Goal: Information Seeking & Learning: Learn about a topic

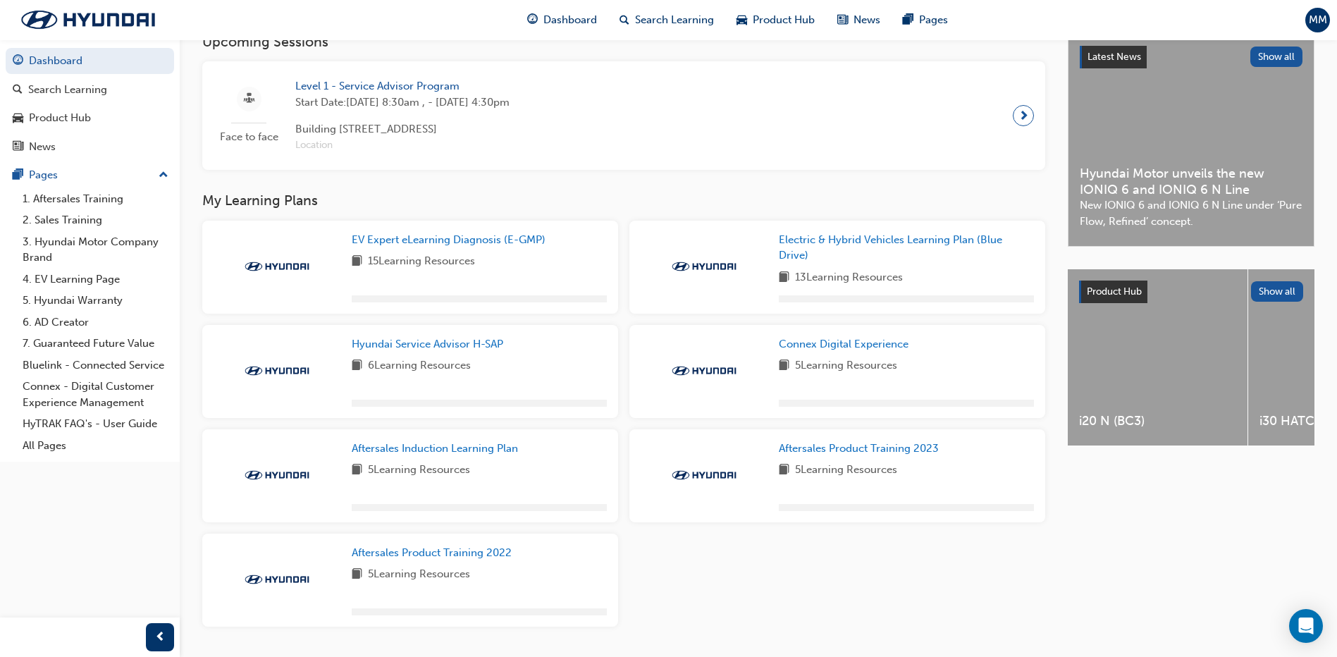
scroll to position [282, 0]
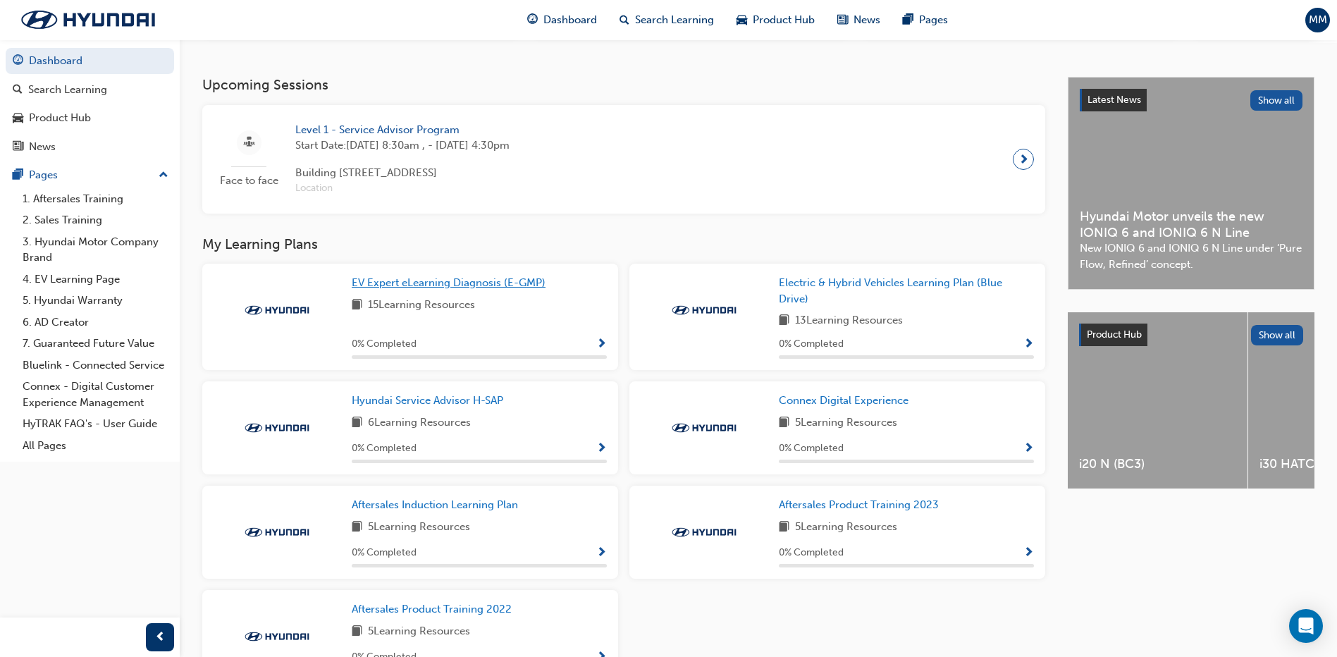
click at [446, 287] on span "EV Expert eLearning Diagnosis (E-GMP)" at bounding box center [449, 282] width 194 height 13
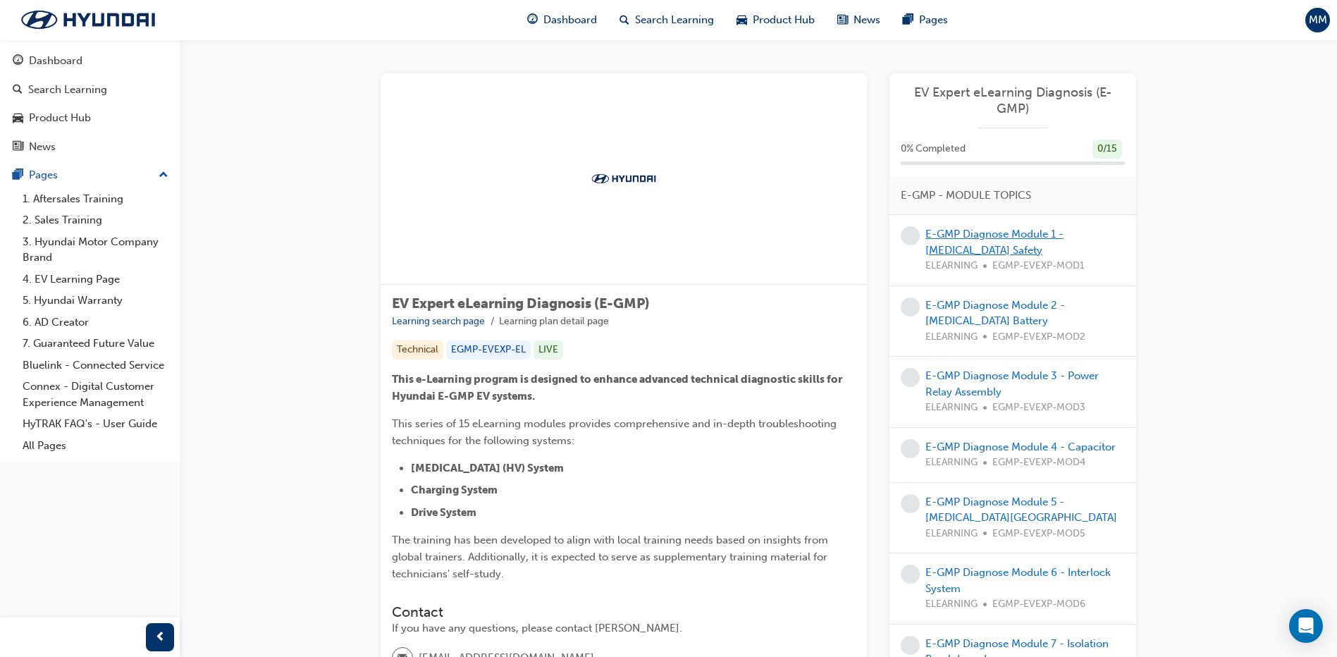
click at [990, 232] on link "E-GMP Diagnose Module 1 - [MEDICAL_DATA] Safety" at bounding box center [994, 242] width 138 height 29
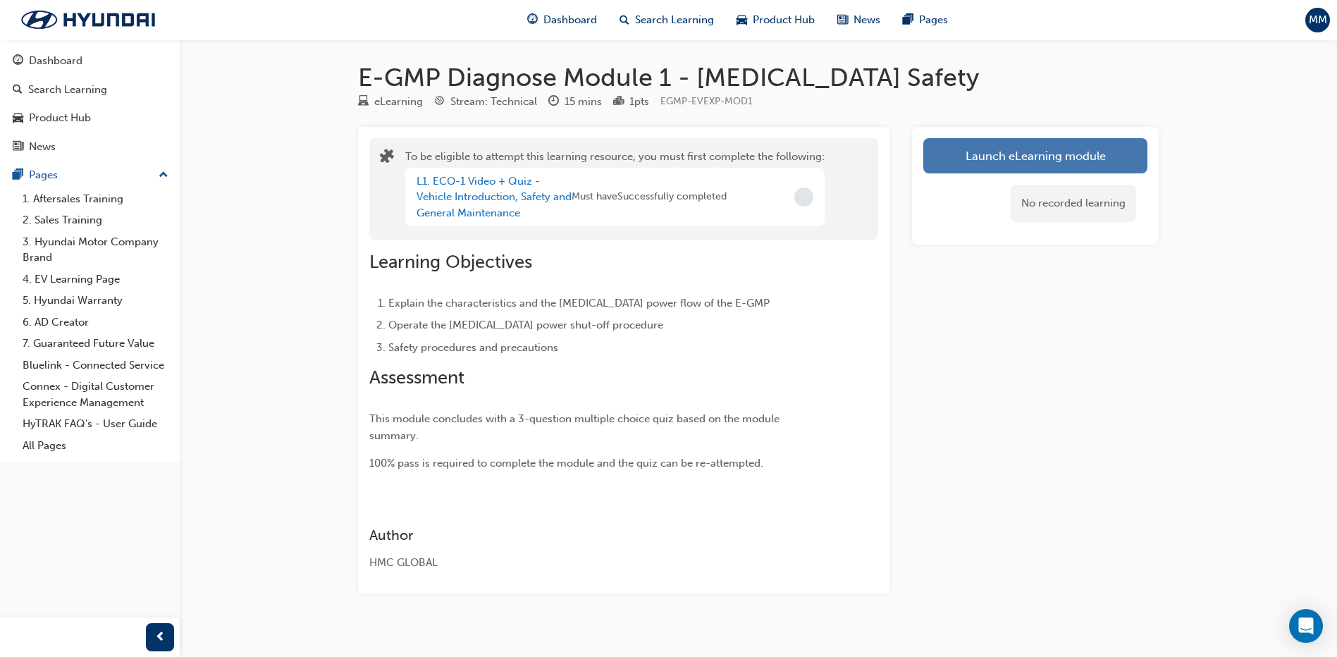
click at [1069, 159] on button "Launch eLearning module" at bounding box center [1035, 155] width 224 height 35
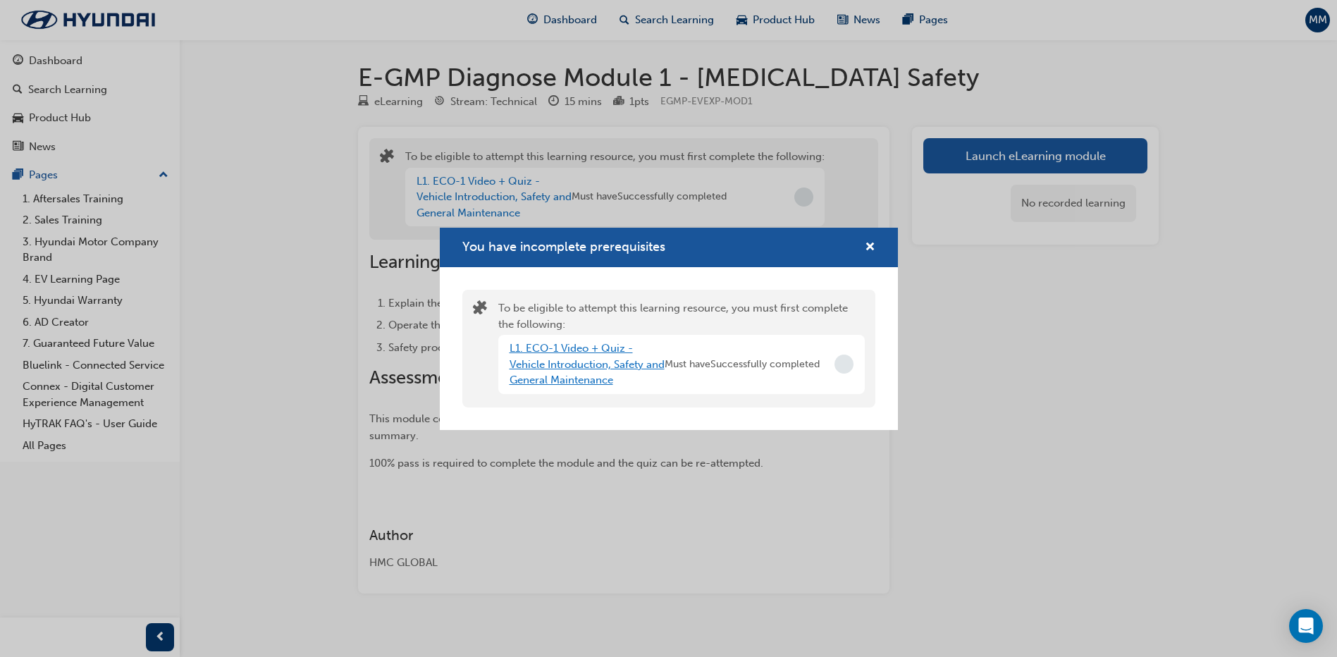
click at [572, 362] on link "L1. ECO-1 Video + Quiz - Vehicle Introduction, Safety and General Maintenance" at bounding box center [587, 364] width 155 height 44
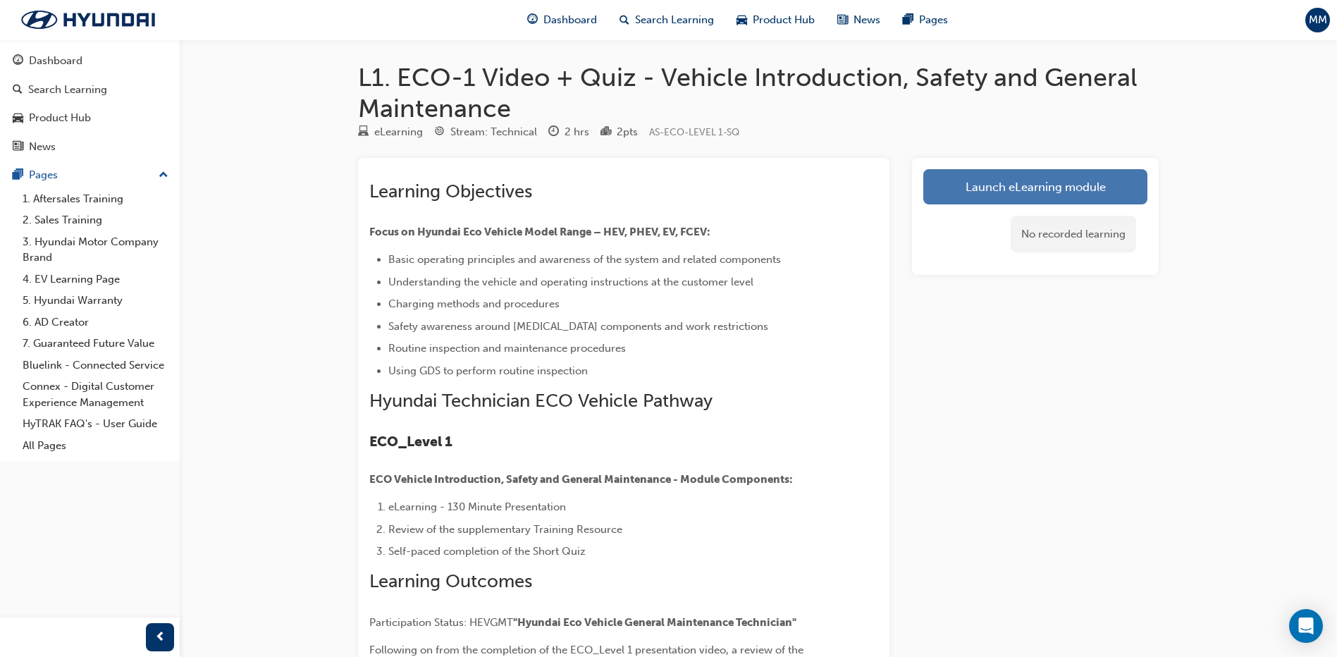
click at [1032, 192] on link "Launch eLearning module" at bounding box center [1035, 186] width 224 height 35
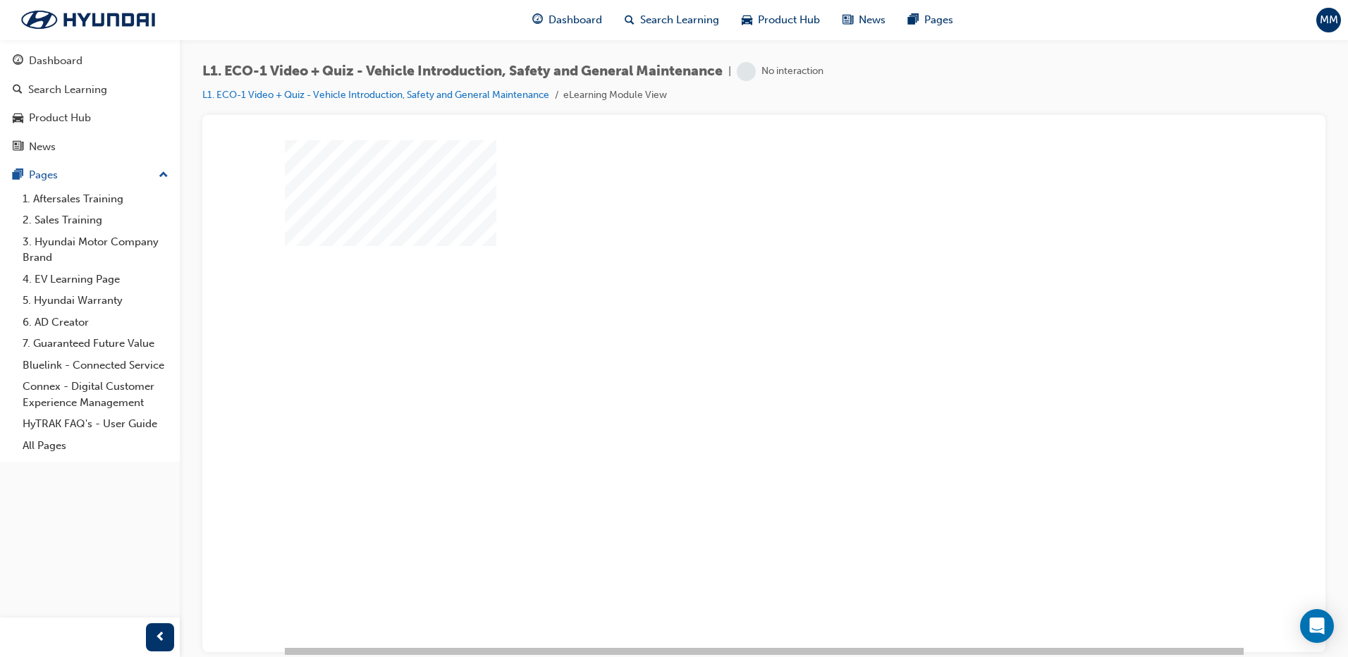
click at [723, 352] on div "play" at bounding box center [723, 352] width 0 height 0
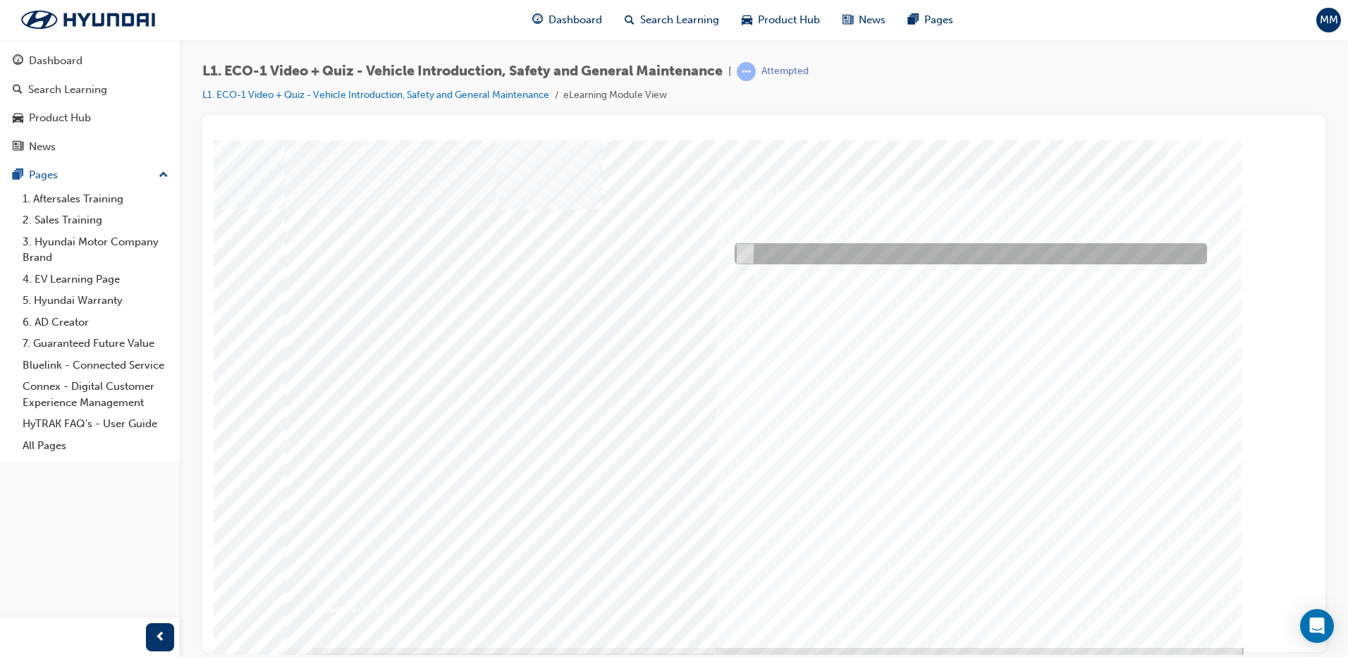
click at [794, 251] on div at bounding box center [967, 253] width 472 height 21
radio input "true"
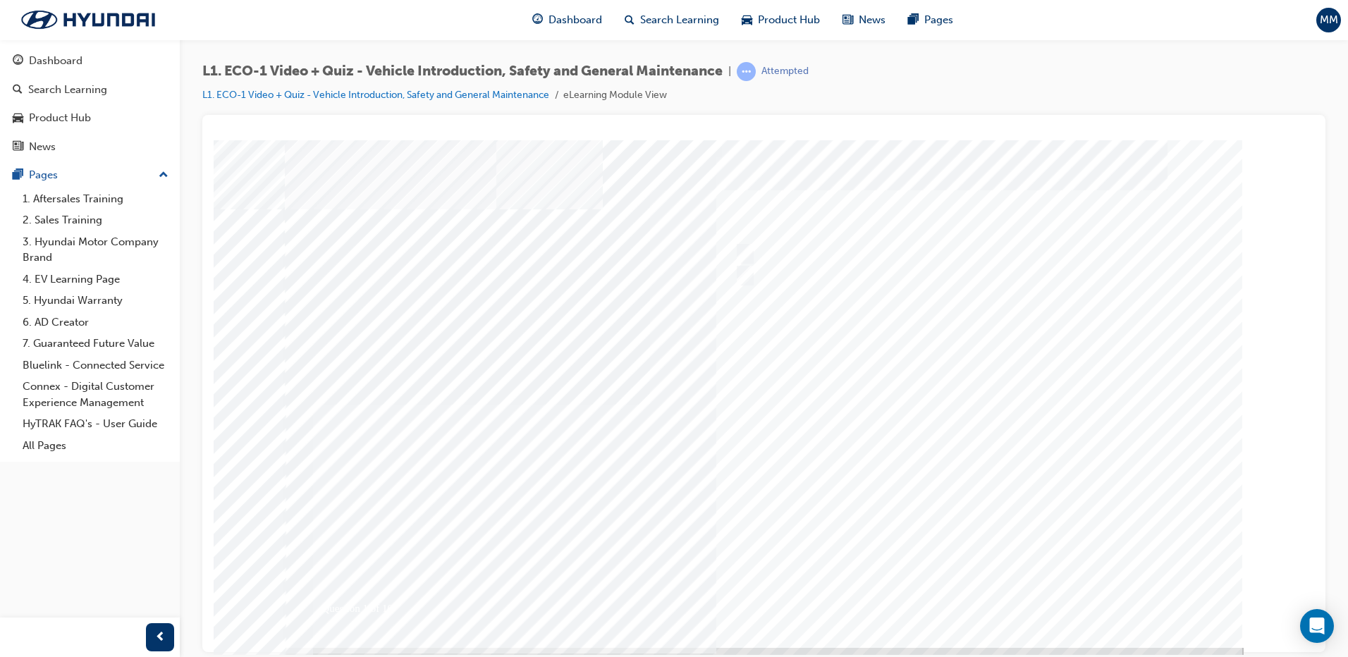
click at [751, 276] on div at bounding box center [764, 393] width 959 height 507
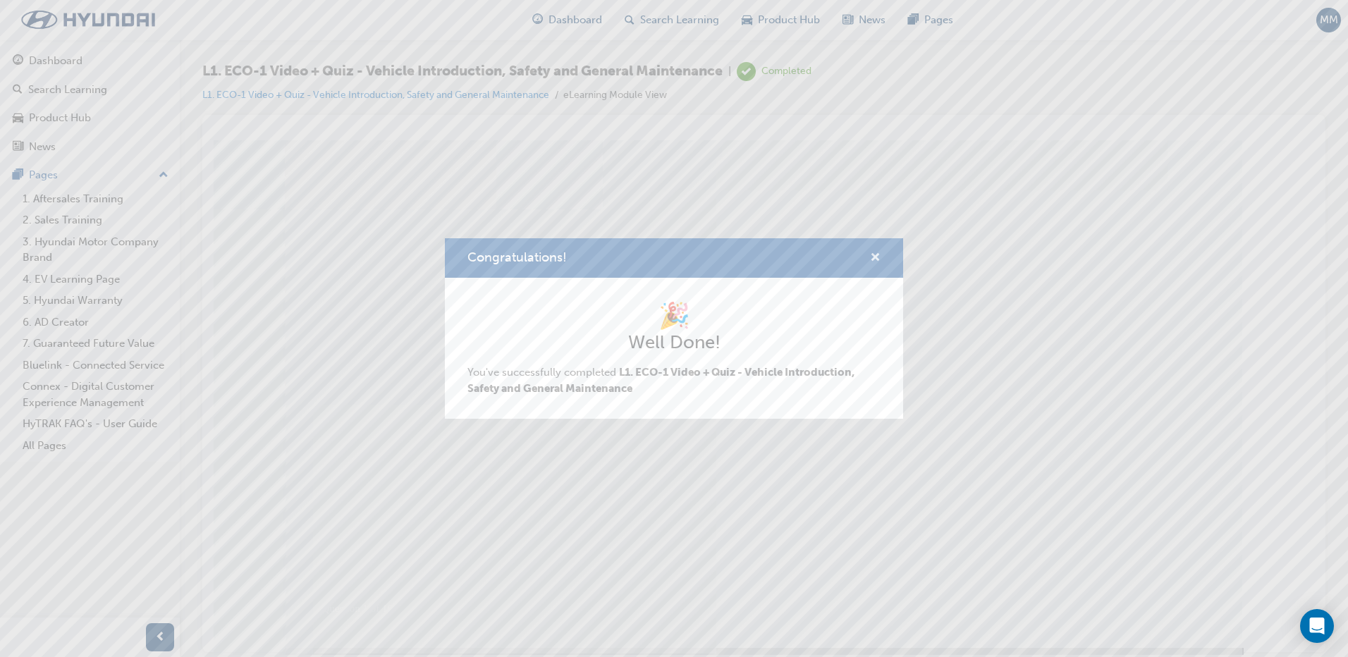
click at [875, 253] on span "cross-icon" at bounding box center [875, 258] width 11 height 13
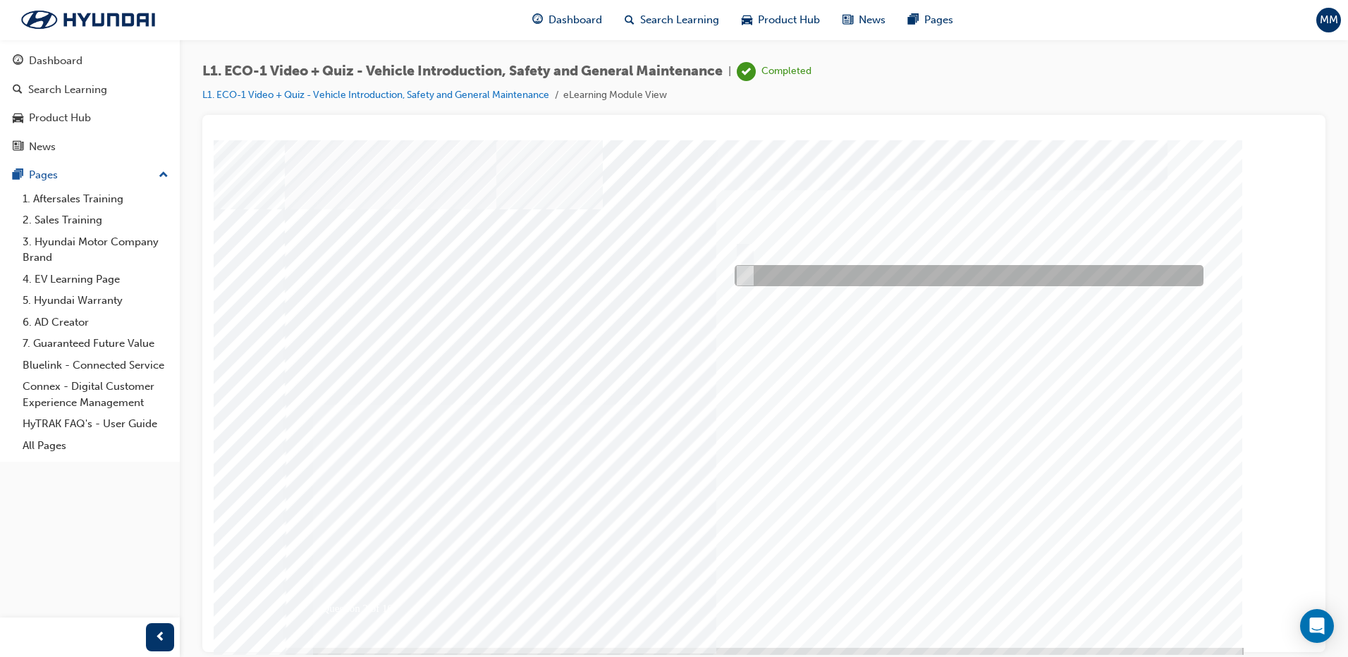
click at [831, 285] on div at bounding box center [965, 275] width 469 height 21
radio input "true"
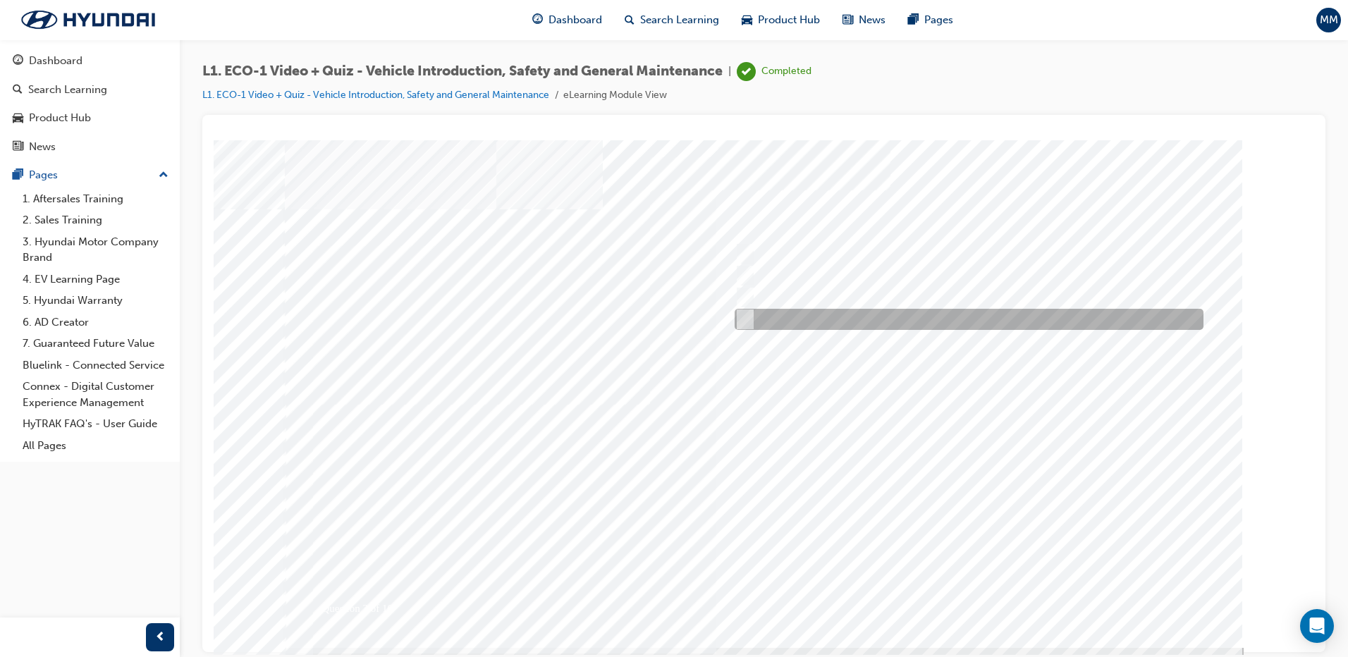
click at [802, 324] on div at bounding box center [965, 319] width 469 height 21
radio input "true"
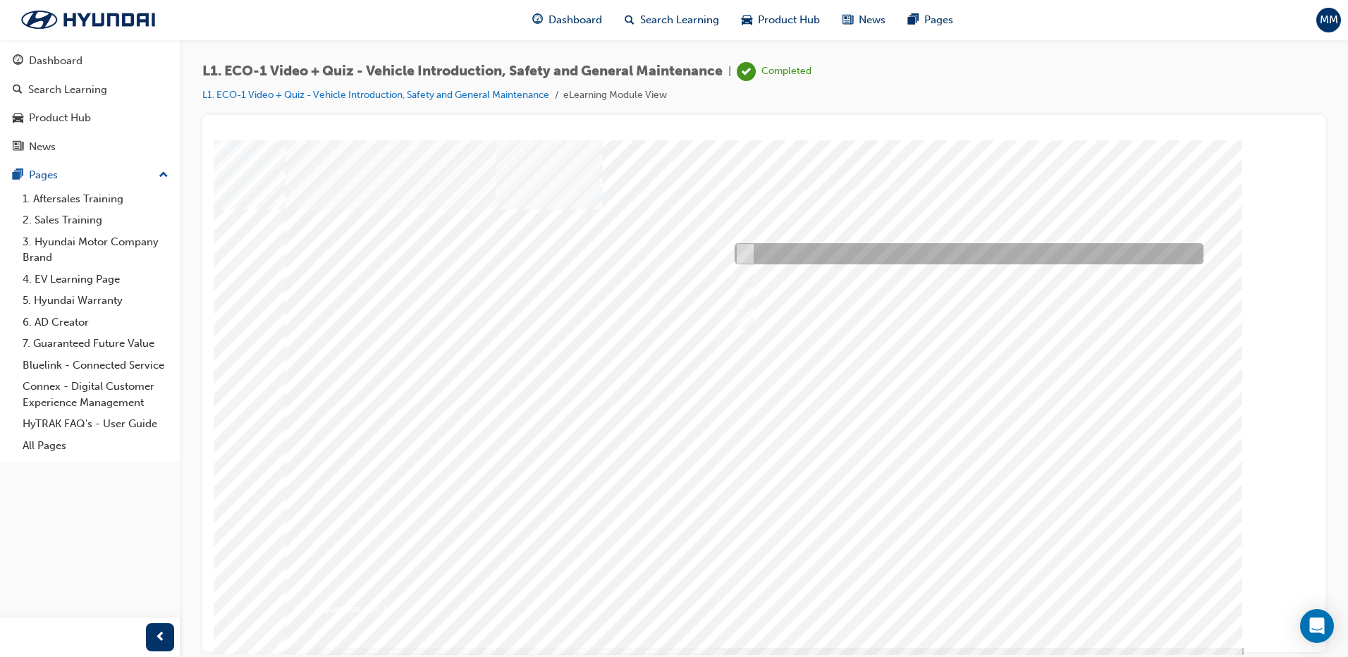
click at [862, 254] on div at bounding box center [965, 253] width 469 height 21
radio input "true"
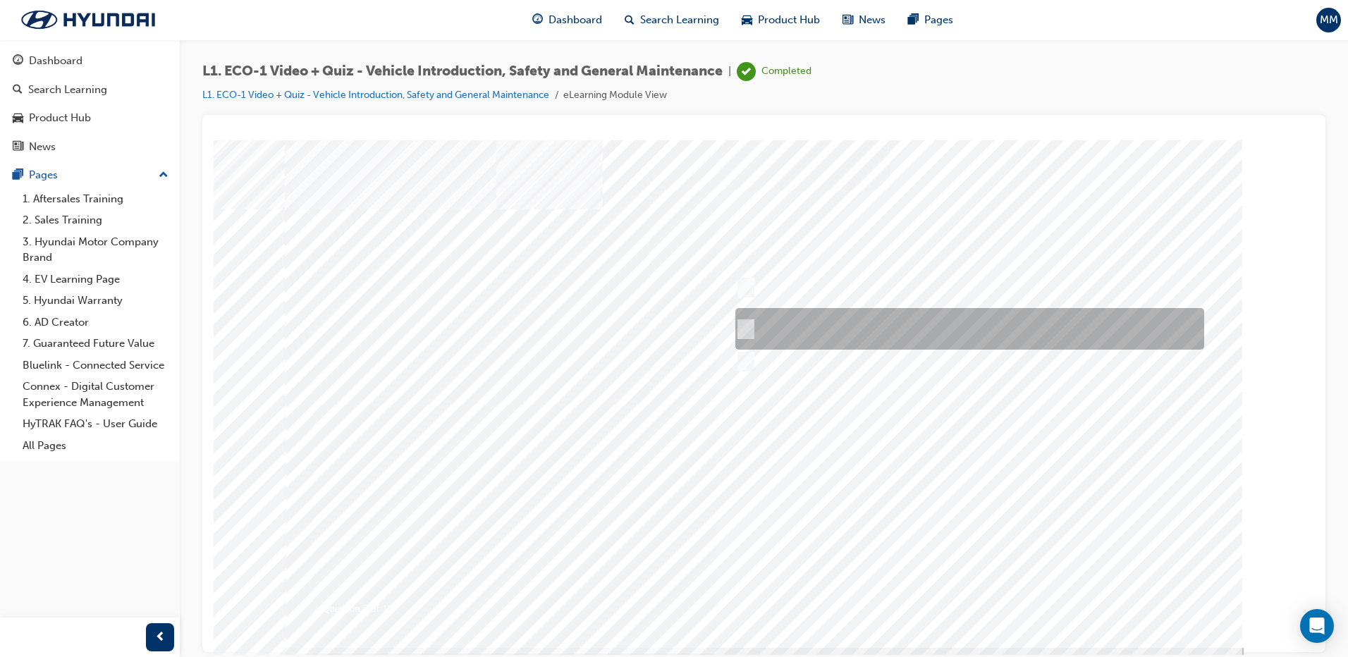
click at [811, 333] on div at bounding box center [966, 329] width 469 height 42
radio input "true"
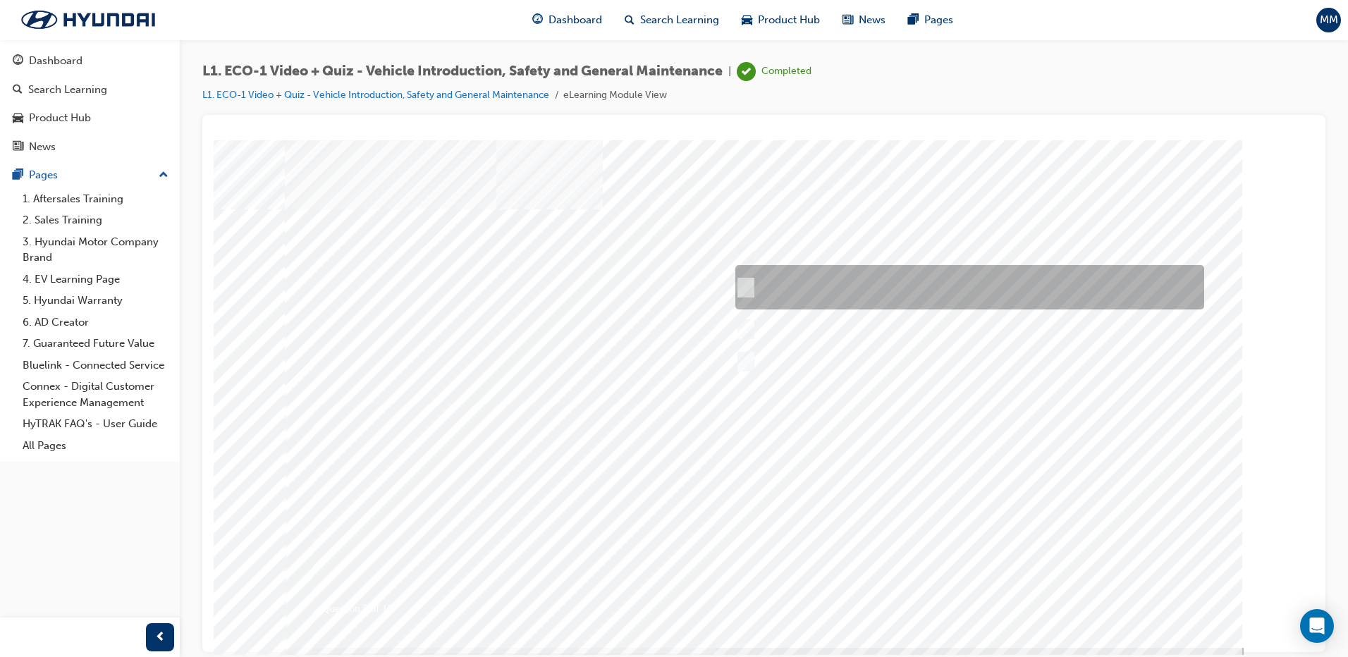
click at [860, 269] on div at bounding box center [966, 287] width 469 height 44
radio input "true"
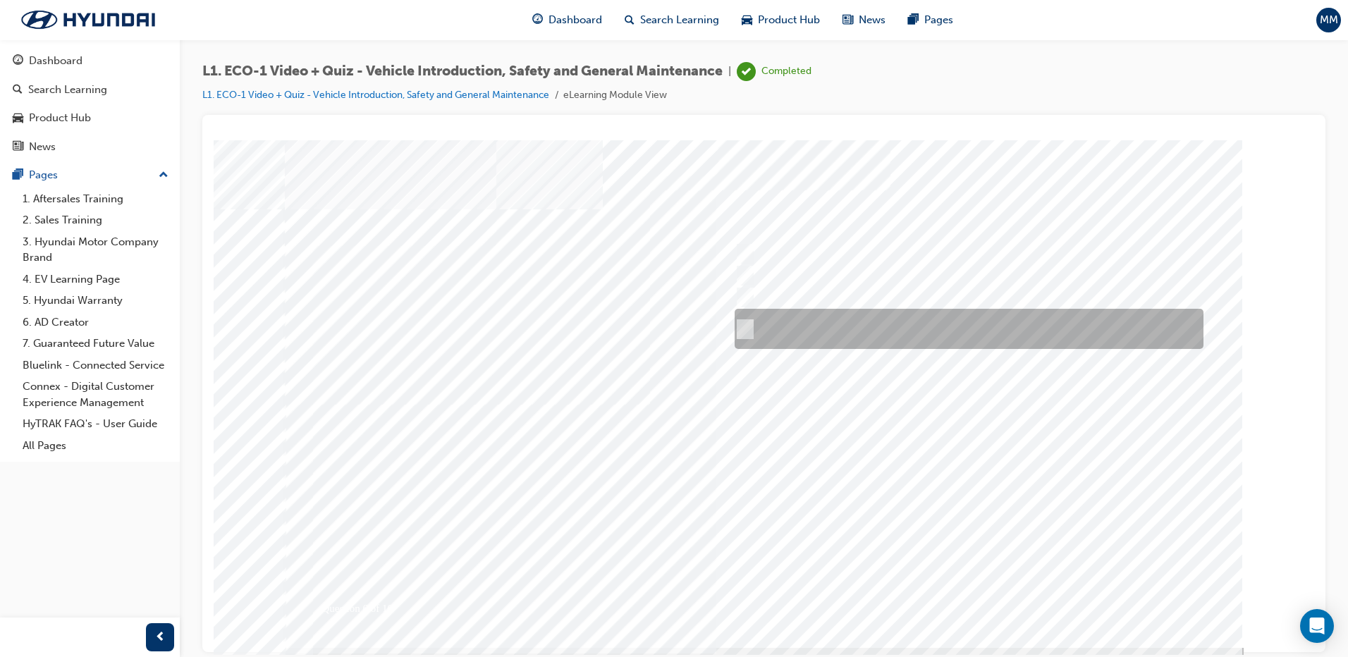
click at [882, 329] on div at bounding box center [965, 329] width 469 height 40
radio input "true"
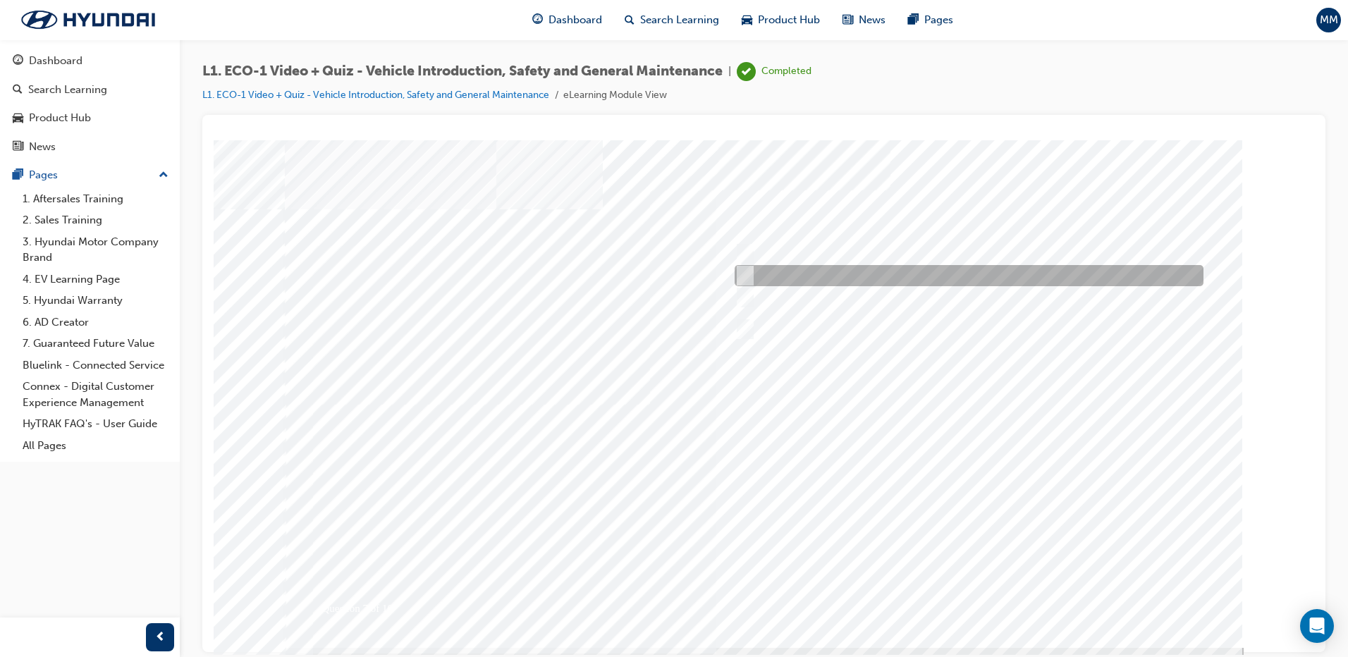
click at [892, 267] on div at bounding box center [965, 275] width 469 height 21
radio input "true"
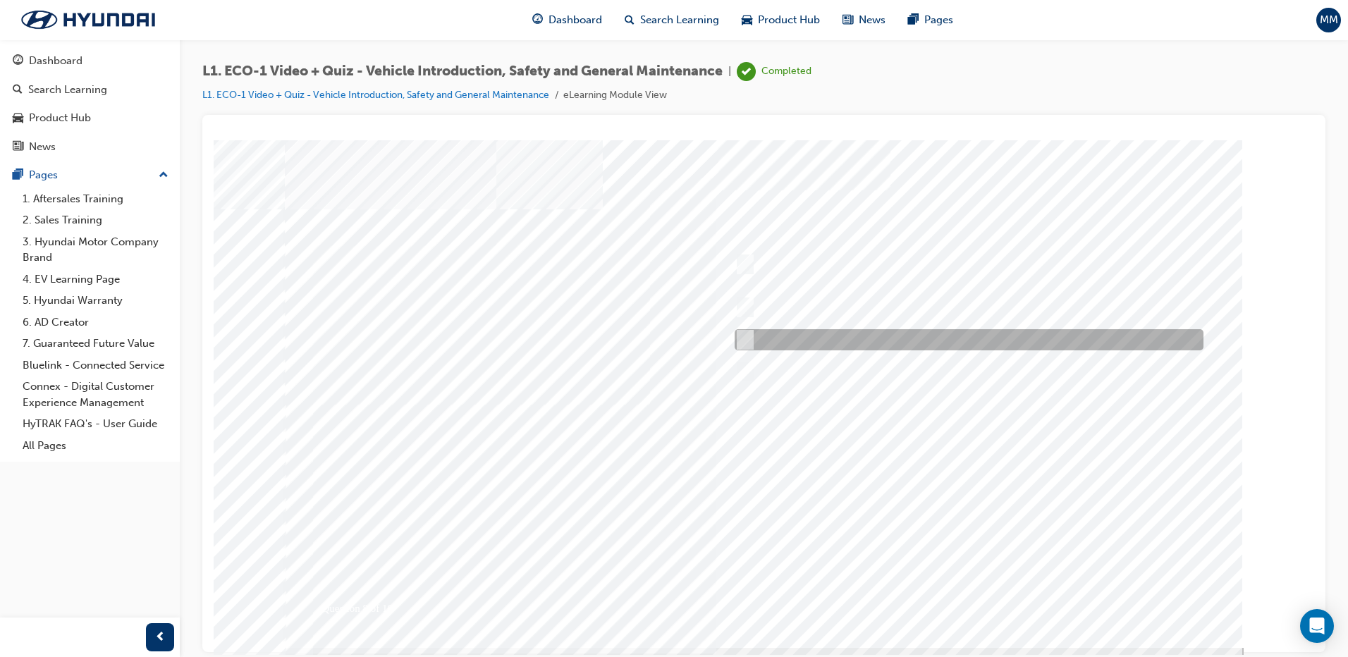
click at [951, 343] on div at bounding box center [965, 339] width 469 height 21
radio input "true"
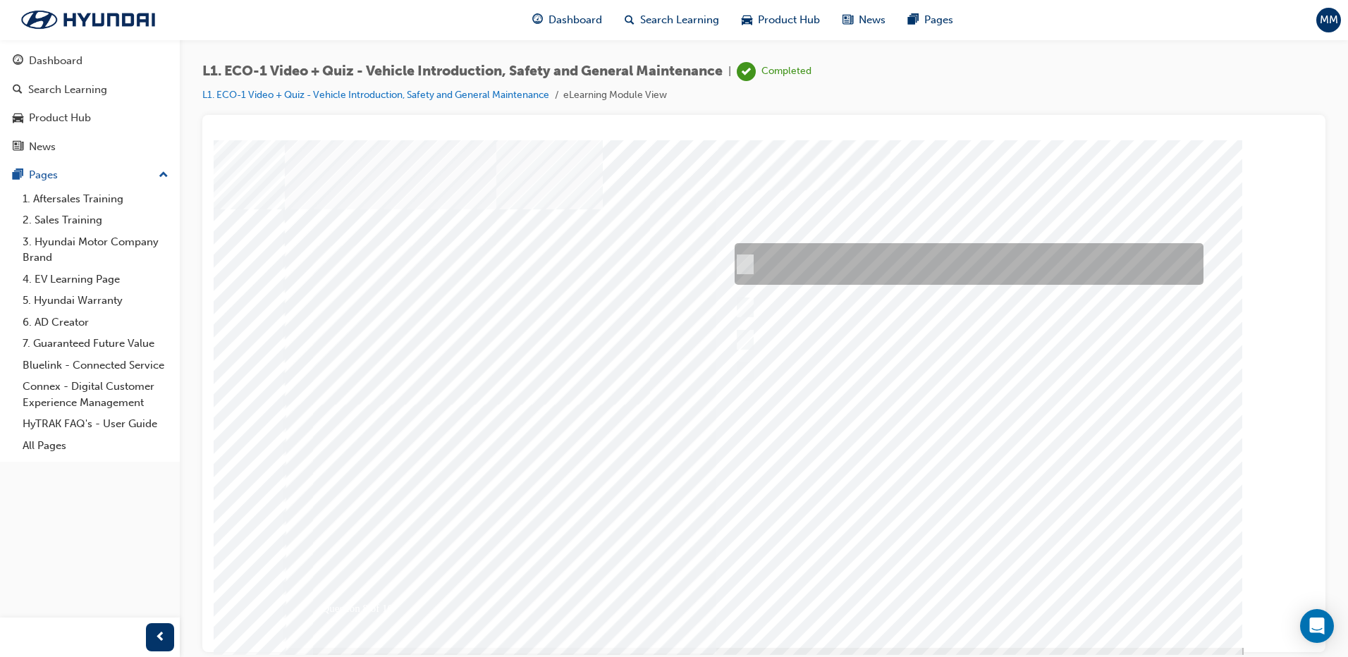
click at [833, 254] on div at bounding box center [965, 264] width 469 height 42
radio input "true"
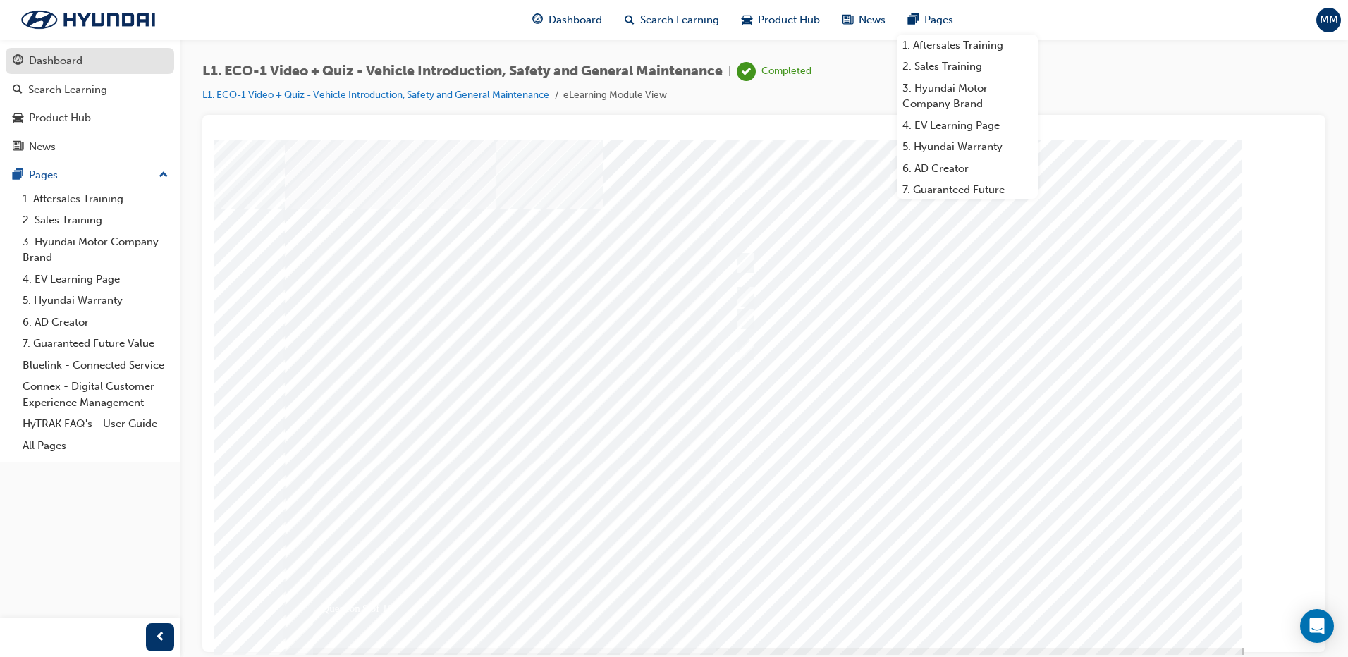
click at [117, 62] on div "Dashboard" at bounding box center [90, 61] width 154 height 18
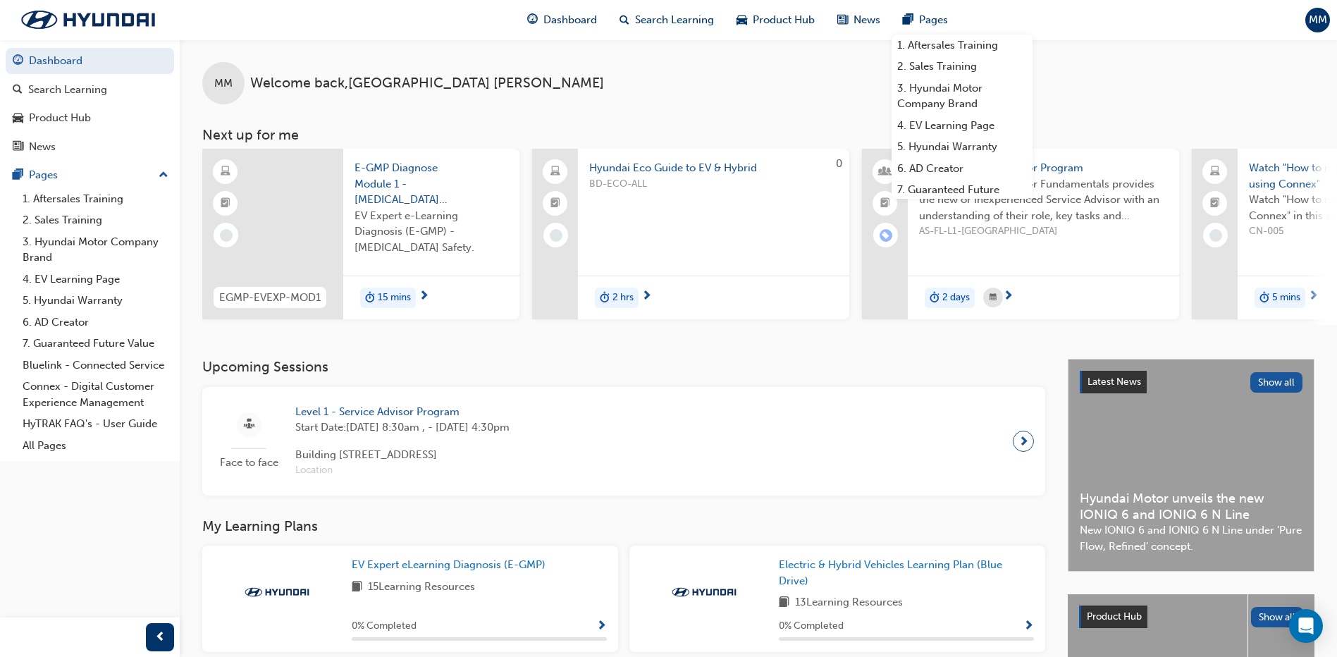
click at [493, 443] on div "Level 1 - Service Advisor Program Start Date: [DATE] 8:30am , - [DATE] 4:30pm B…" at bounding box center [402, 441] width 237 height 75
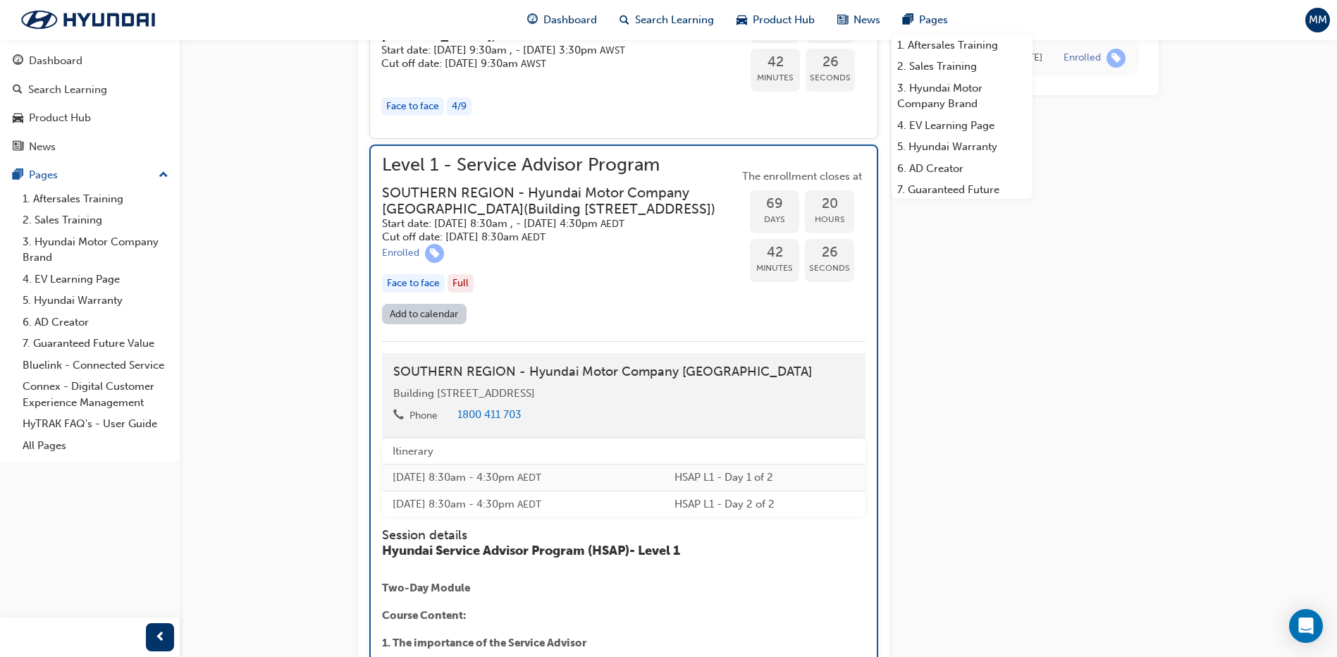
scroll to position [1175, 0]
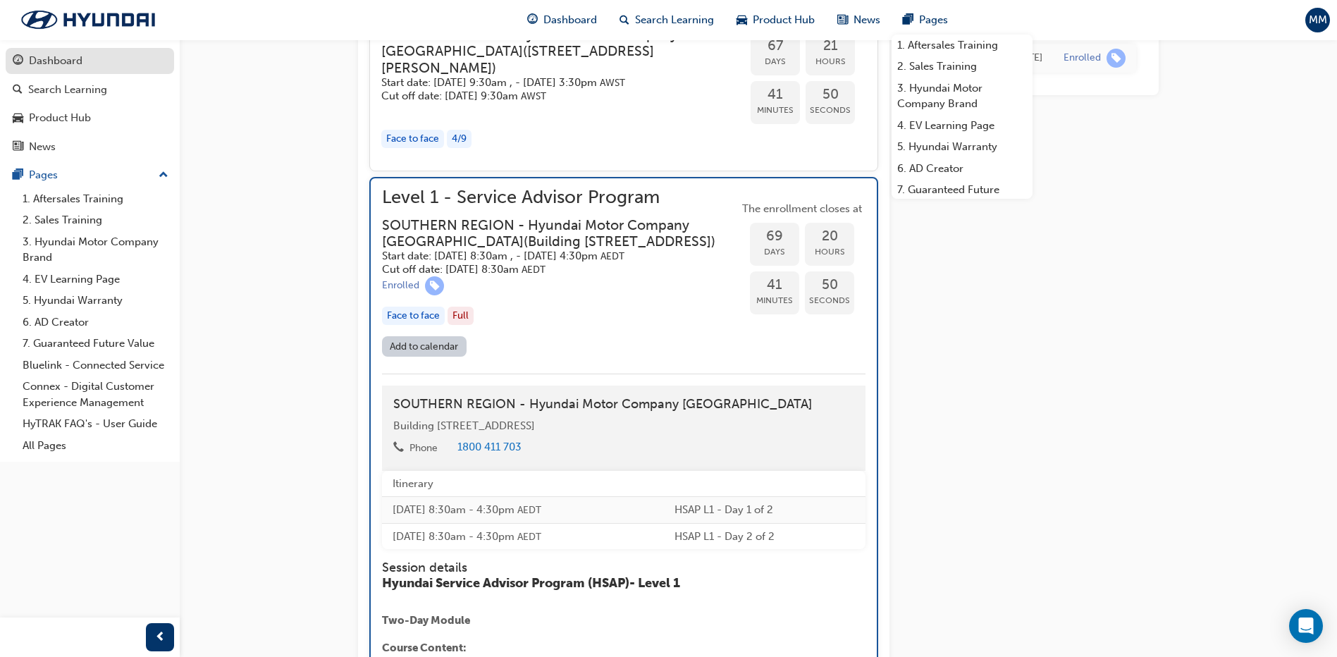
click at [88, 69] on div "Dashboard" at bounding box center [90, 61] width 154 height 18
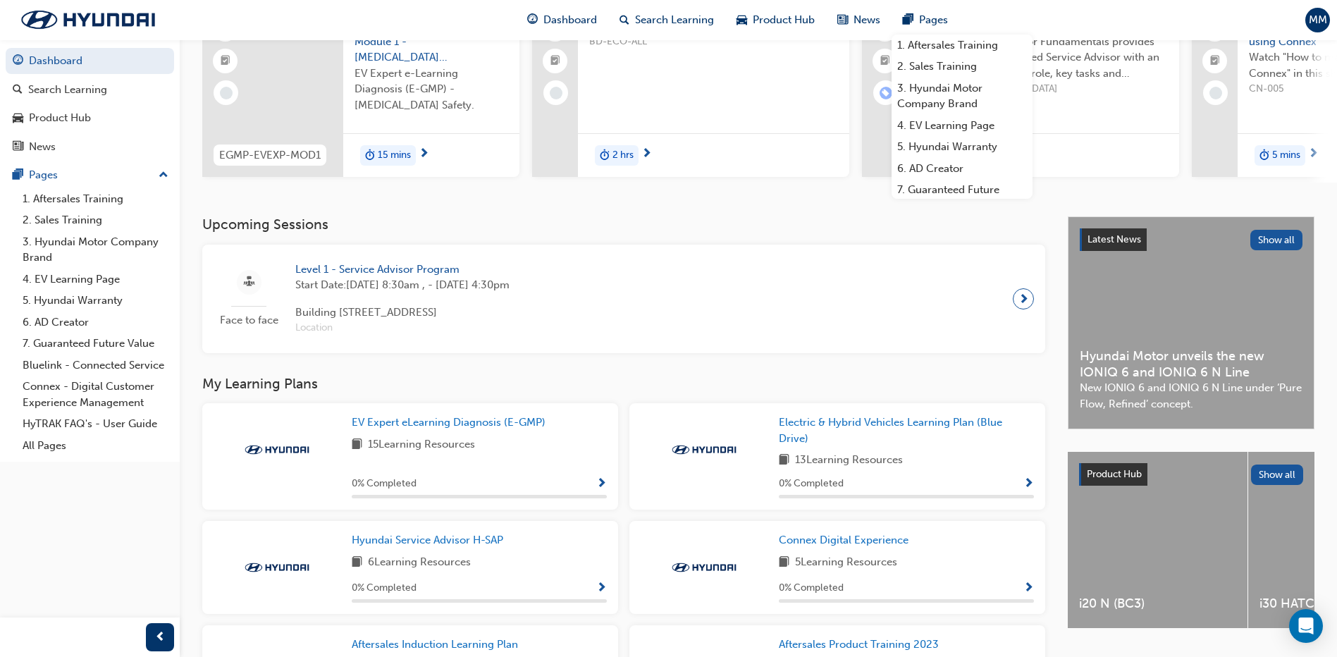
scroll to position [141, 0]
click at [481, 430] on span "EV Expert eLearning Diagnosis (E-GMP)" at bounding box center [449, 423] width 194 height 13
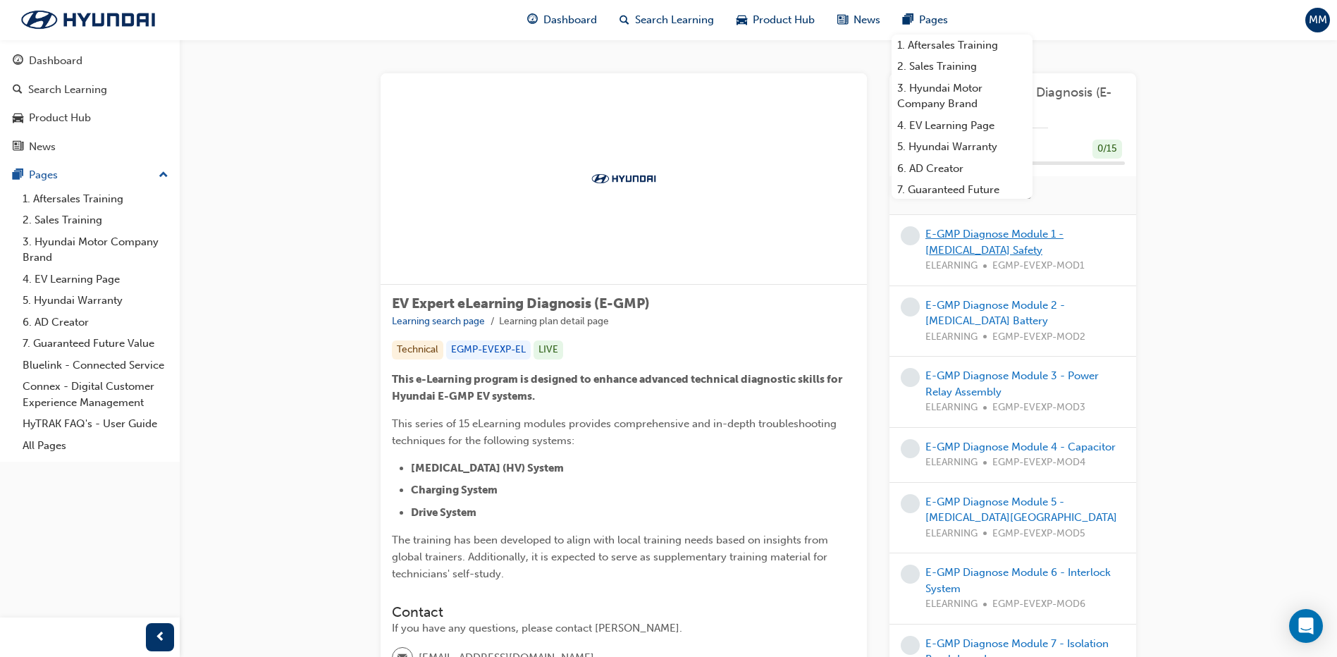
click at [1018, 234] on link "E-GMP Diagnose Module 1 - [MEDICAL_DATA] Safety" at bounding box center [994, 242] width 138 height 29
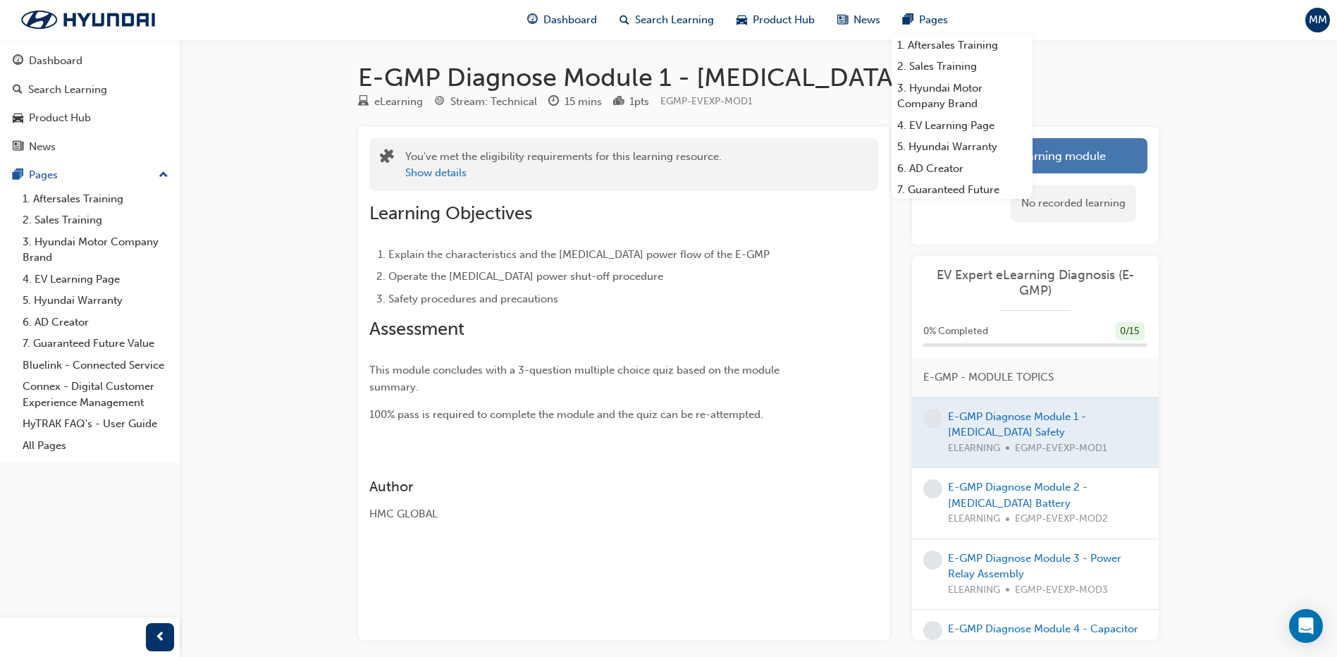
click at [1078, 160] on link "Launch eLearning module" at bounding box center [1035, 155] width 224 height 35
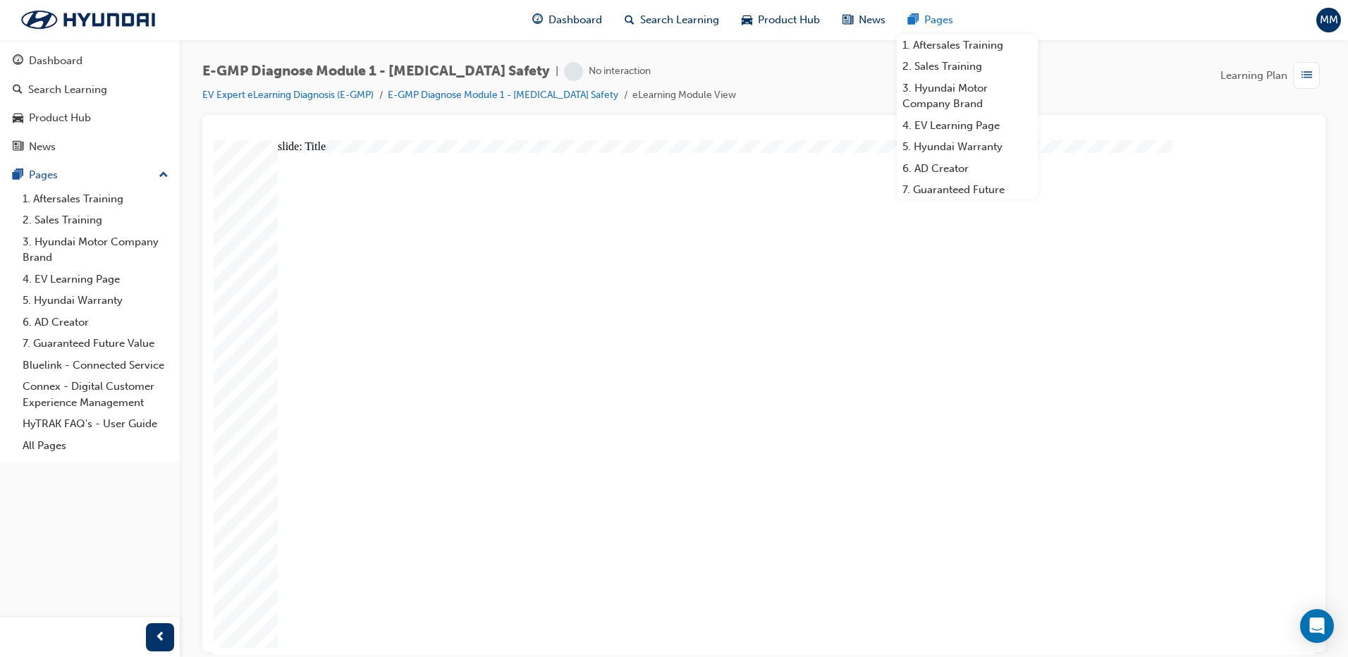
click at [942, 21] on span "Pages" at bounding box center [938, 20] width 29 height 16
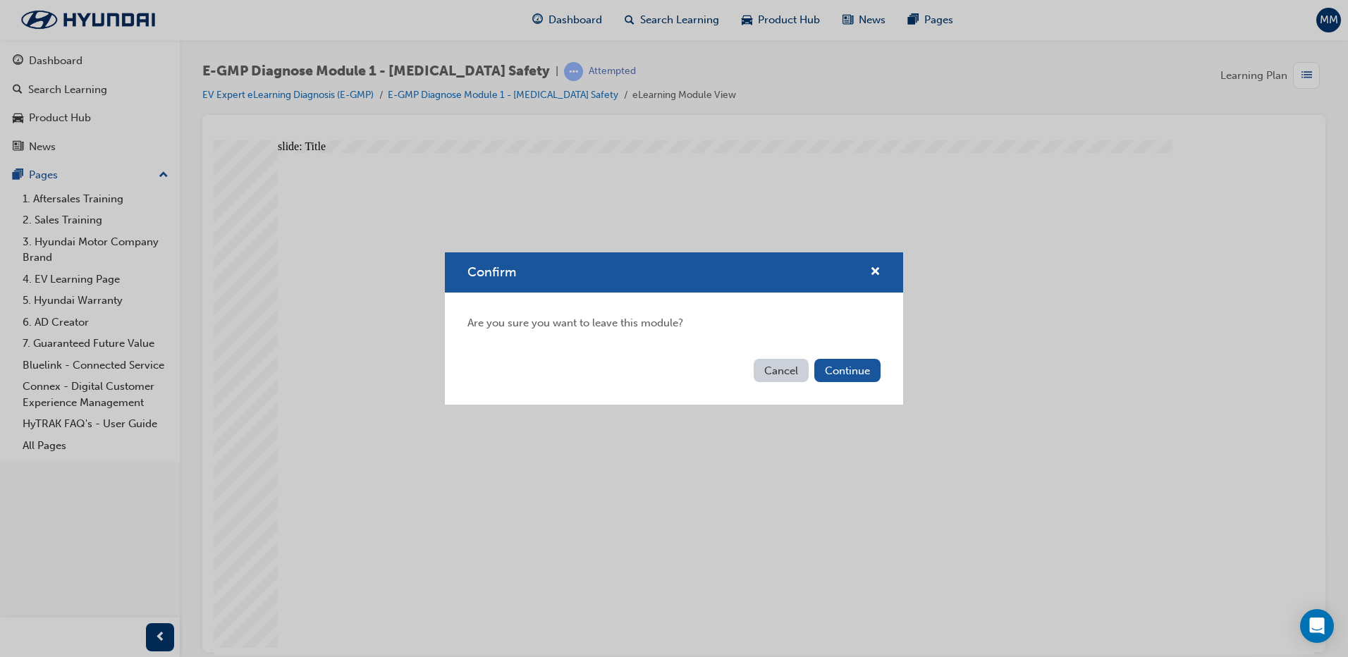
click at [793, 369] on button "Cancel" at bounding box center [780, 370] width 55 height 23
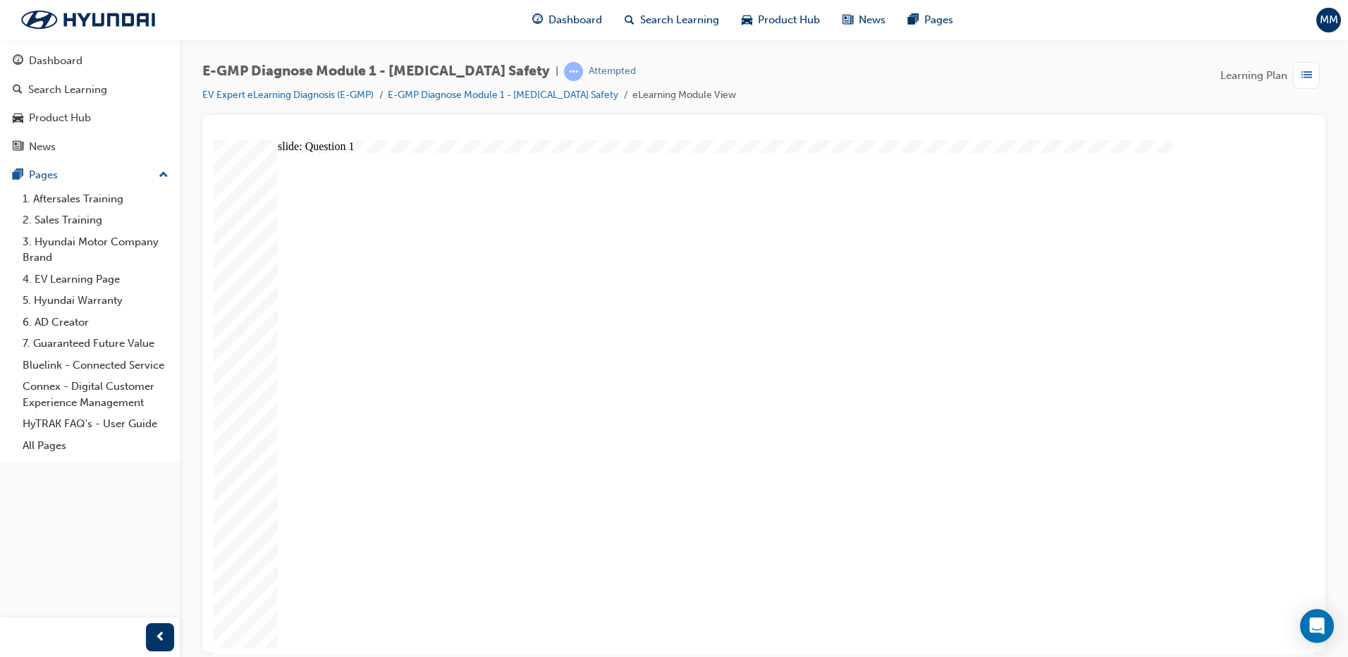
radio input "false"
radio input "true"
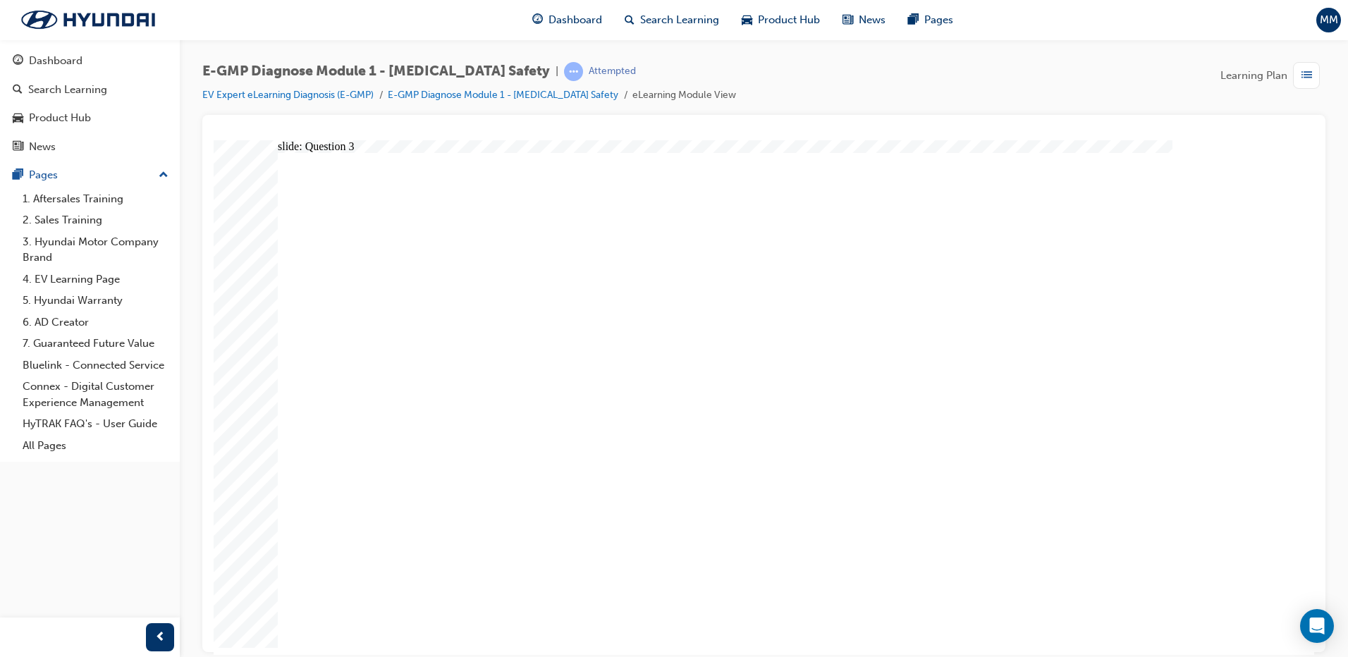
radio input "true"
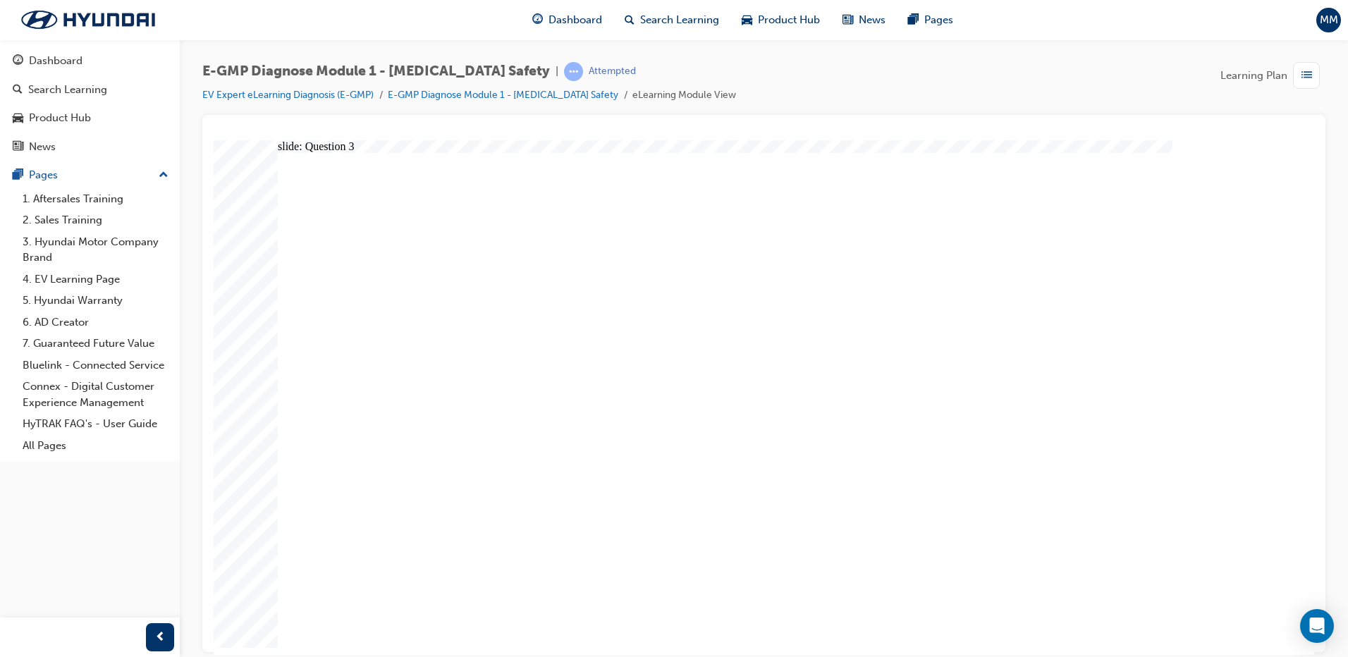
radio input "true"
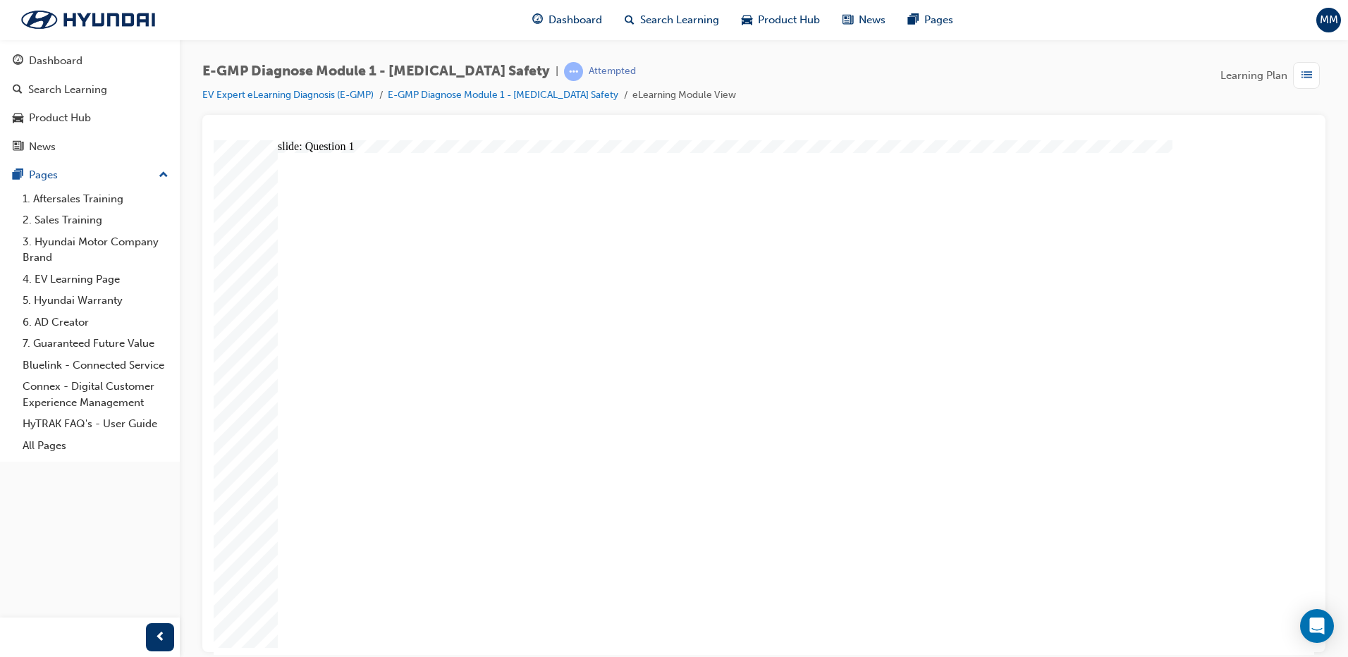
radio input "true"
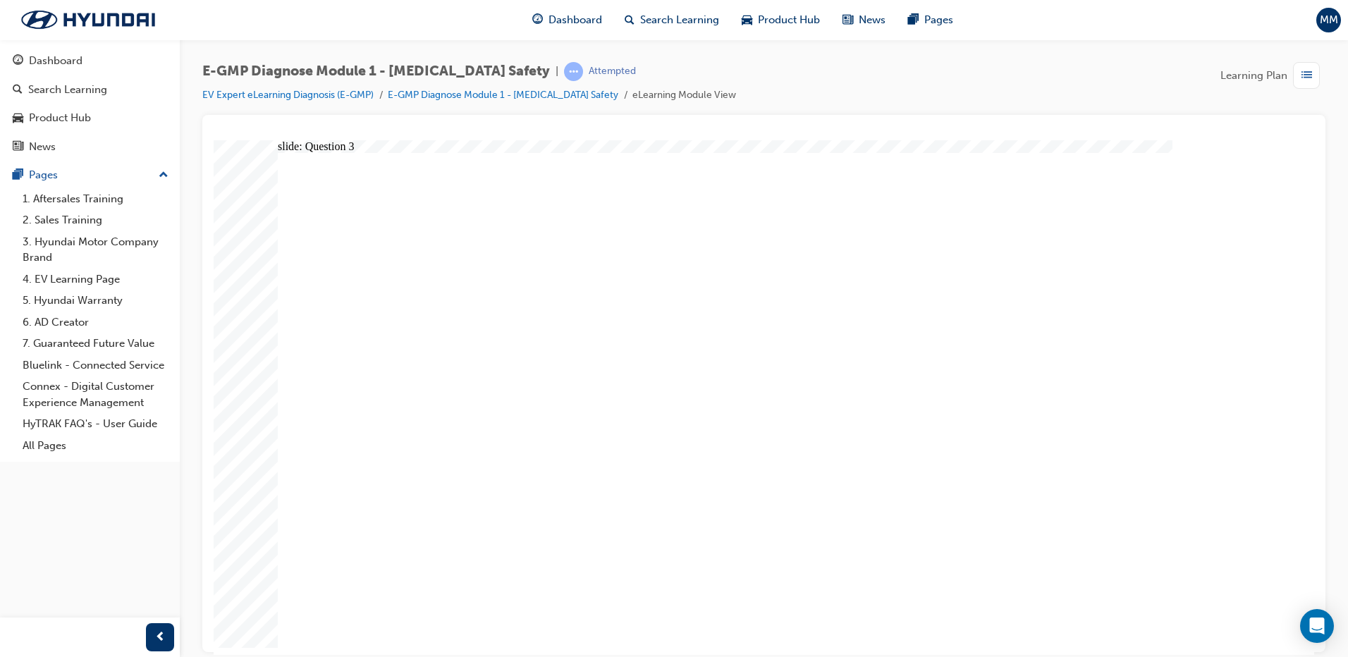
radio input "true"
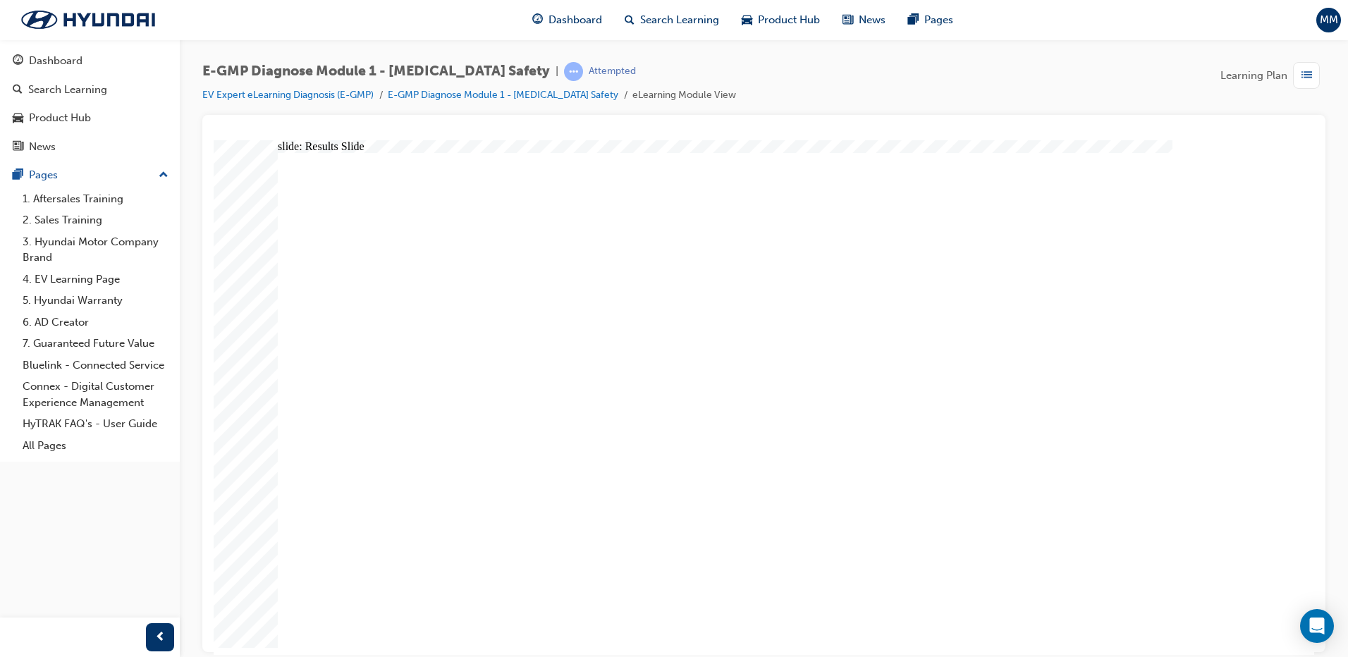
radio input "true"
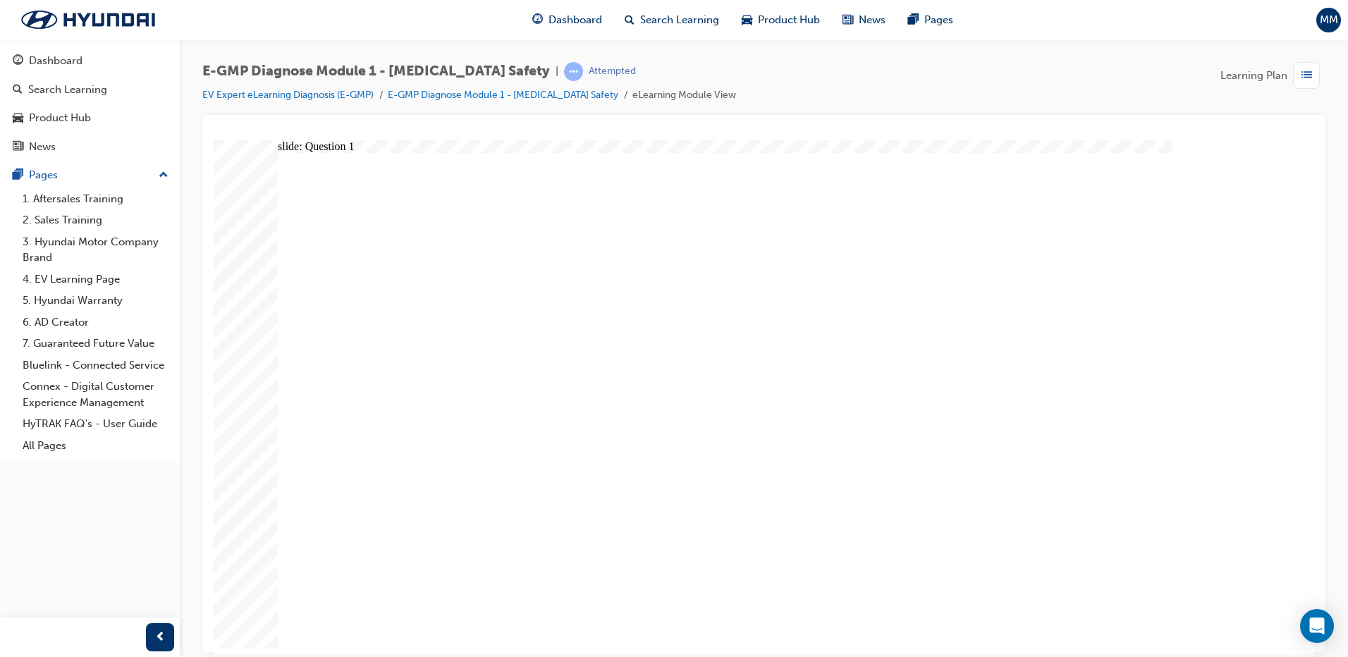
radio input "true"
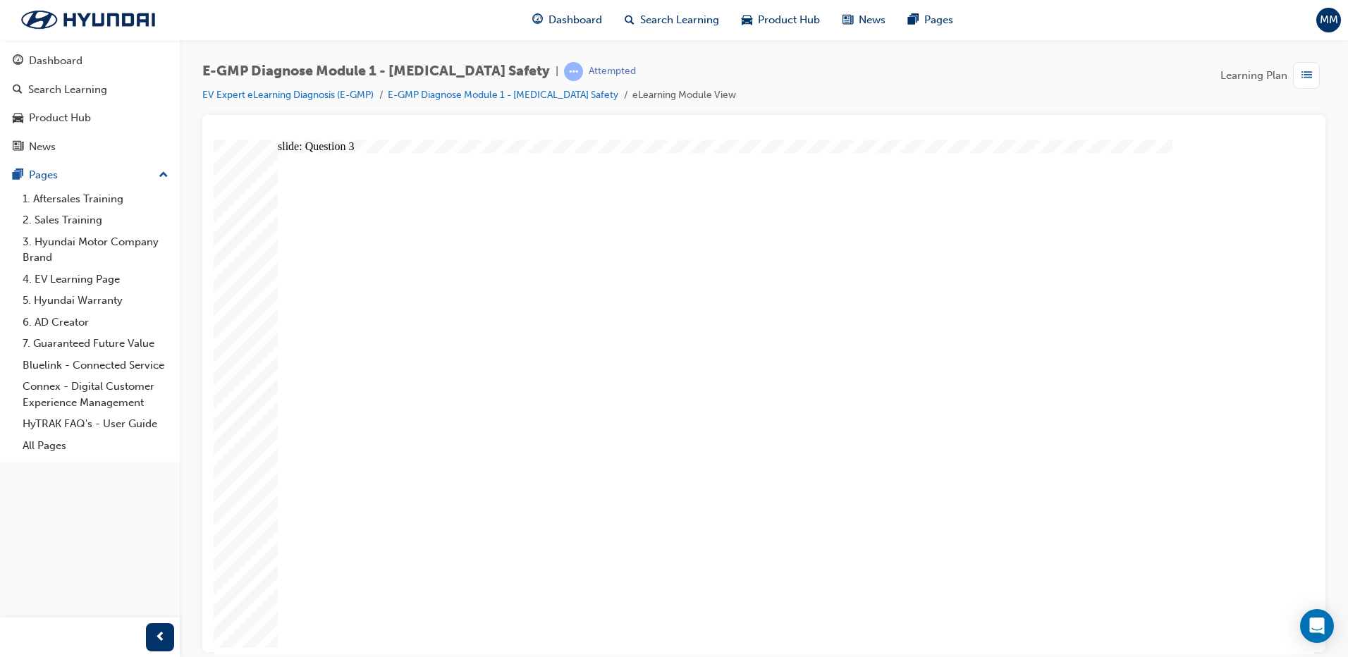
radio input "true"
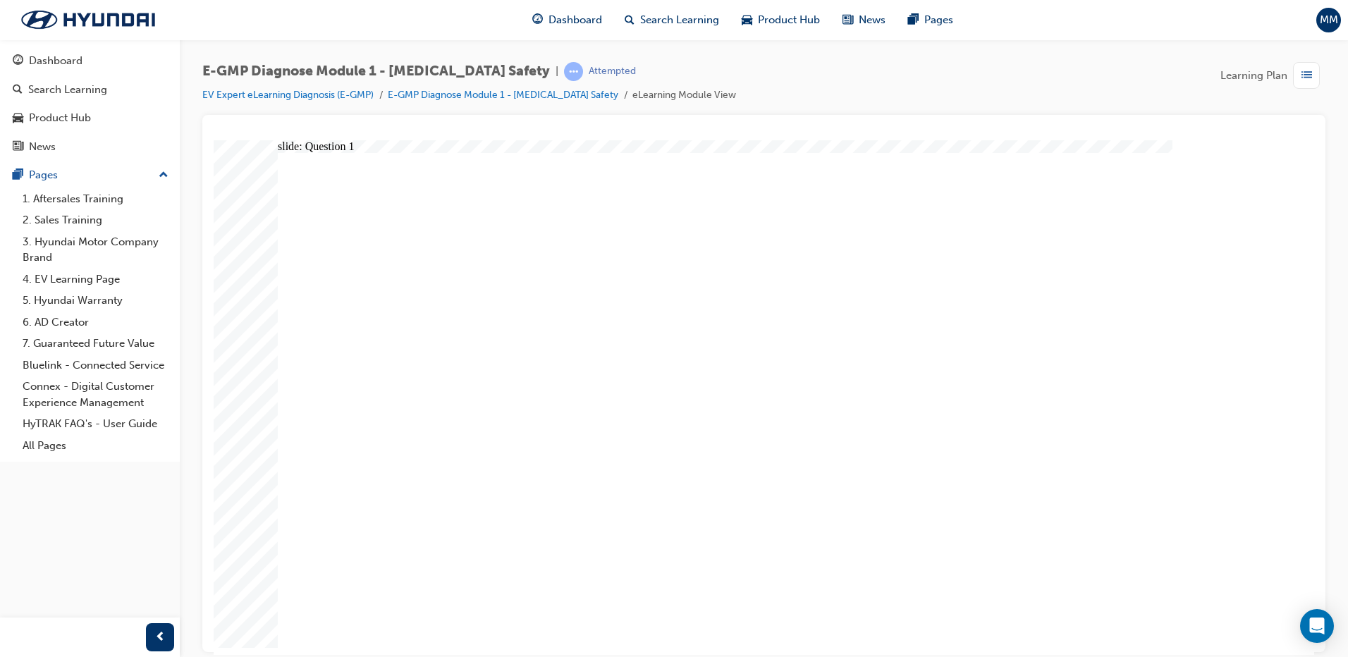
radio input "true"
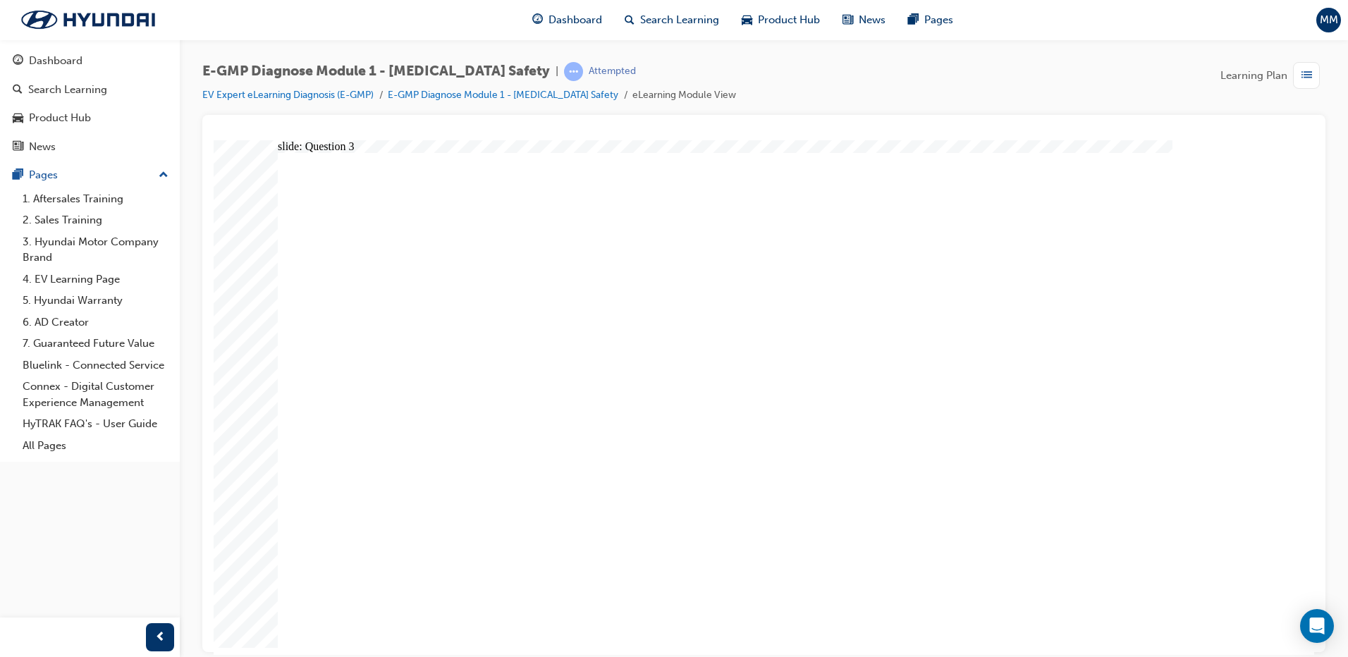
radio input "true"
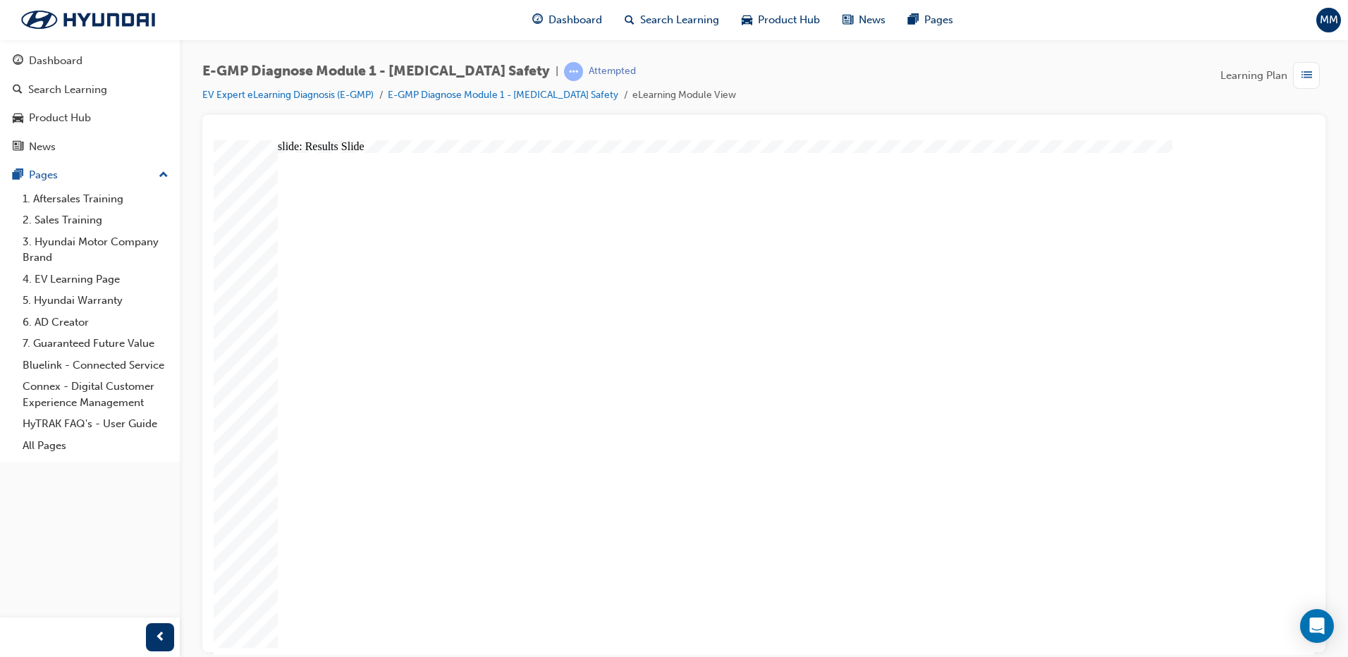
radio input "true"
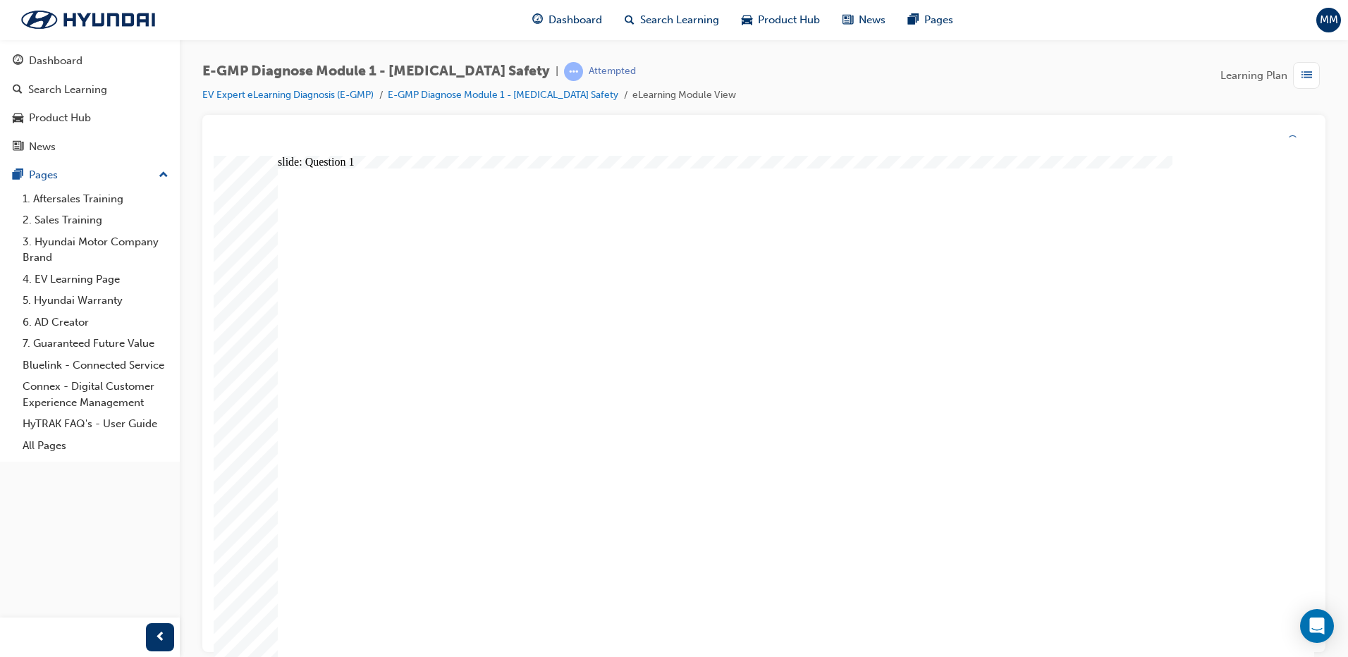
radio input "true"
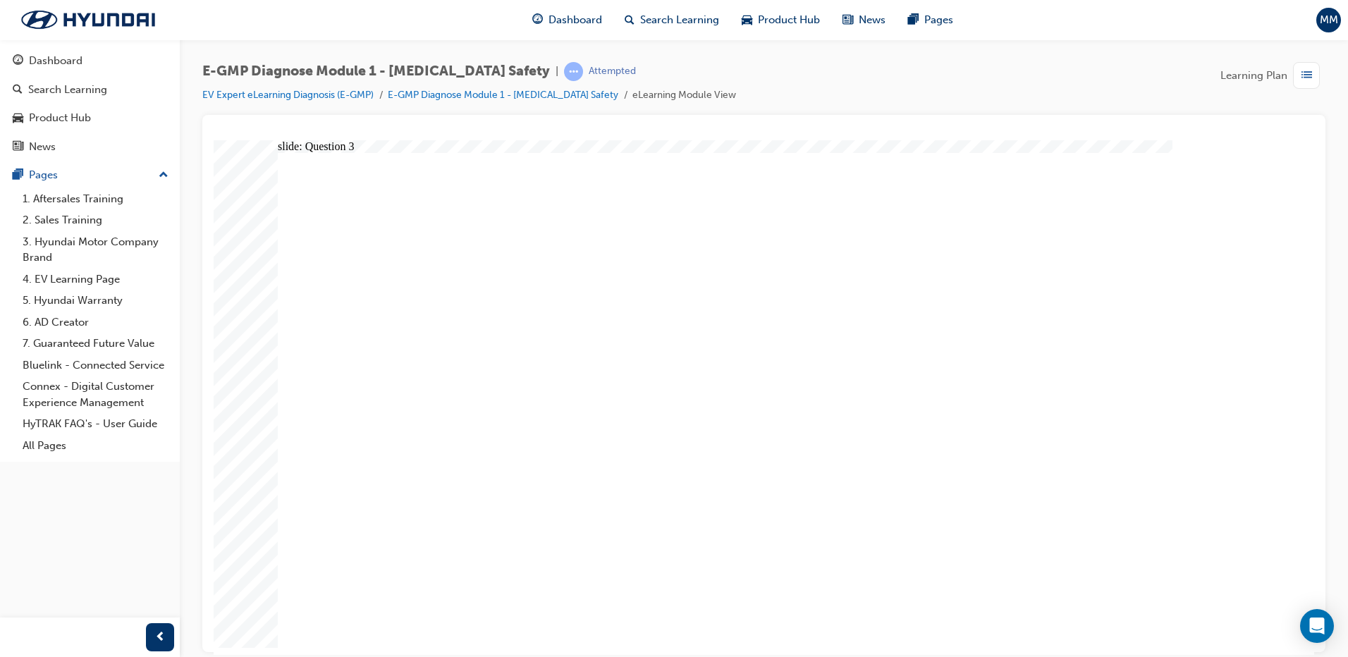
radio input "true"
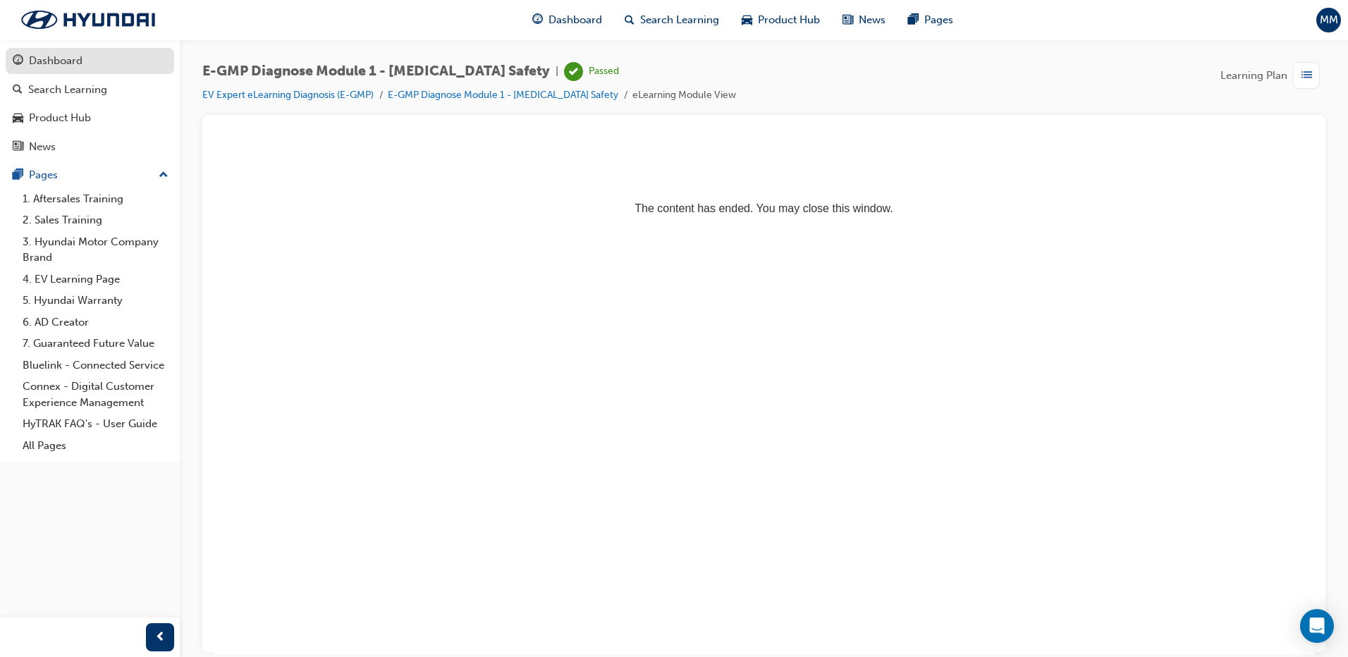
click at [99, 69] on div "Dashboard" at bounding box center [90, 61] width 154 height 18
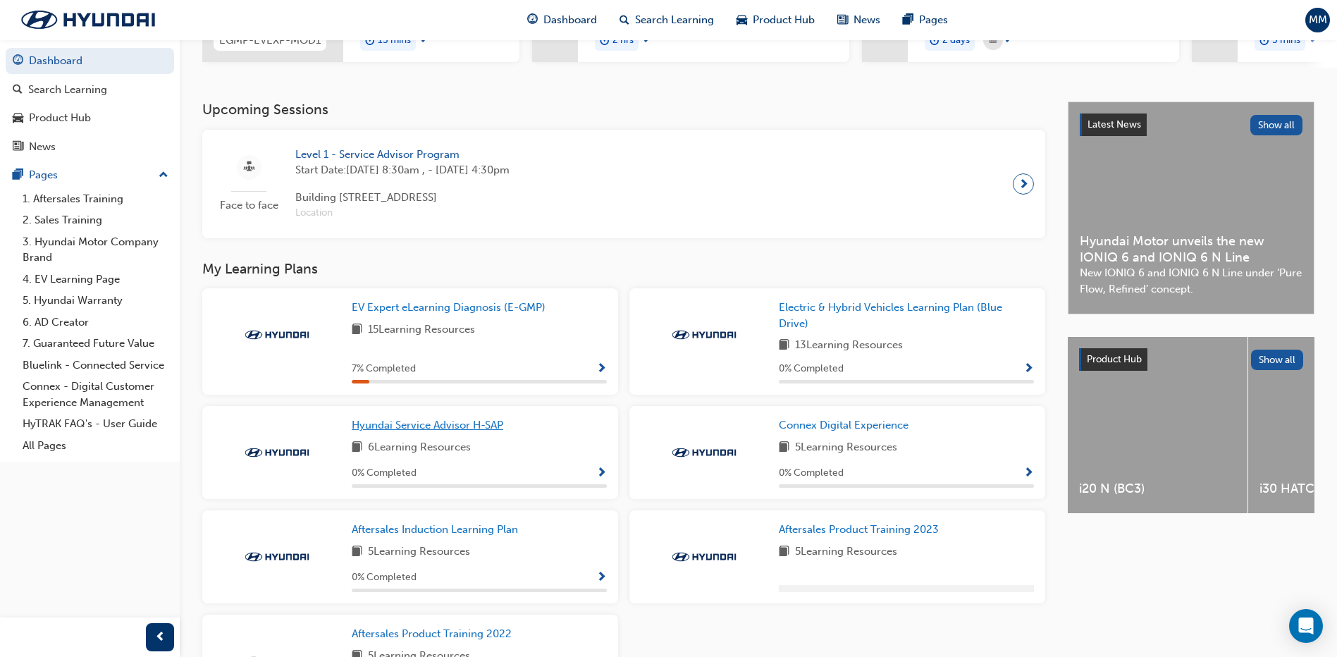
scroll to position [282, 0]
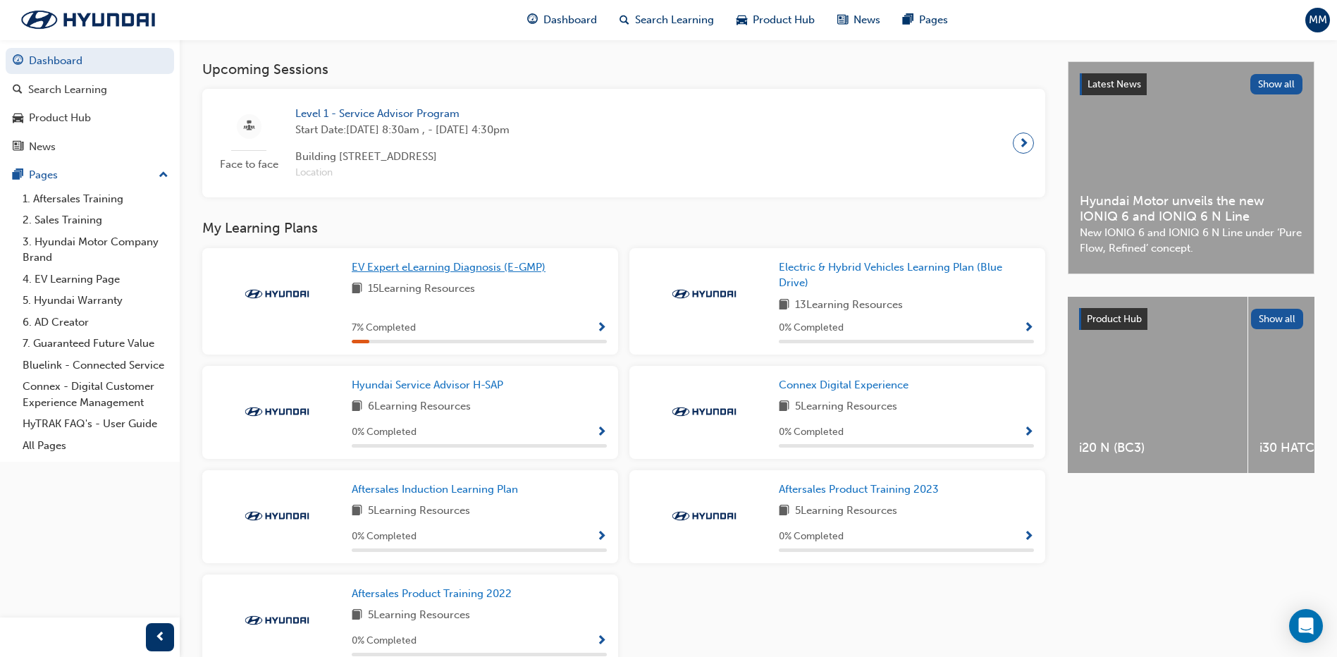
click at [476, 273] on span "EV Expert eLearning Diagnosis (E-GMP)" at bounding box center [449, 267] width 194 height 13
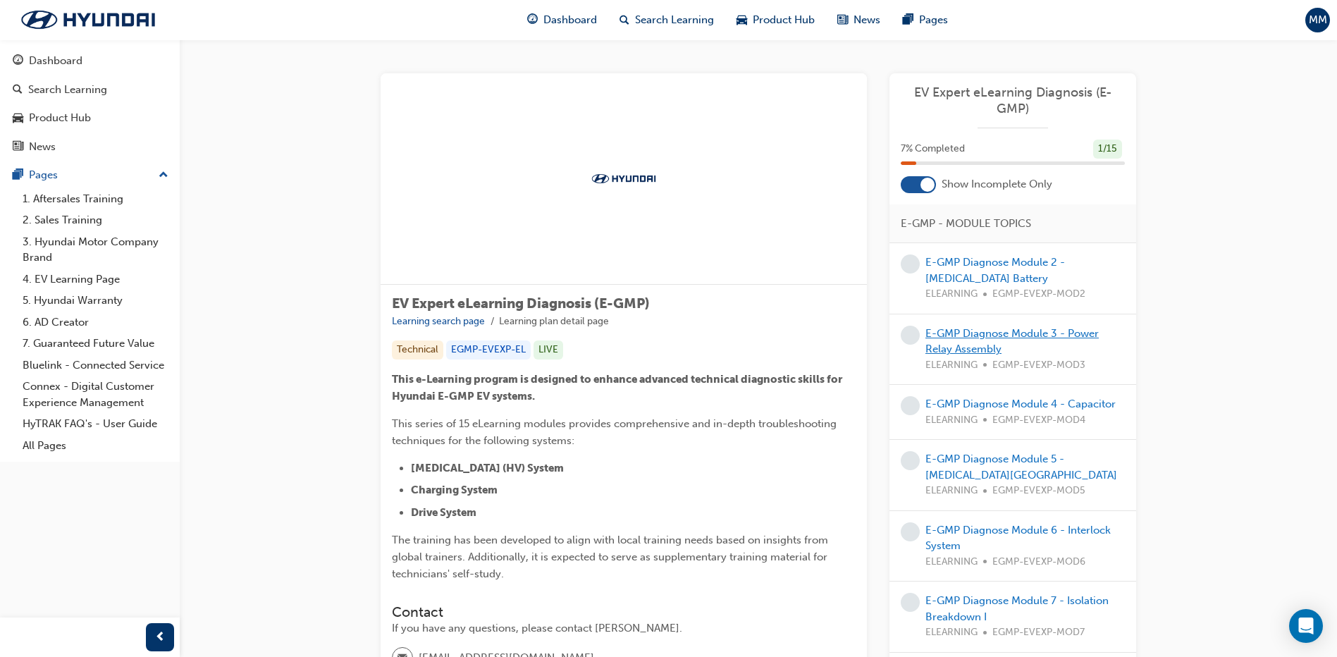
click at [985, 339] on link "E-GMP Diagnose Module 3 - Power Relay Assembly" at bounding box center [1011, 341] width 173 height 29
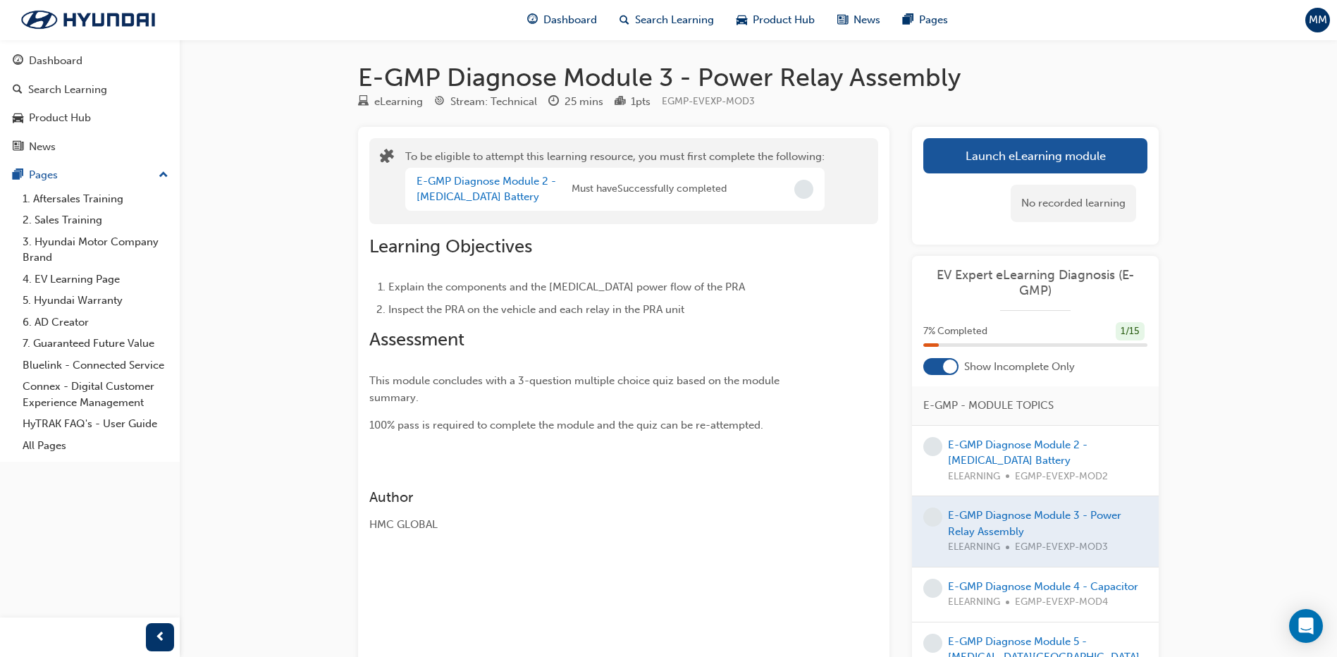
click at [1018, 137] on div "Launch eLearning module Learning Plan No recorded learning" at bounding box center [1035, 186] width 247 height 118
click at [1014, 144] on button "Launch eLearning module" at bounding box center [1035, 155] width 224 height 35
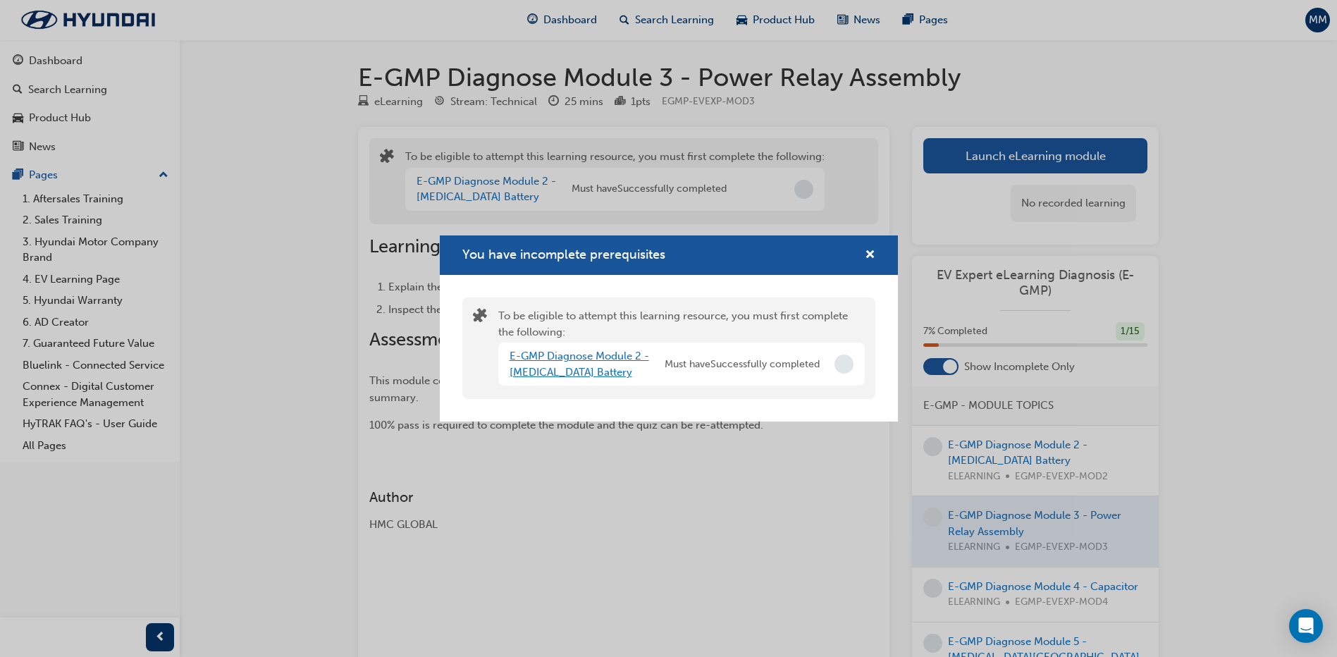
click at [554, 362] on link "E-GMP Diagnose Module 2 - [MEDICAL_DATA] Battery" at bounding box center [580, 364] width 140 height 29
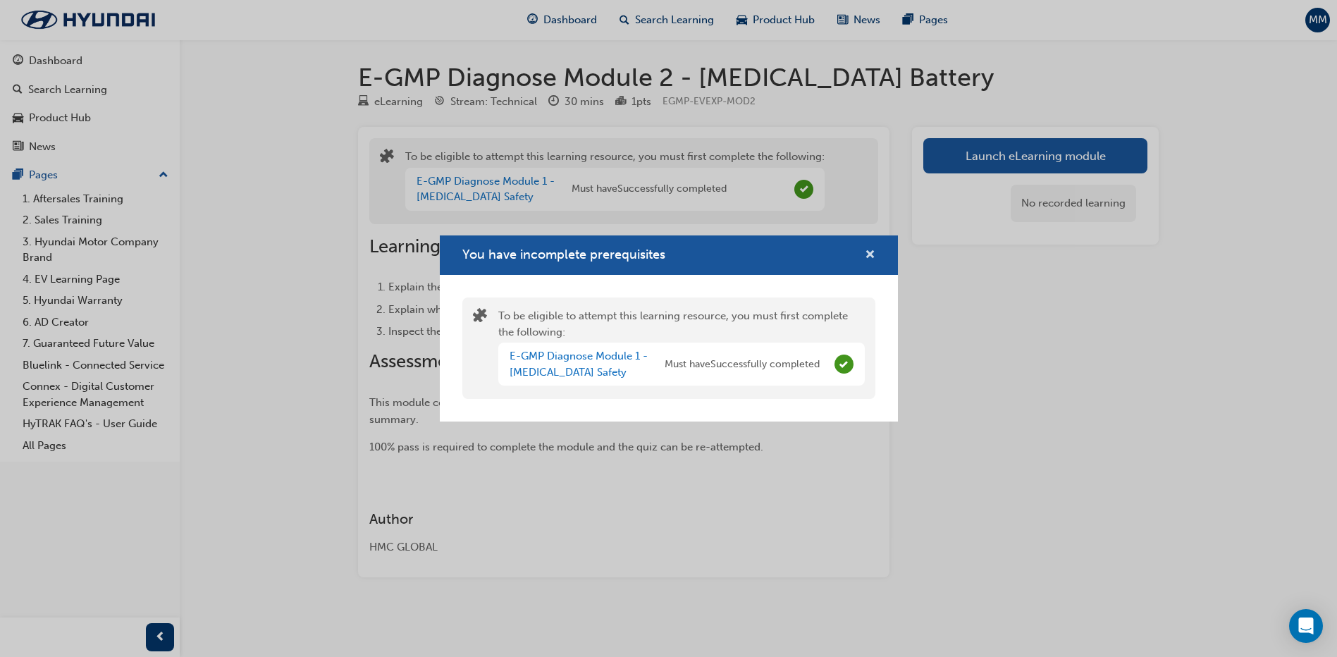
click at [867, 256] on span "cross-icon" at bounding box center [870, 256] width 11 height 13
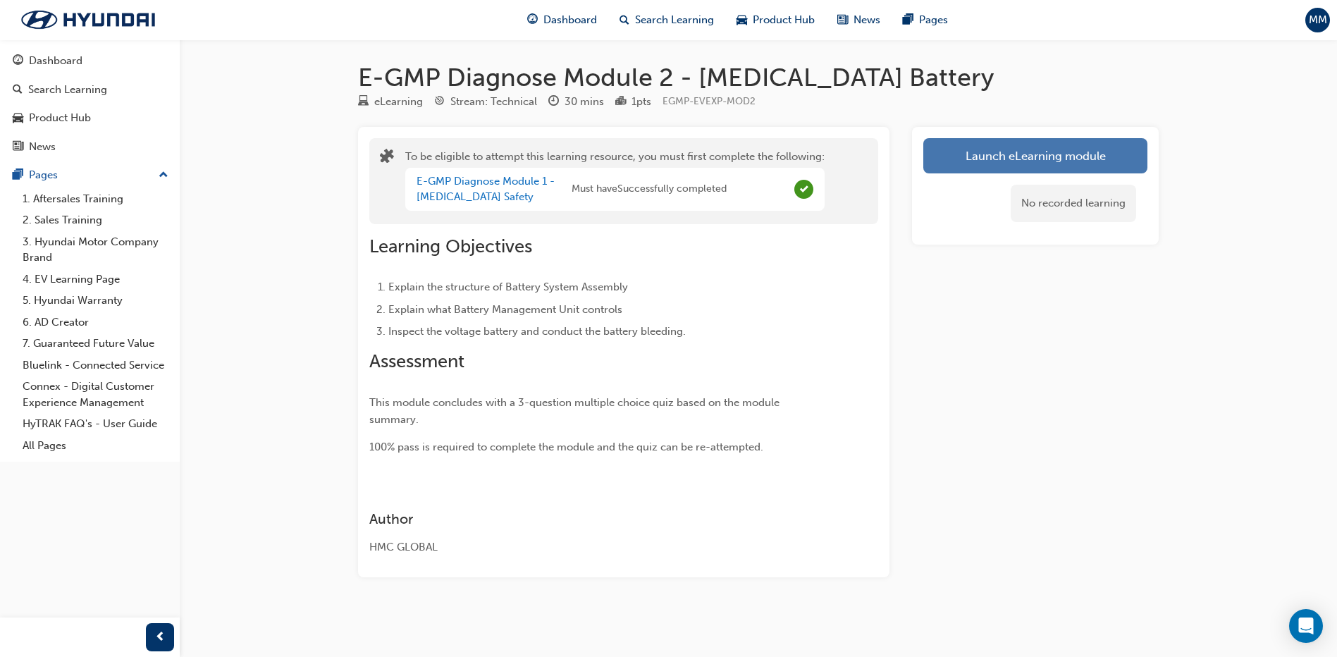
click at [1016, 172] on button "Launch eLearning module" at bounding box center [1035, 155] width 224 height 35
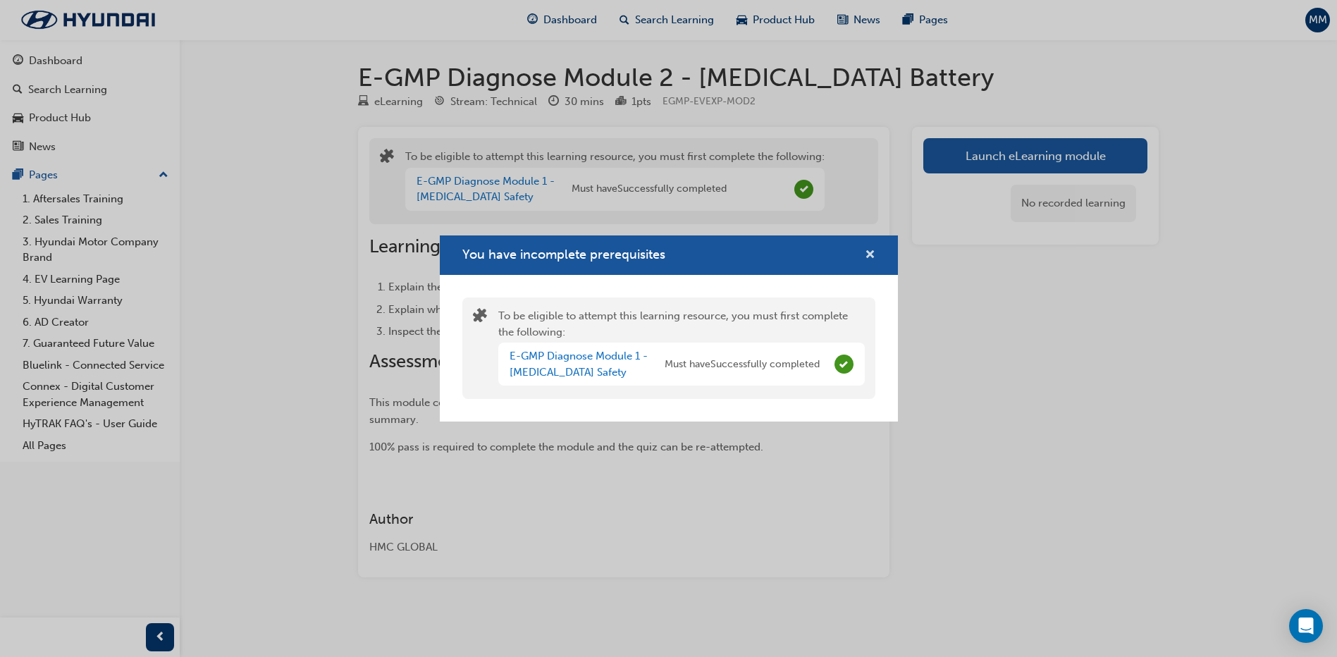
click at [870, 250] on span "cross-icon" at bounding box center [870, 256] width 11 height 13
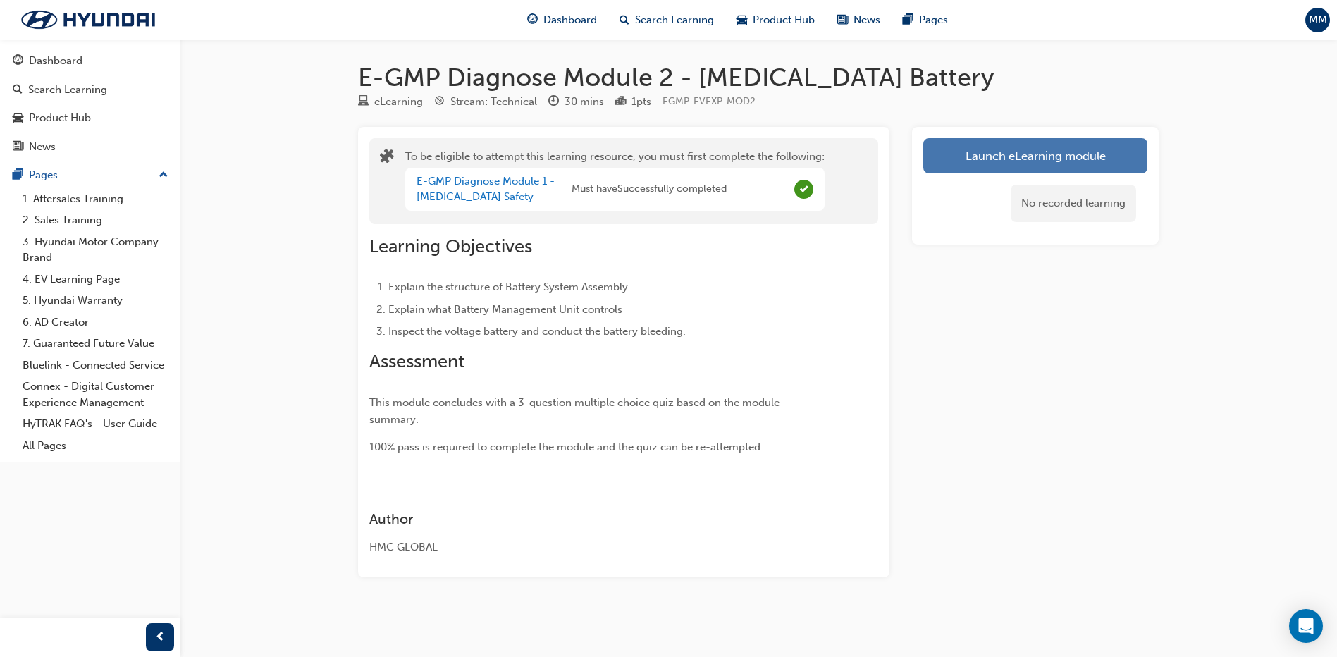
click at [997, 165] on button "Launch eLearning module" at bounding box center [1035, 155] width 224 height 35
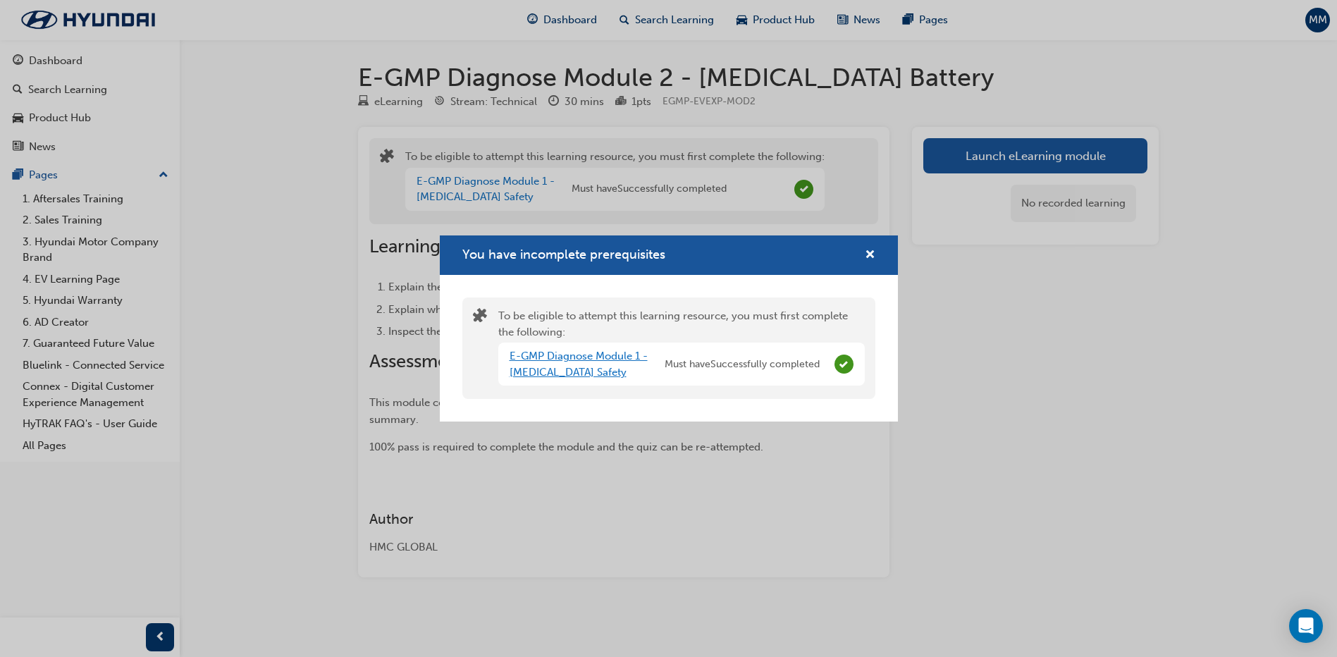
click at [541, 355] on link "E-GMP Diagnose Module 1 - [MEDICAL_DATA] Safety" at bounding box center [579, 364] width 138 height 29
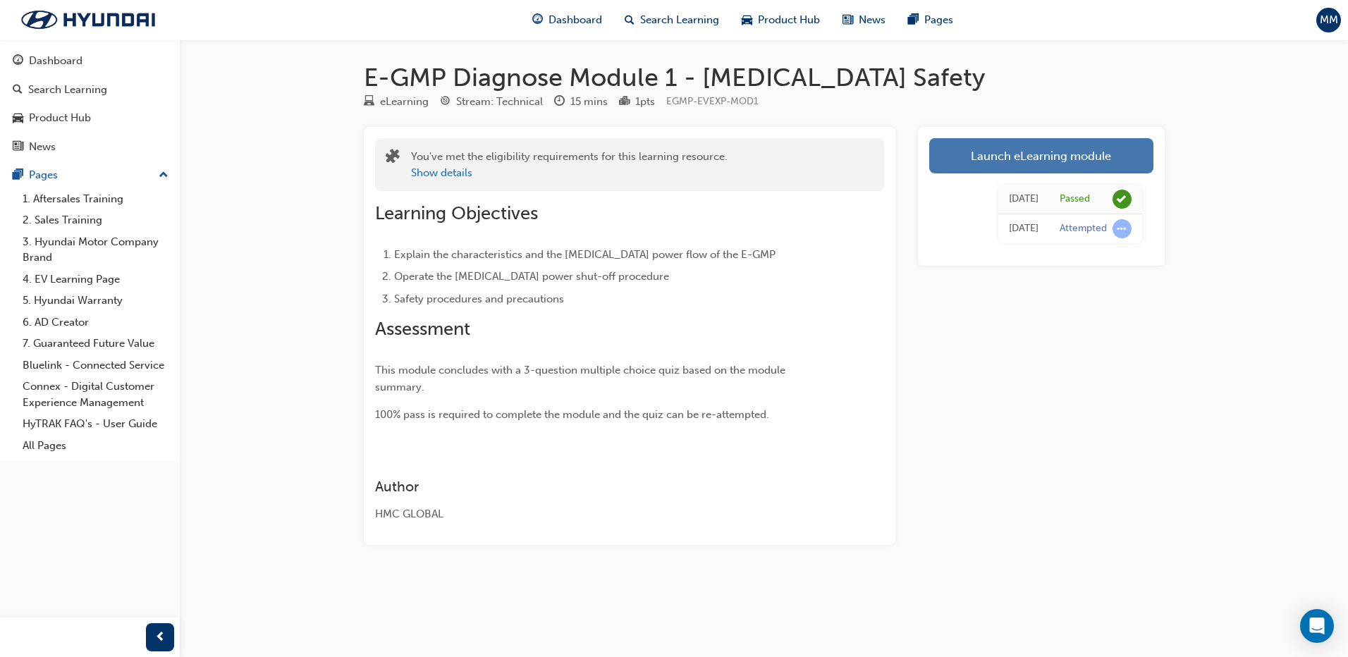
click at [1073, 164] on link "Launch eLearning module" at bounding box center [1041, 155] width 224 height 35
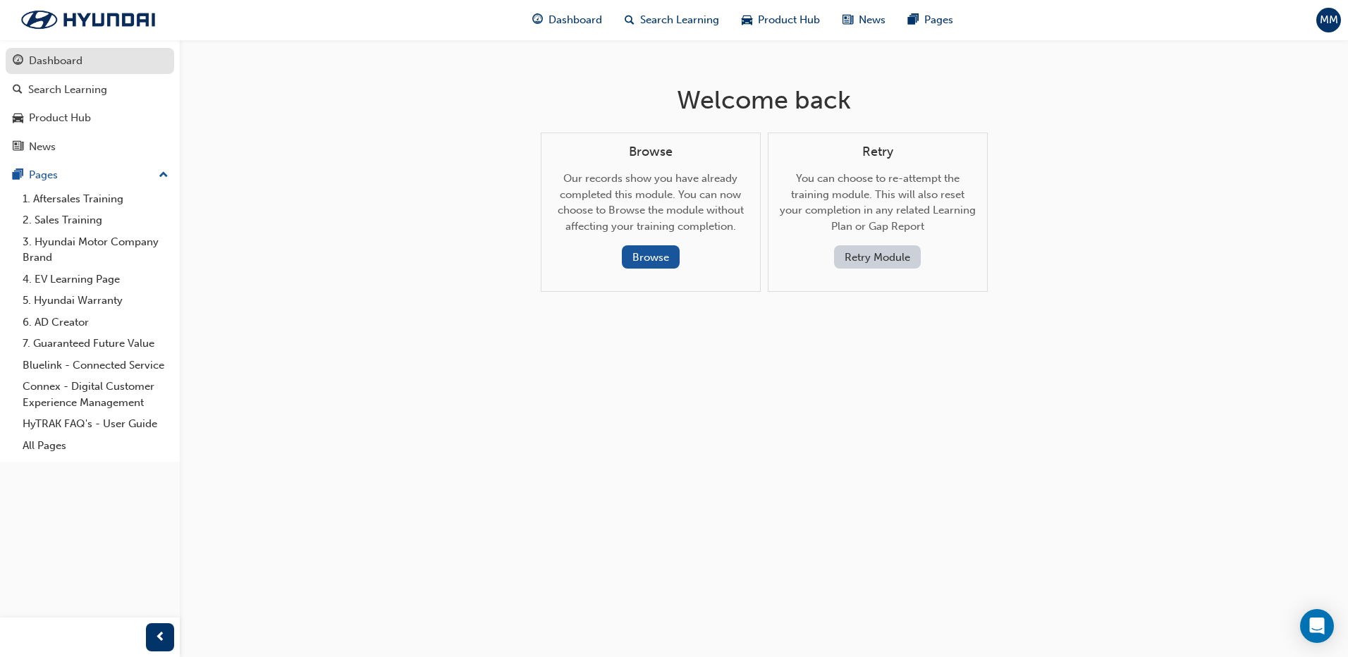
click at [43, 68] on div "Dashboard" at bounding box center [56, 61] width 54 height 16
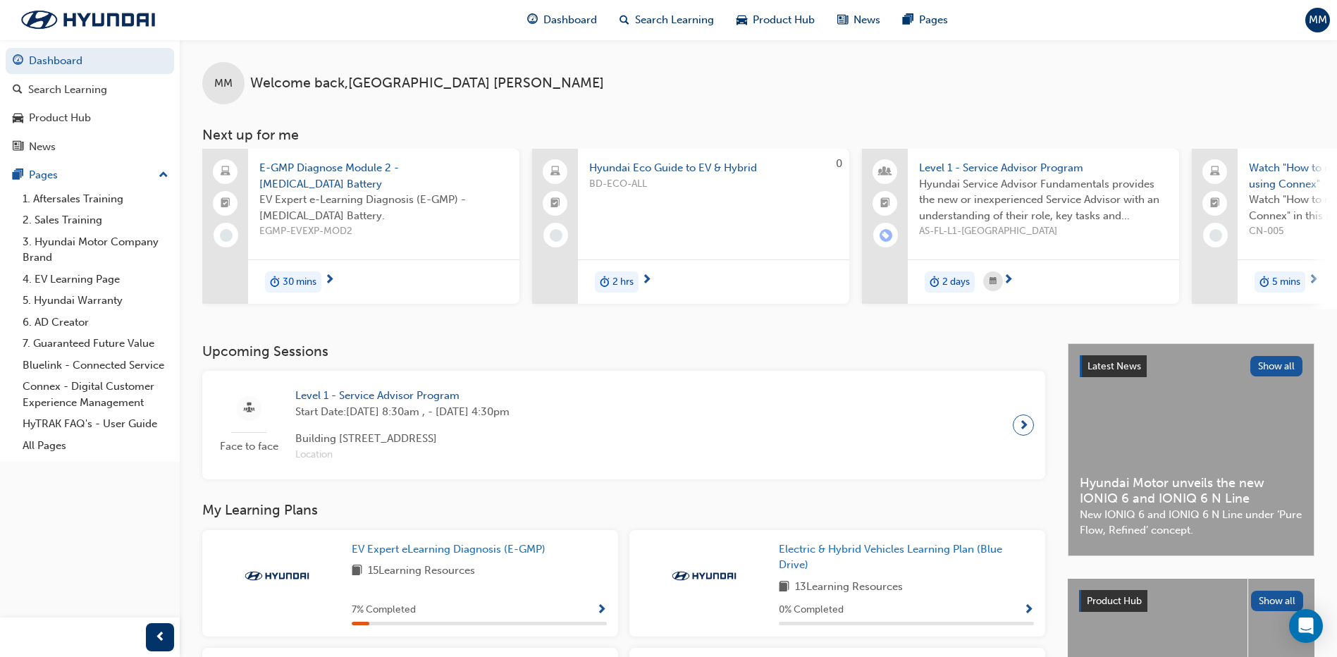
click at [389, 166] on span "E-GMP Diagnose Module 2 - [MEDICAL_DATA] Battery" at bounding box center [383, 176] width 249 height 32
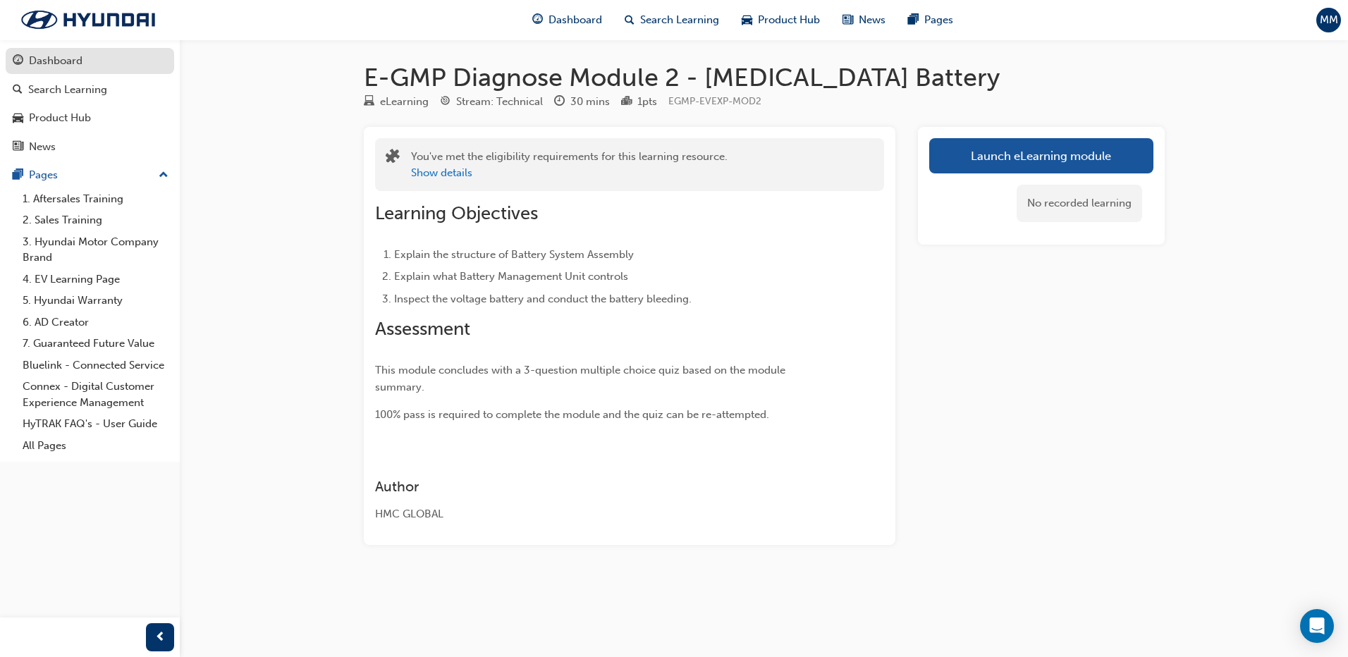
click at [85, 54] on div "Dashboard" at bounding box center [90, 61] width 154 height 18
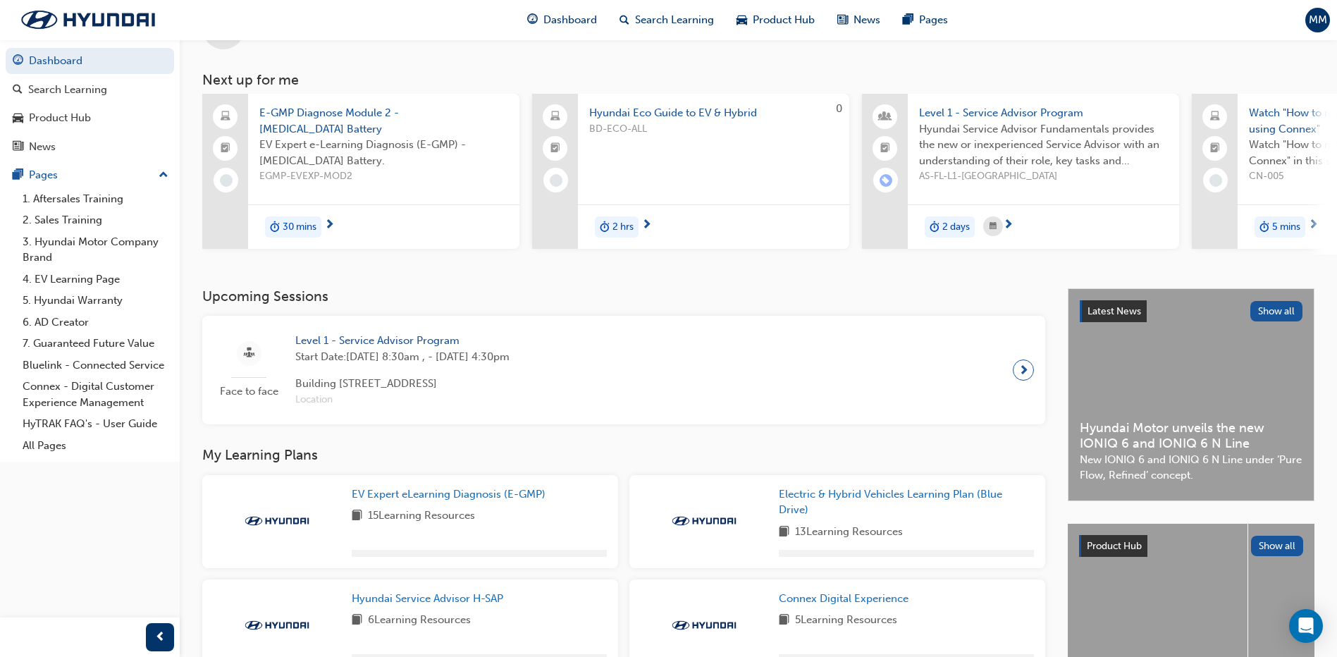
scroll to position [70, 0]
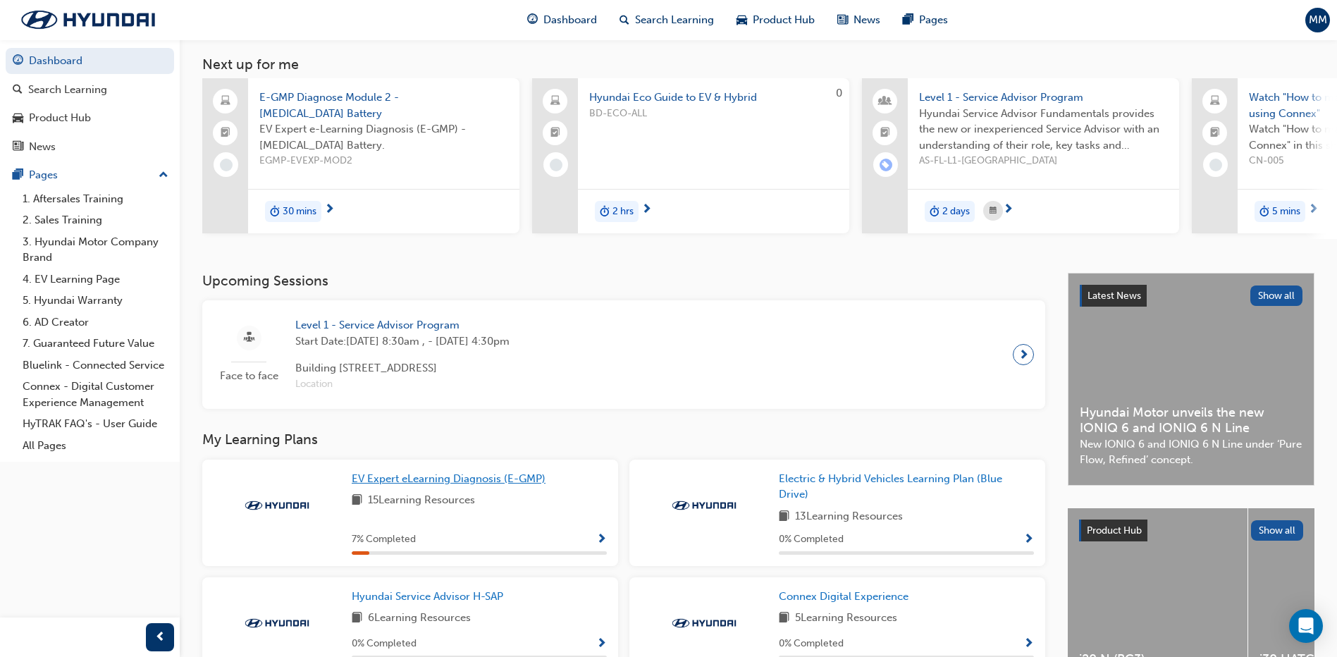
click at [474, 485] on span "EV Expert eLearning Diagnosis (E-GMP)" at bounding box center [449, 478] width 194 height 13
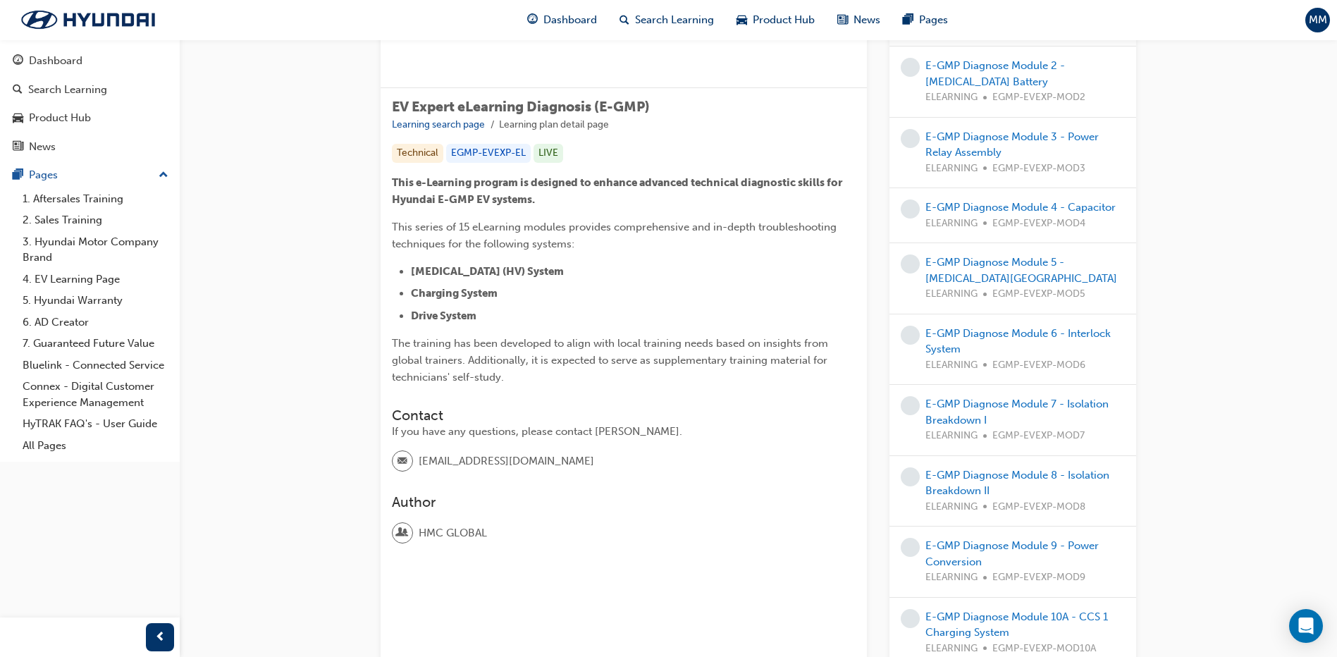
scroll to position [211, 0]
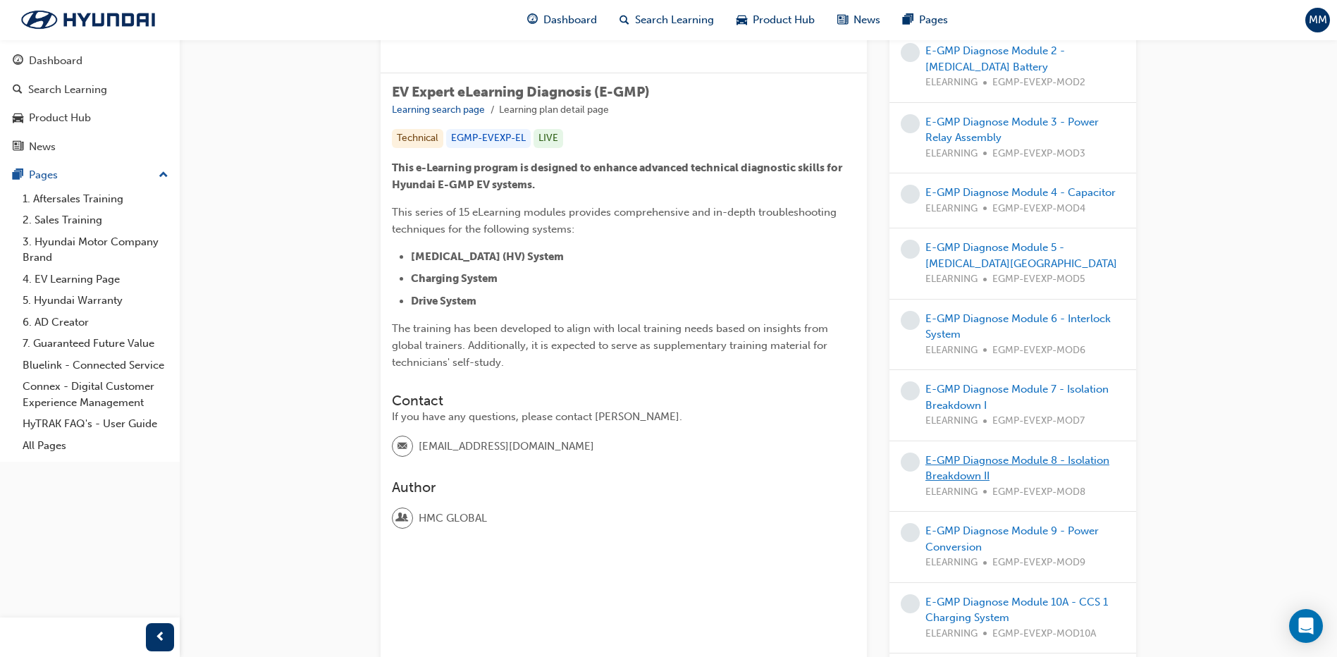
click at [952, 460] on link "E-GMP Diagnose Module 8 - Isolation Breakdown II" at bounding box center [1017, 468] width 184 height 29
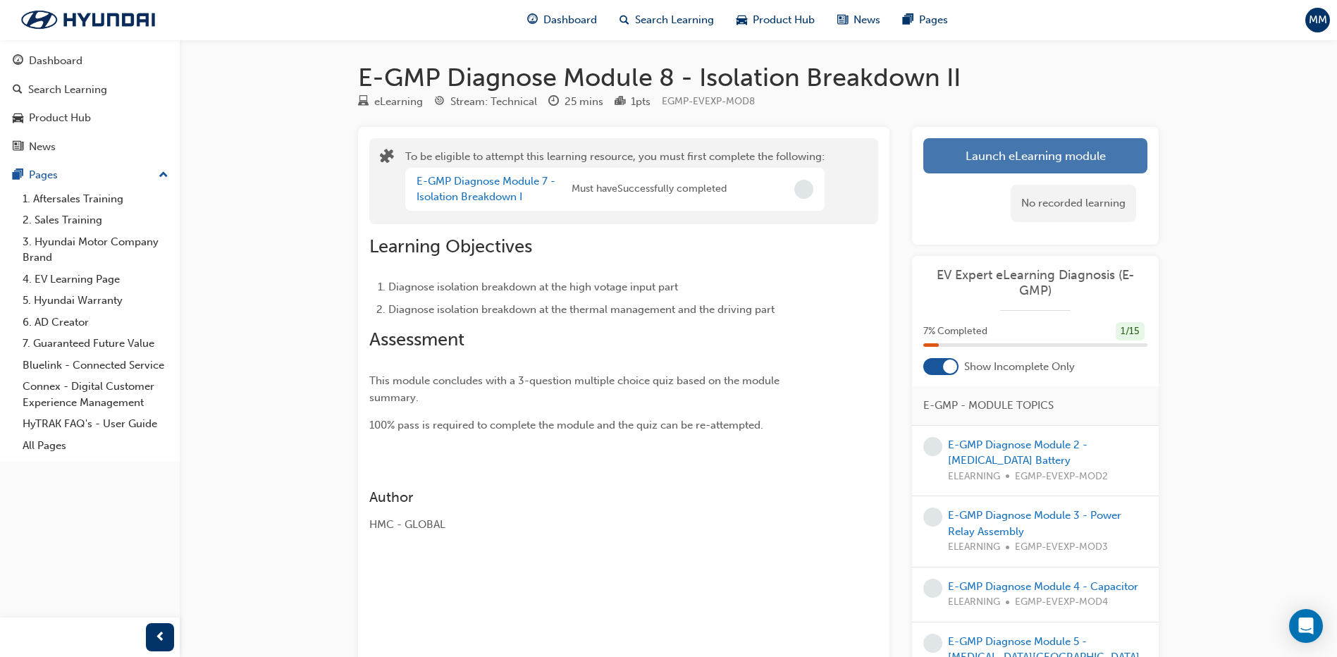
click at [1026, 154] on button "Launch eLearning module" at bounding box center [1035, 155] width 224 height 35
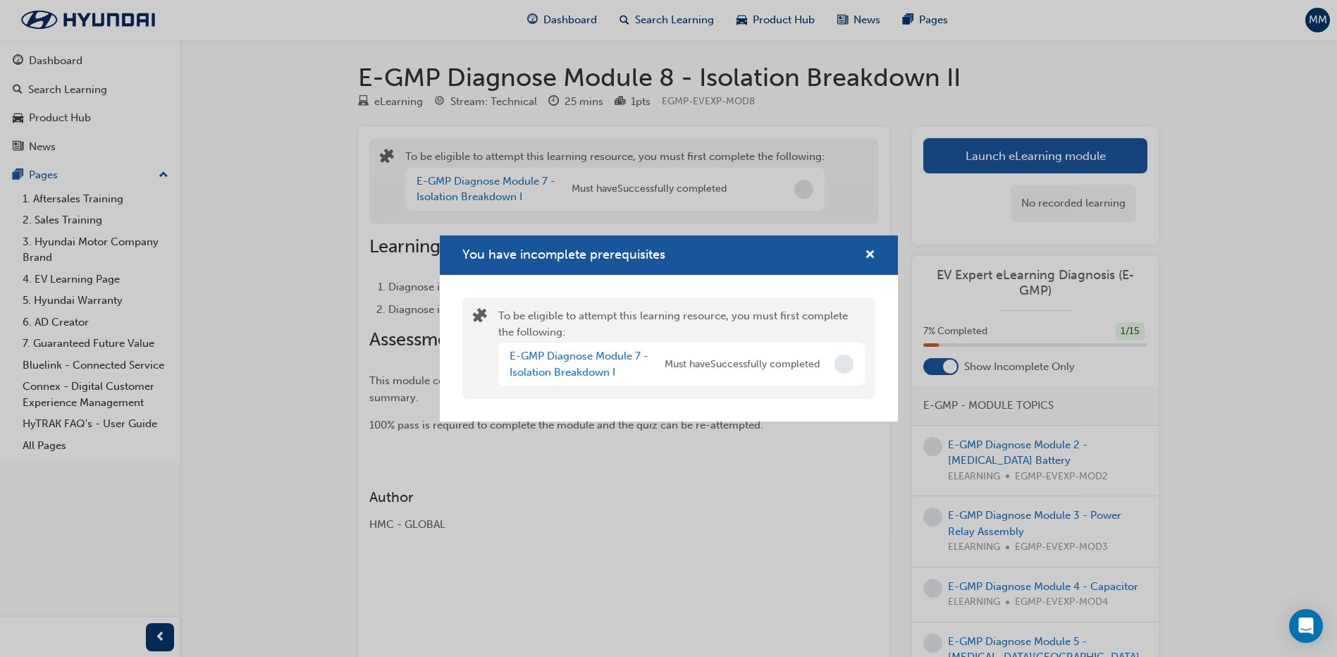
click at [591, 364] on div "E-GMP Diagnose Module 7 - Isolation Breakdown I" at bounding box center [587, 364] width 155 height 32
click at [589, 365] on link "E-GMP Diagnose Module 7 - Isolation Breakdown I" at bounding box center [579, 364] width 139 height 29
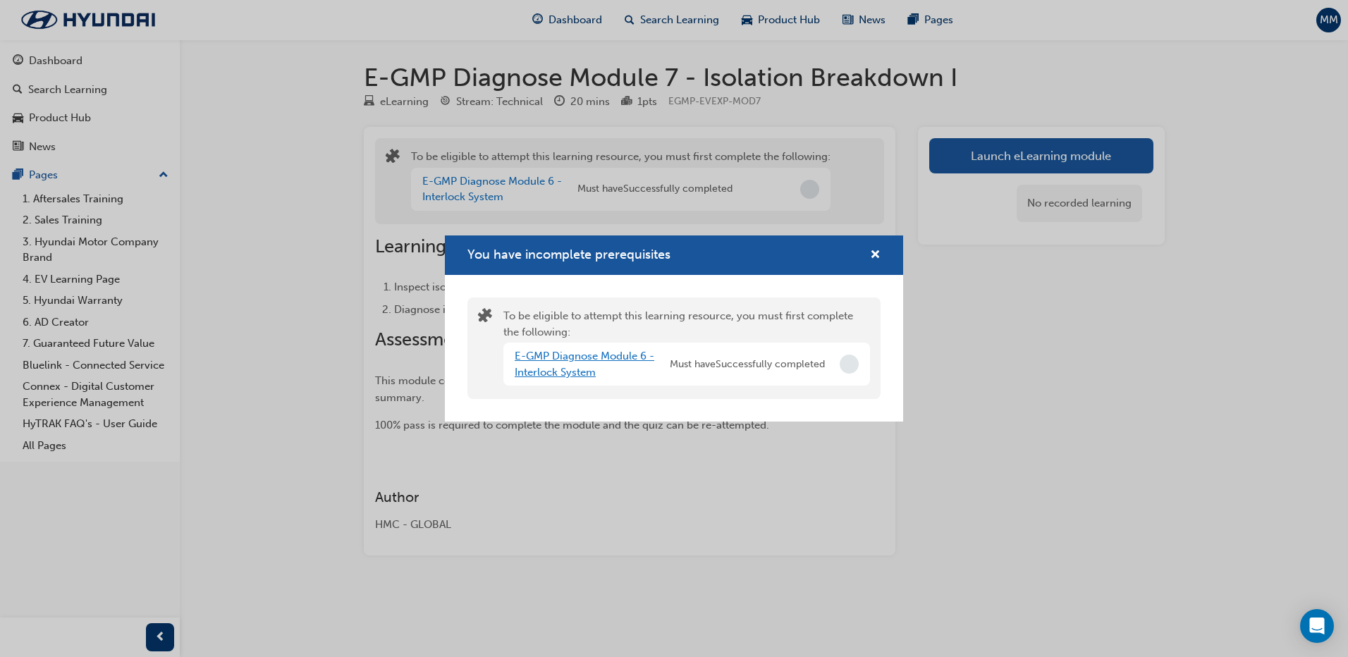
click at [591, 365] on link "E-GMP Diagnose Module 6 - Interlock System" at bounding box center [585, 364] width 140 height 29
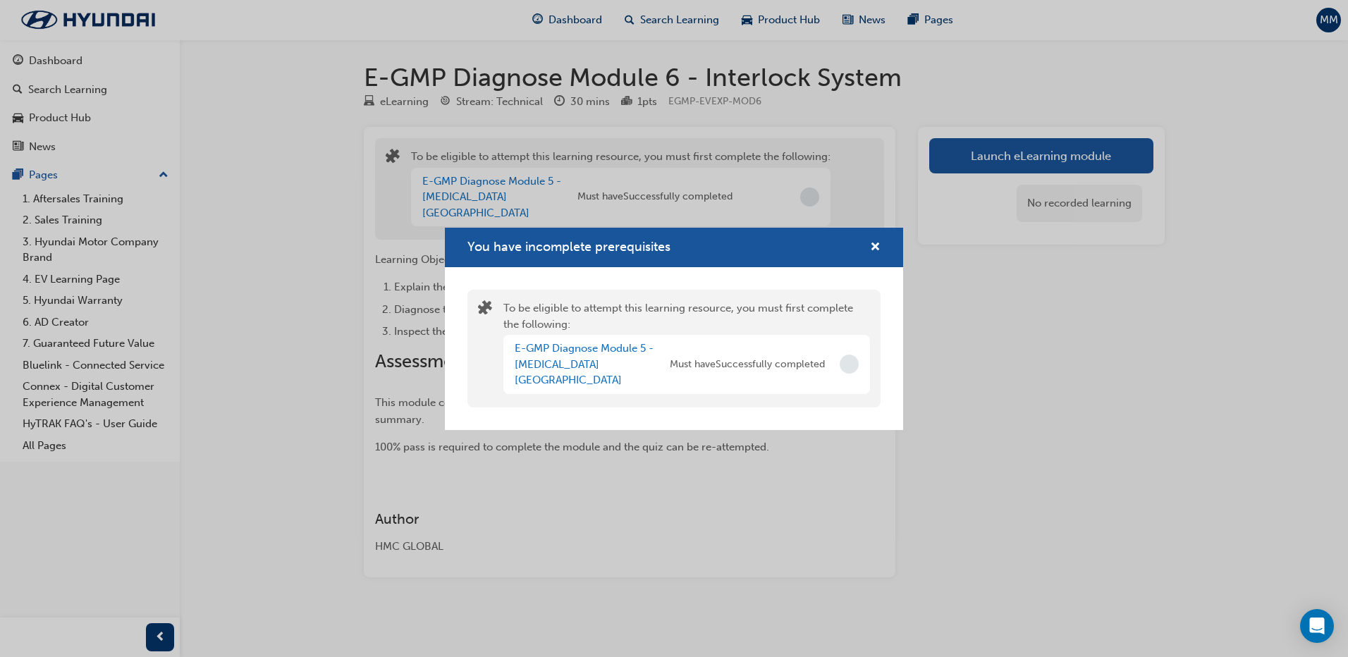
click at [1090, 170] on div "You have incomplete prerequisites To be eligible to attempt this learning resou…" at bounding box center [674, 328] width 1348 height 657
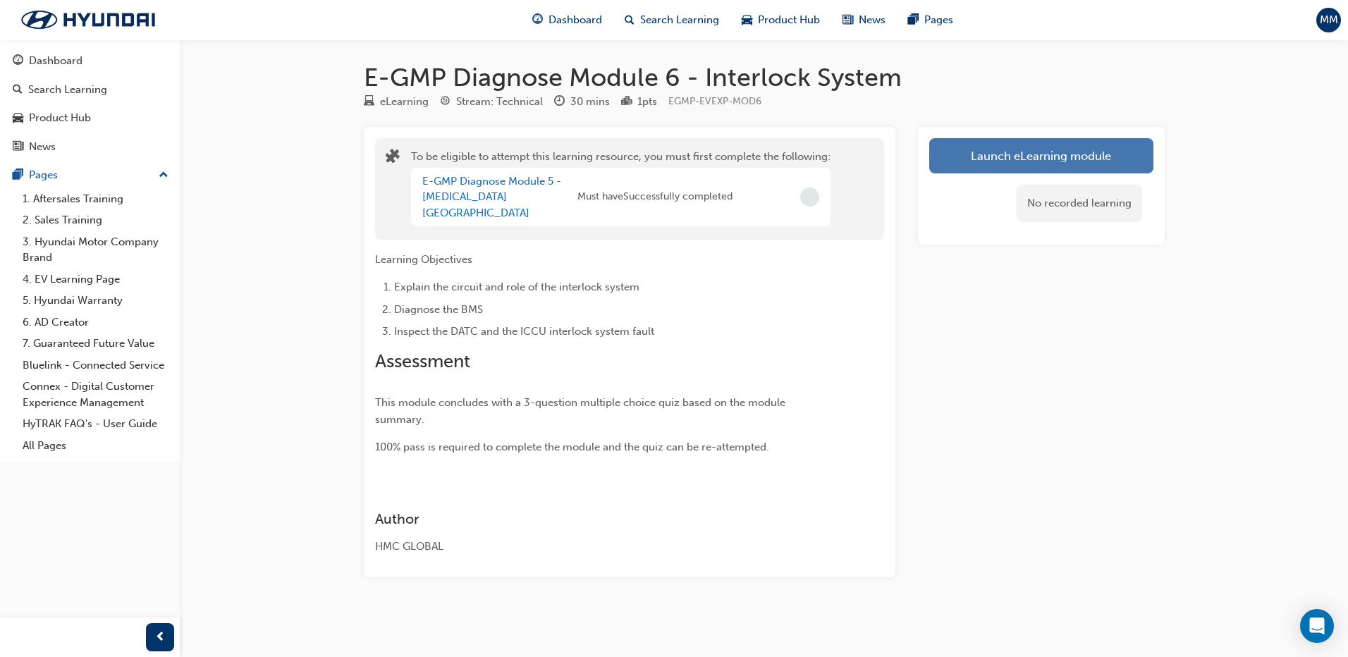
click at [1010, 164] on button "Launch eLearning module" at bounding box center [1041, 155] width 224 height 35
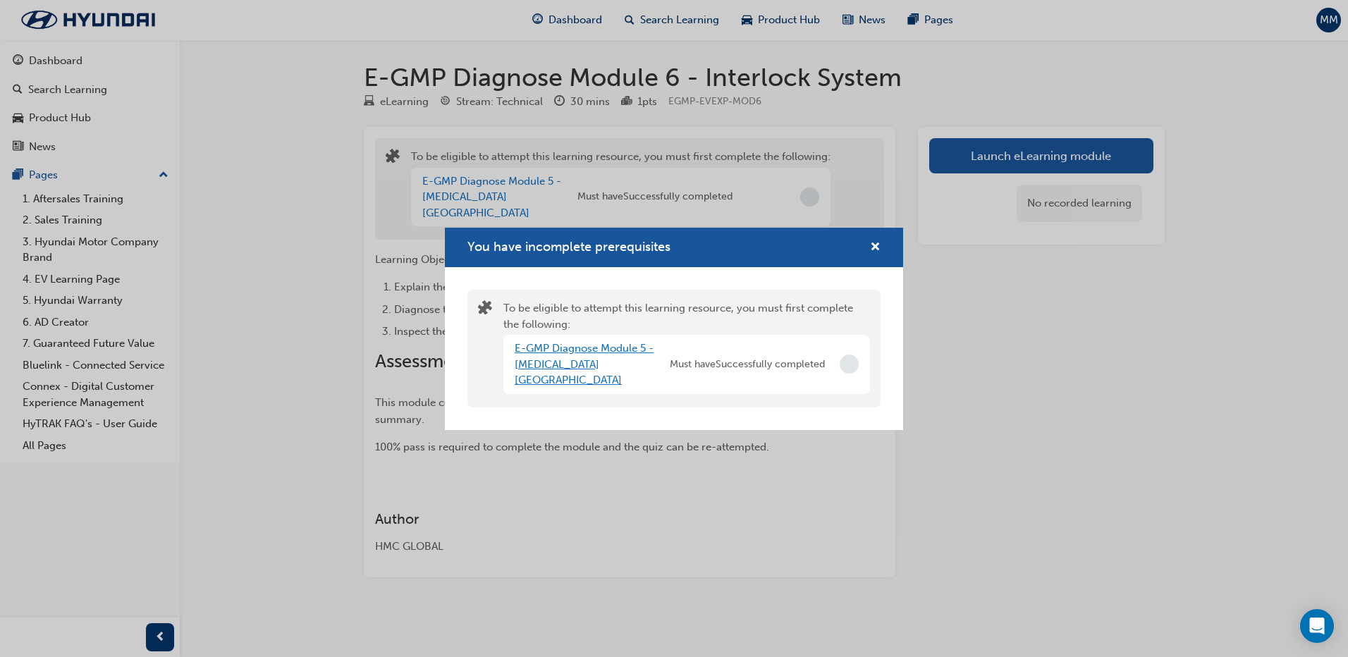
click at [558, 361] on link "E-GMP Diagnose Module 5 - [MEDICAL_DATA][GEOGRAPHIC_DATA]" at bounding box center [584, 364] width 139 height 44
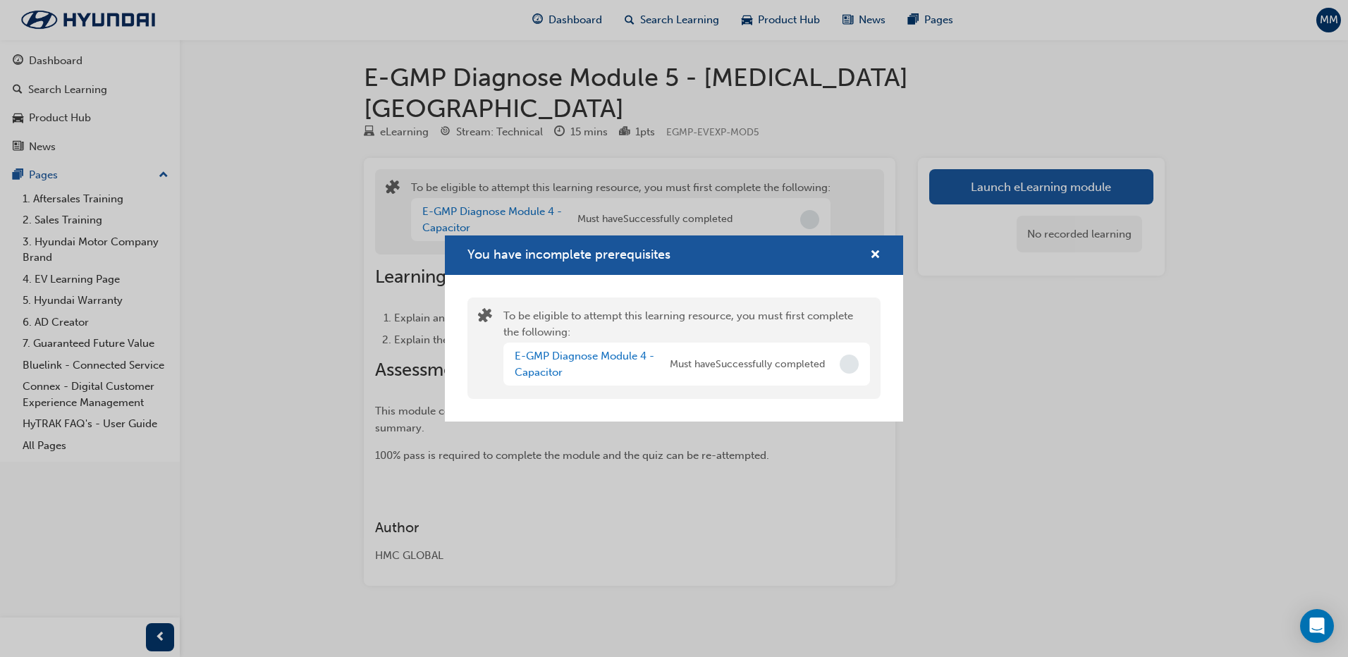
click at [1052, 147] on div "You have incomplete prerequisites To be eligible to attempt this learning resou…" at bounding box center [674, 328] width 1348 height 657
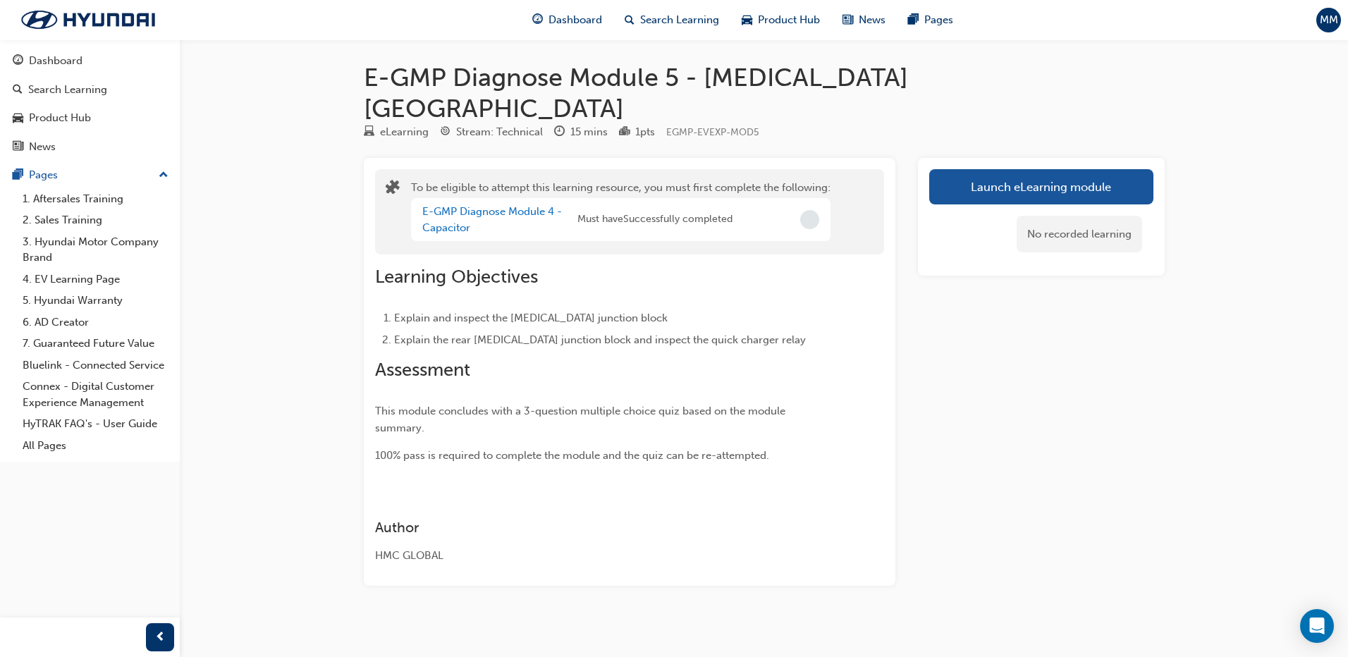
click at [987, 204] on div "No recorded learning" at bounding box center [1041, 234] width 224 height 60
click at [1003, 169] on button "Launch eLearning module" at bounding box center [1041, 186] width 224 height 35
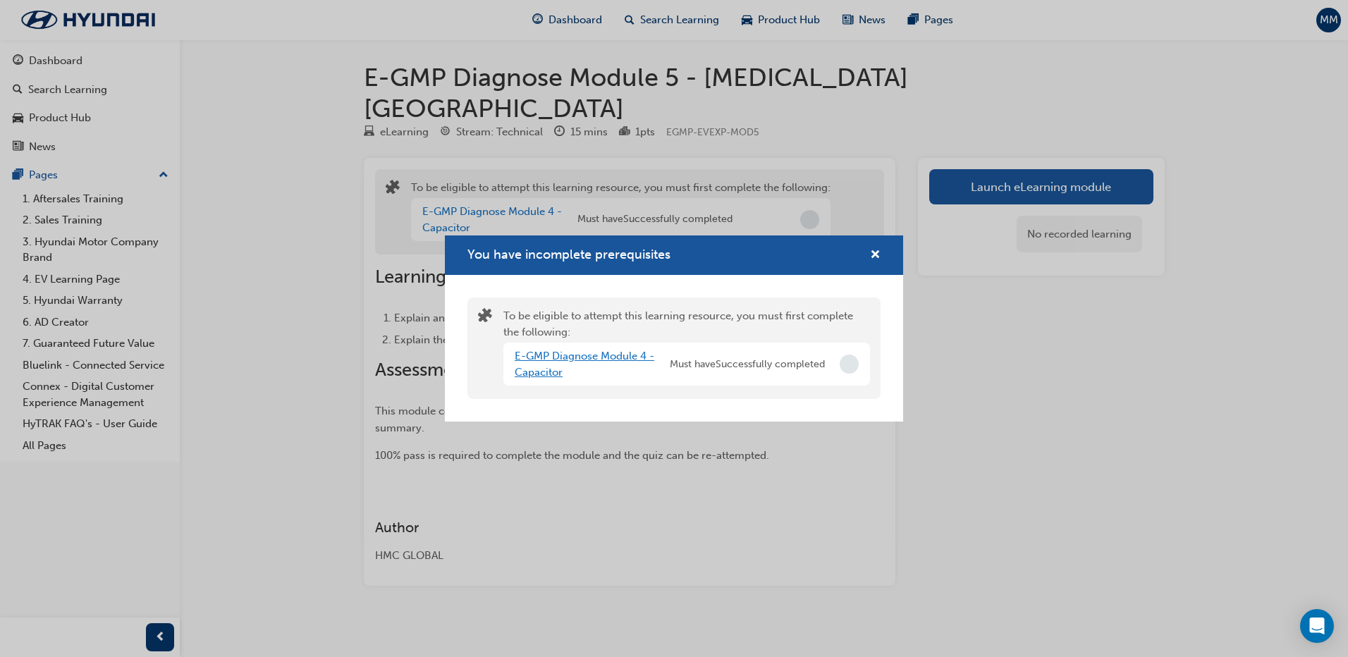
click at [527, 371] on link "E-GMP Diagnose Module 4 - Capacitor" at bounding box center [585, 364] width 140 height 29
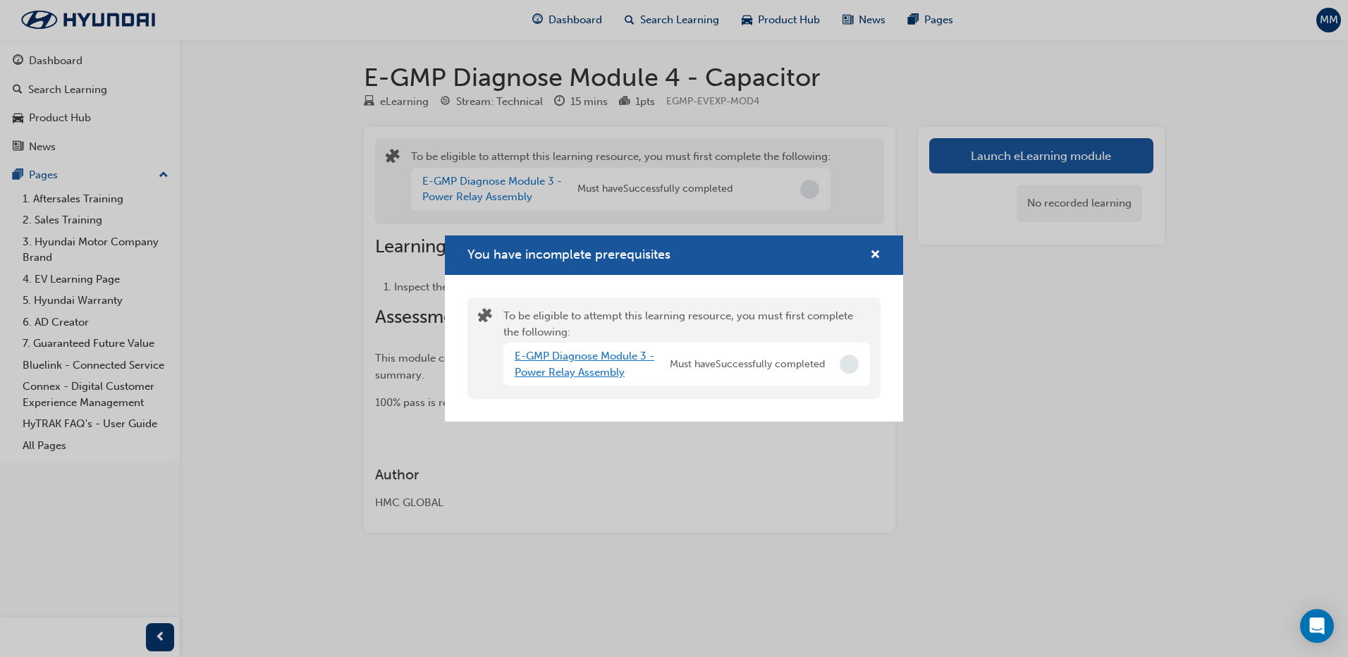
click at [587, 373] on link "E-GMP Diagnose Module 3 - Power Relay Assembly" at bounding box center [585, 364] width 140 height 29
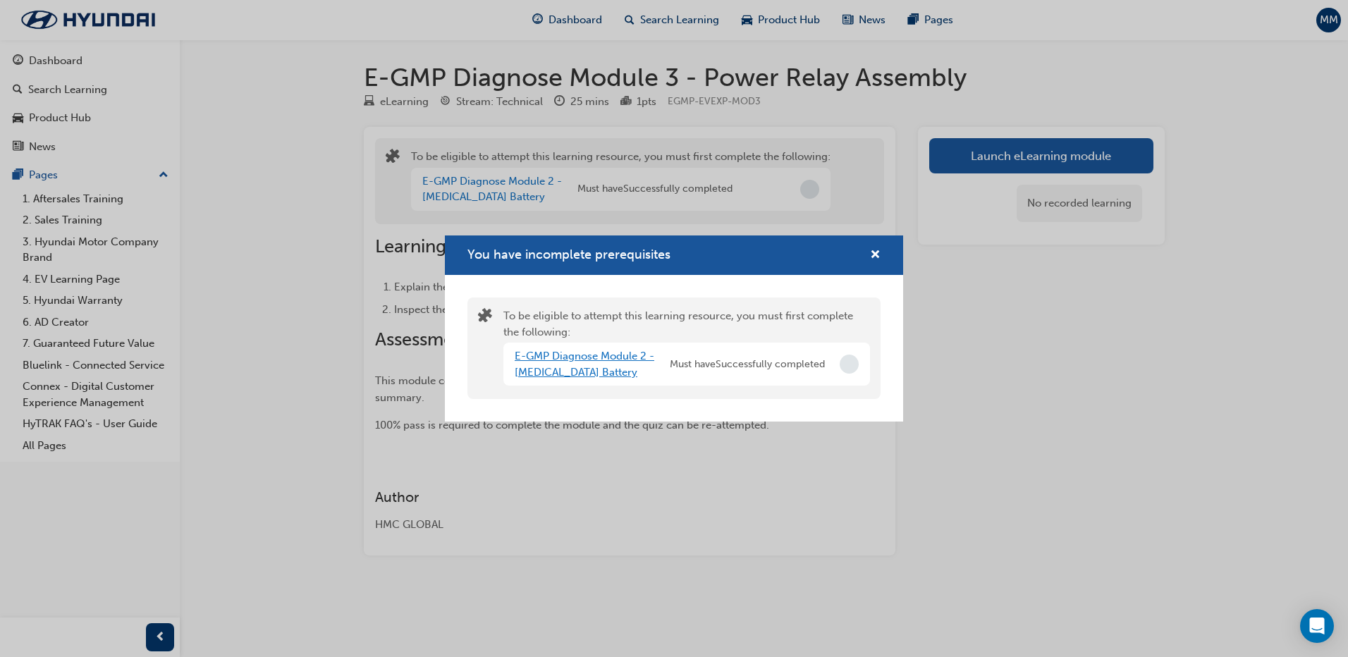
click at [587, 373] on link "E-GMP Diagnose Module 2 - [MEDICAL_DATA] Battery" at bounding box center [585, 364] width 140 height 29
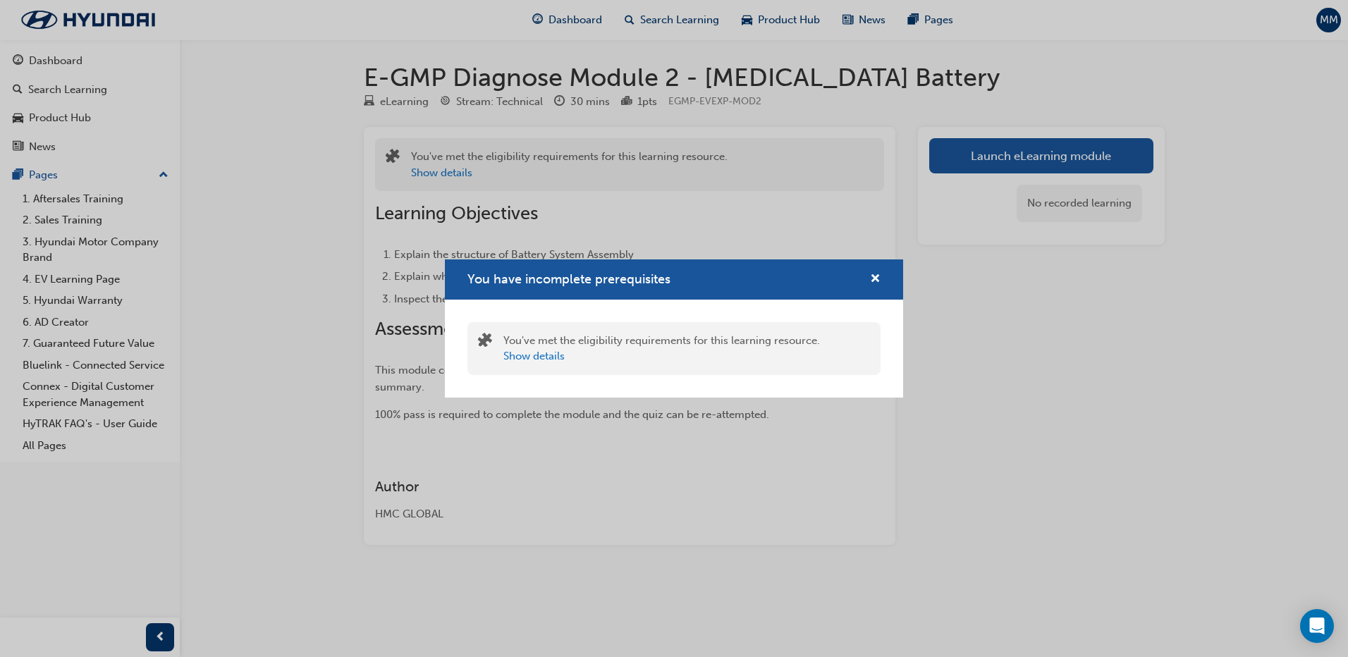
click at [1100, 187] on div "You have incomplete prerequisites You've met the eligibility requirements for t…" at bounding box center [674, 328] width 1348 height 657
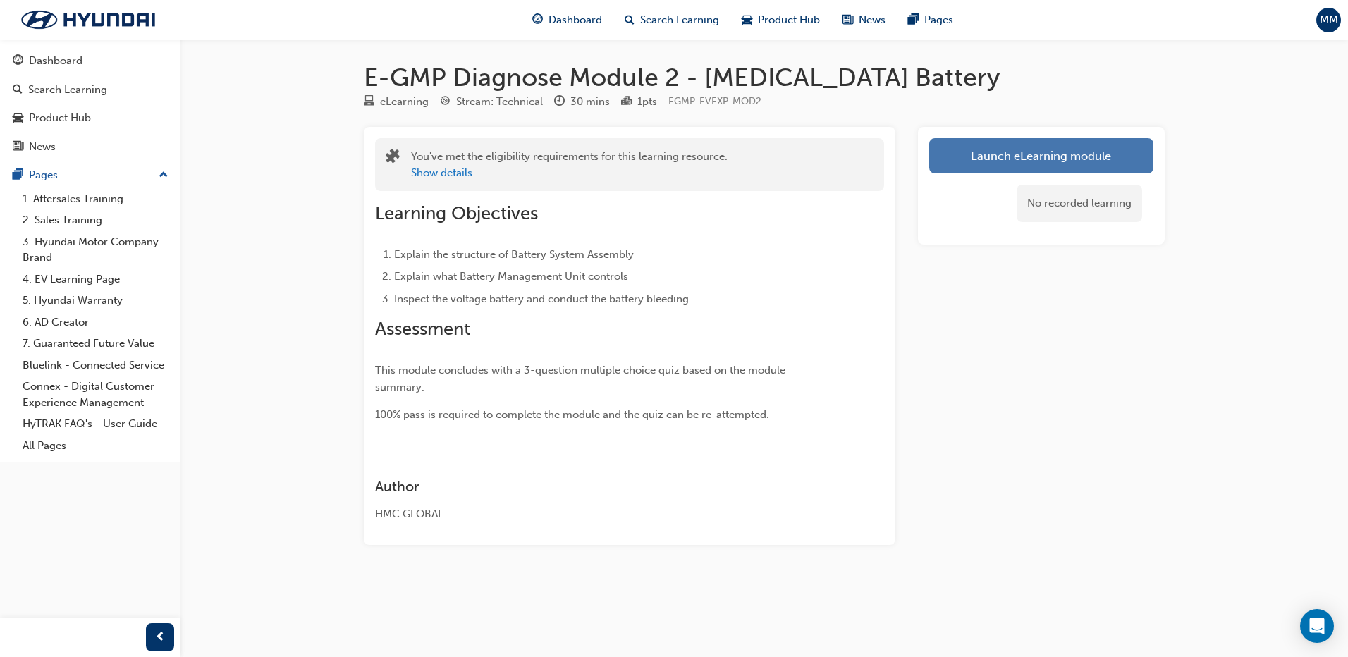
click at [1077, 156] on button "Launch eLearning module" at bounding box center [1041, 155] width 224 height 35
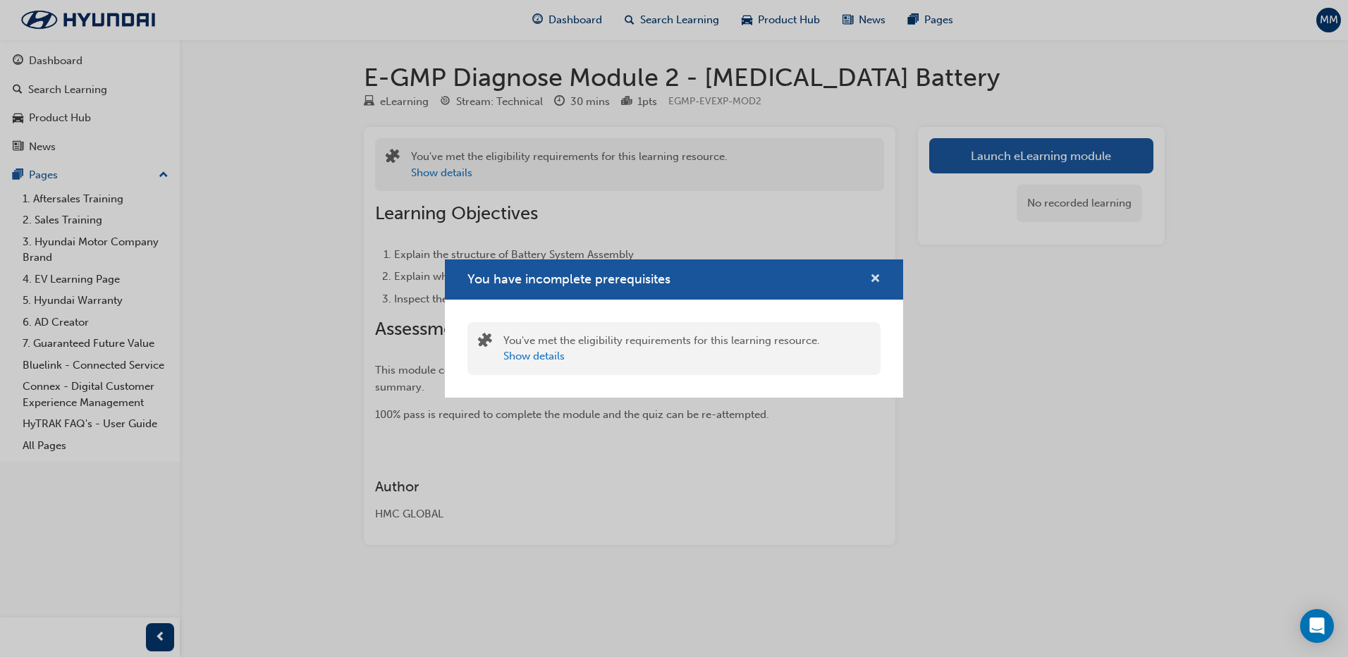
click at [877, 275] on span "cross-icon" at bounding box center [875, 279] width 11 height 13
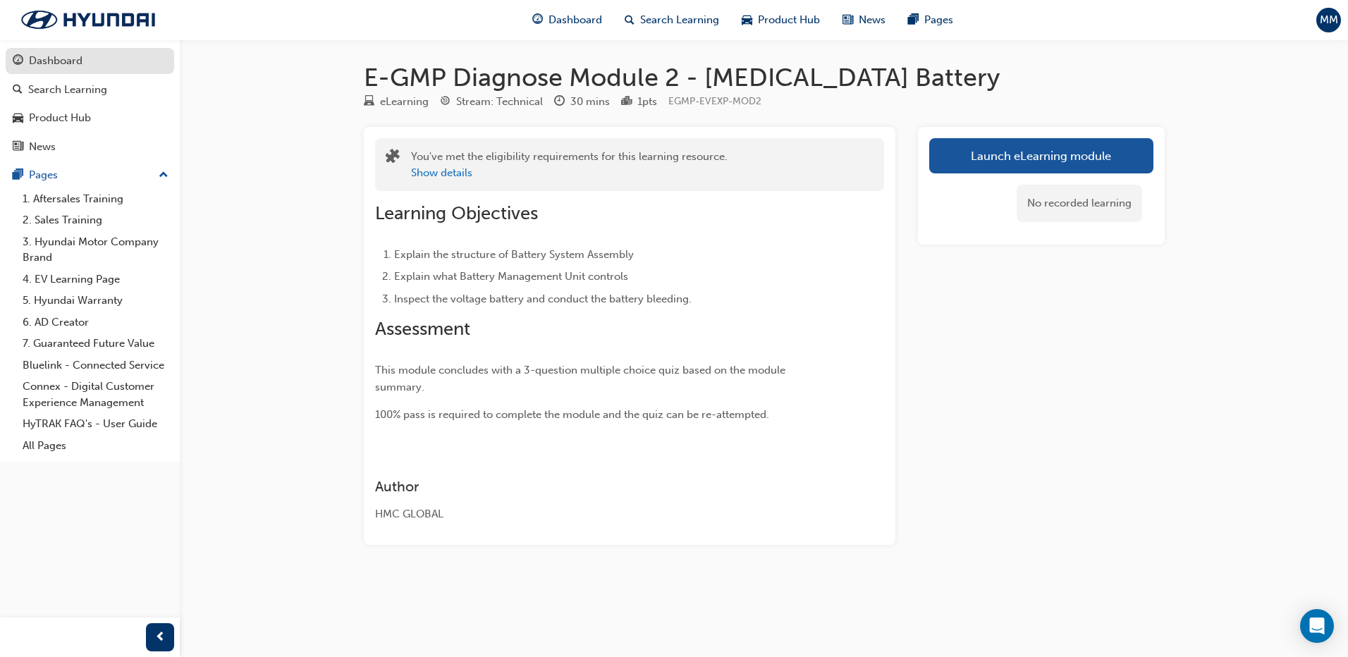
click at [81, 70] on link "Dashboard" at bounding box center [90, 61] width 168 height 26
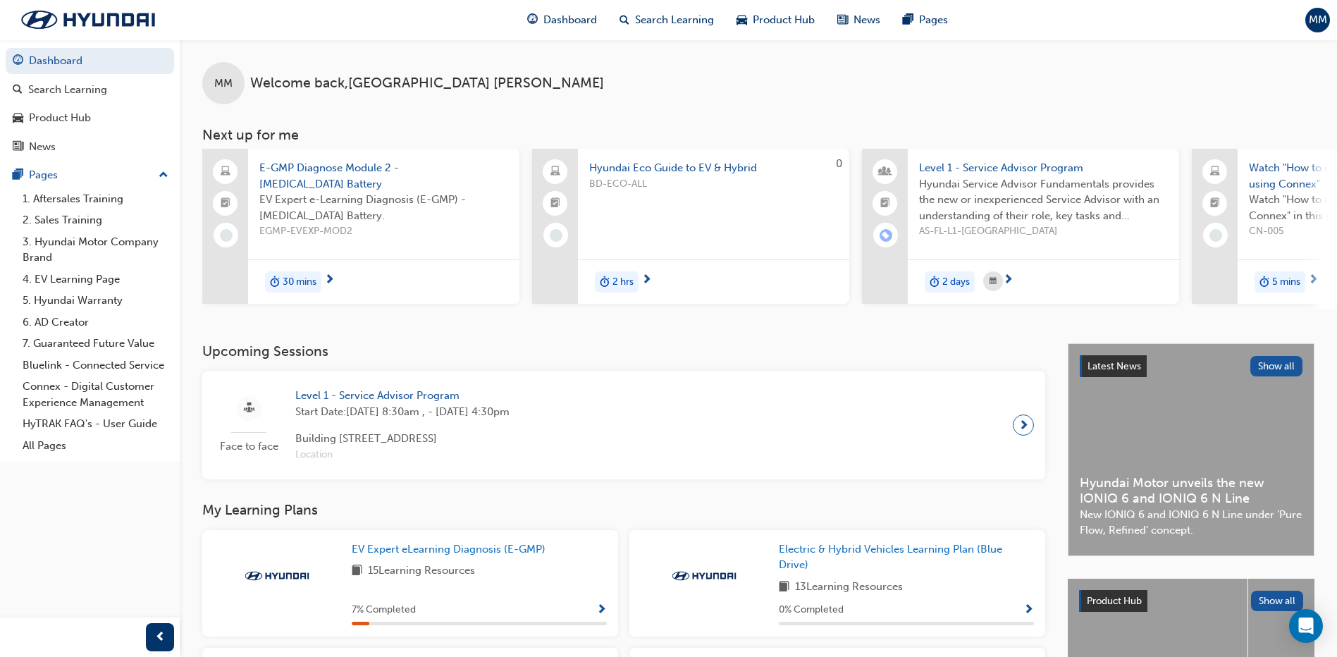
click at [970, 166] on span "Level 1 - Service Advisor Program" at bounding box center [1043, 168] width 249 height 16
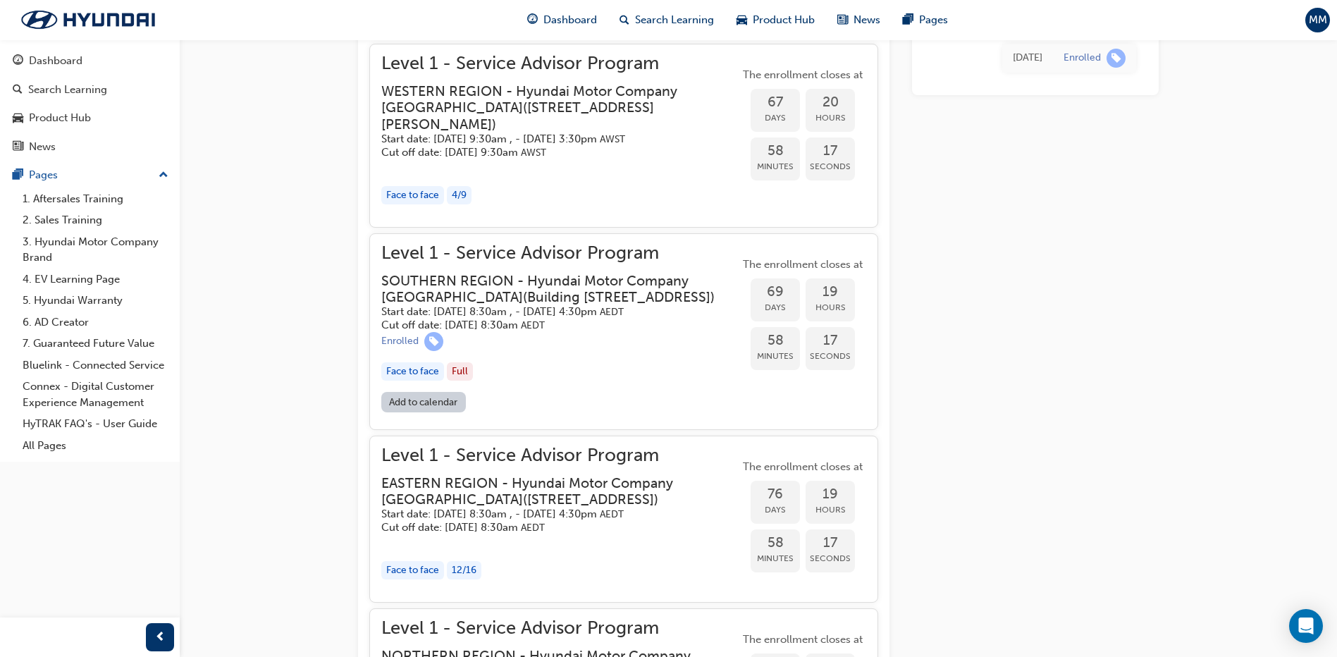
scroll to position [1162, 0]
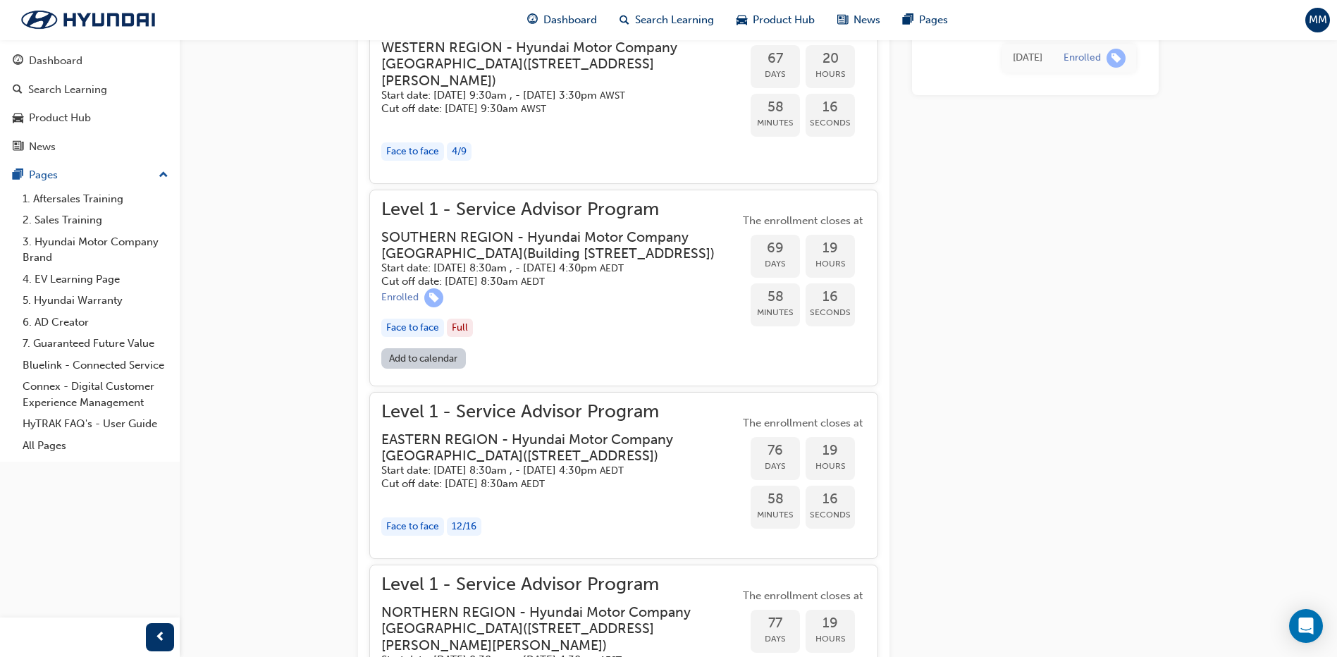
click at [94, 75] on button "Dashboard Search Learning Product Hub News Pages" at bounding box center [90, 103] width 168 height 117
click at [98, 68] on div "Dashboard" at bounding box center [90, 61] width 154 height 18
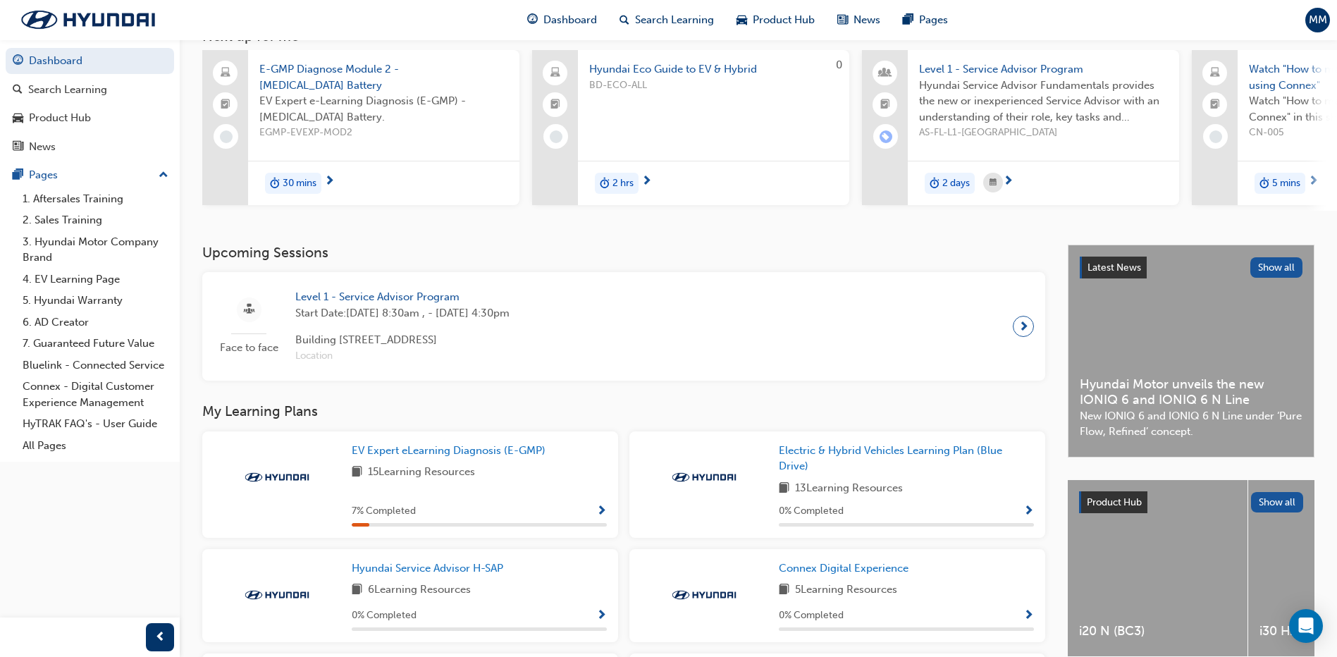
scroll to position [282, 0]
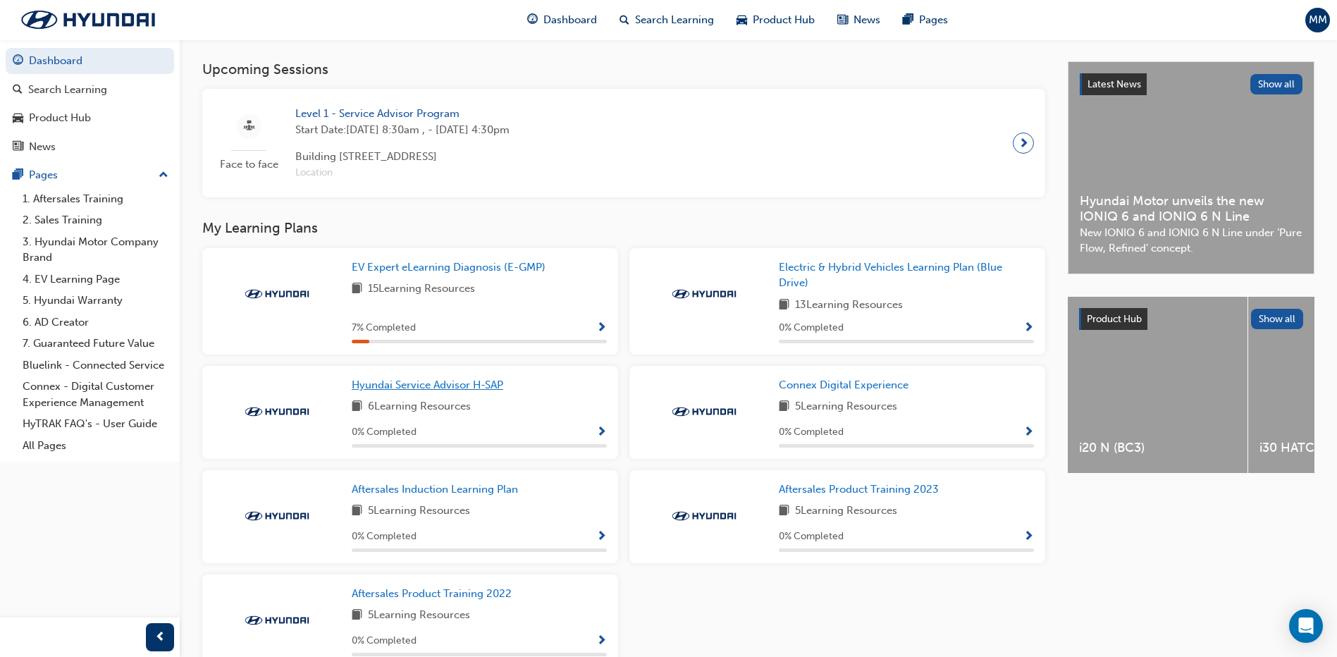
click at [445, 391] on span "Hyundai Service Advisor H-SAP" at bounding box center [428, 384] width 152 height 13
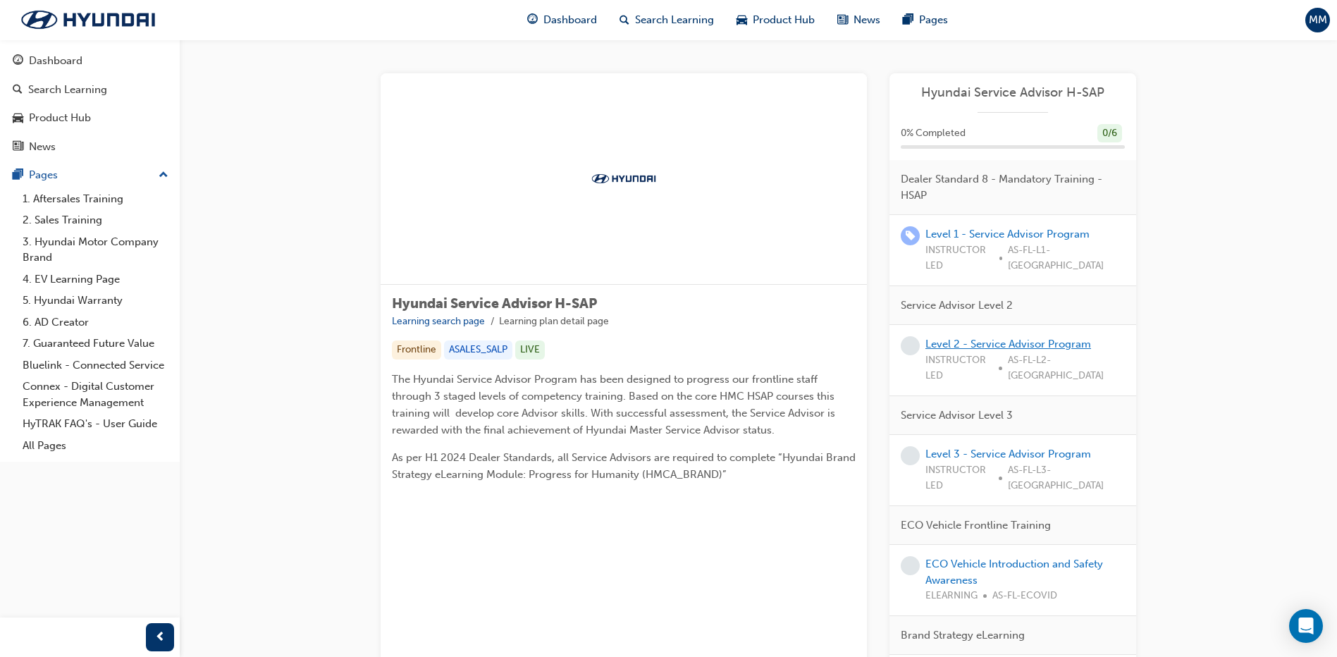
click at [997, 338] on link "Level 2 - Service Advisor Program" at bounding box center [1008, 344] width 166 height 13
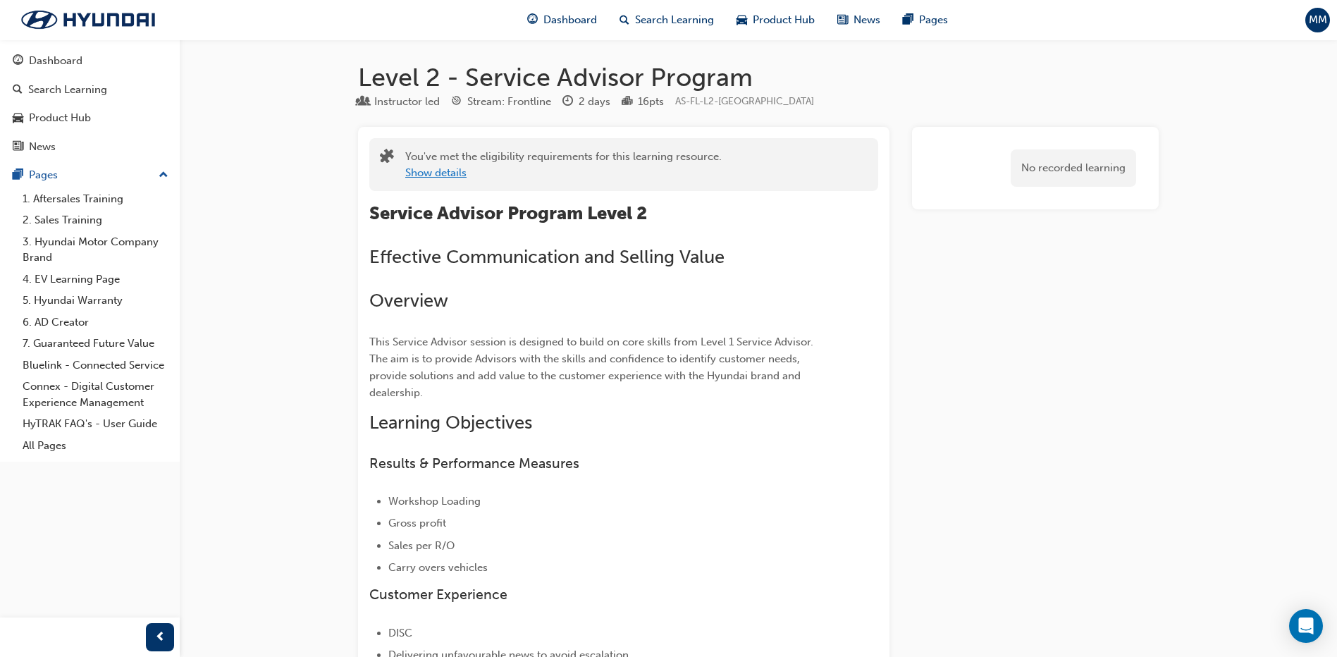
click at [427, 174] on button "Show details" at bounding box center [435, 173] width 61 height 16
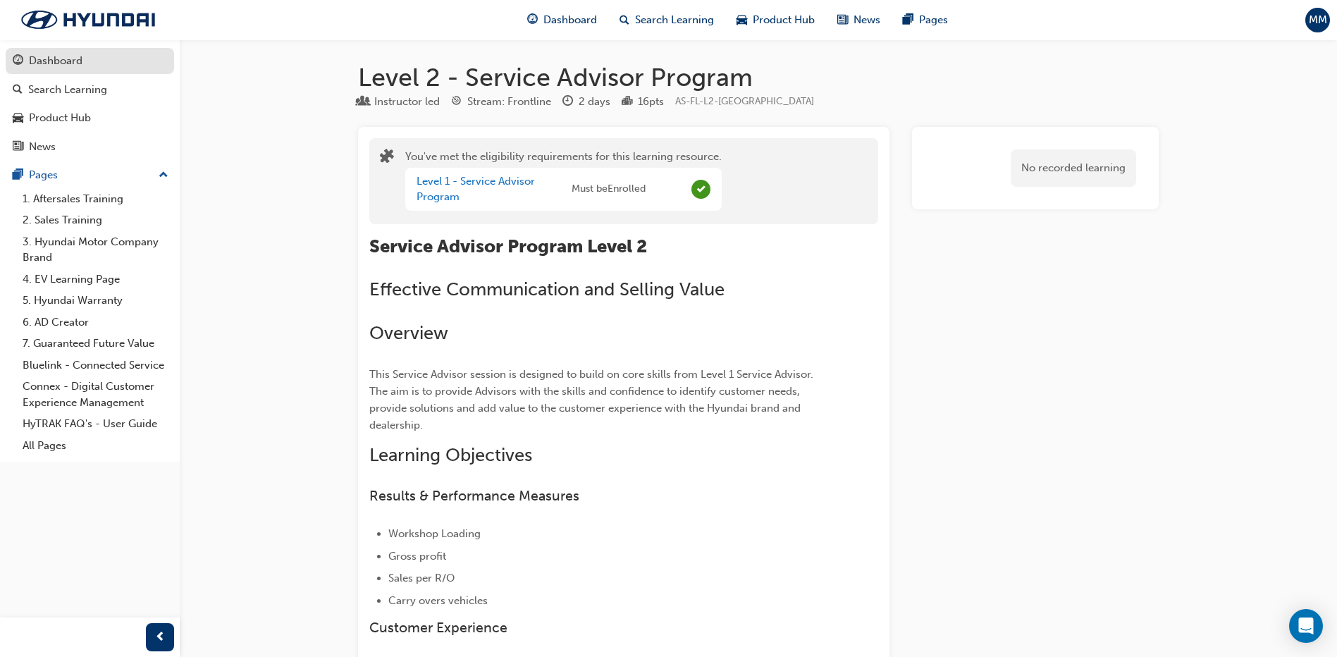
click at [81, 68] on div "Dashboard" at bounding box center [56, 61] width 54 height 16
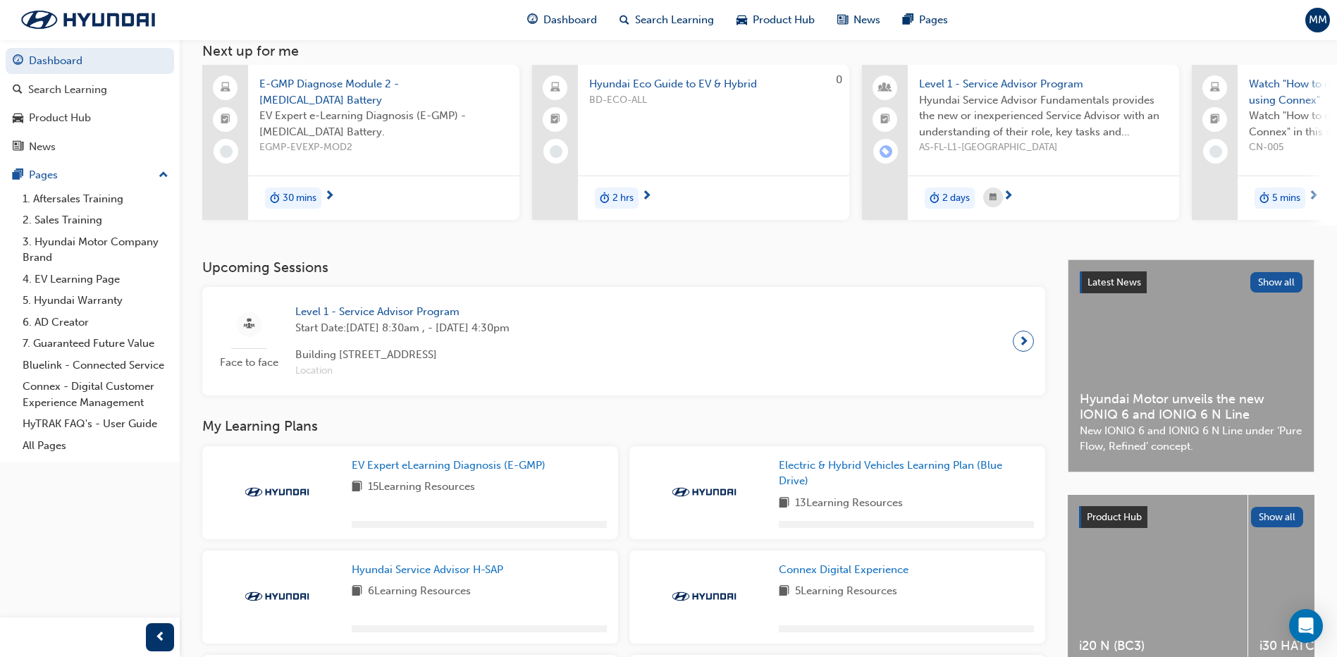
scroll to position [282, 0]
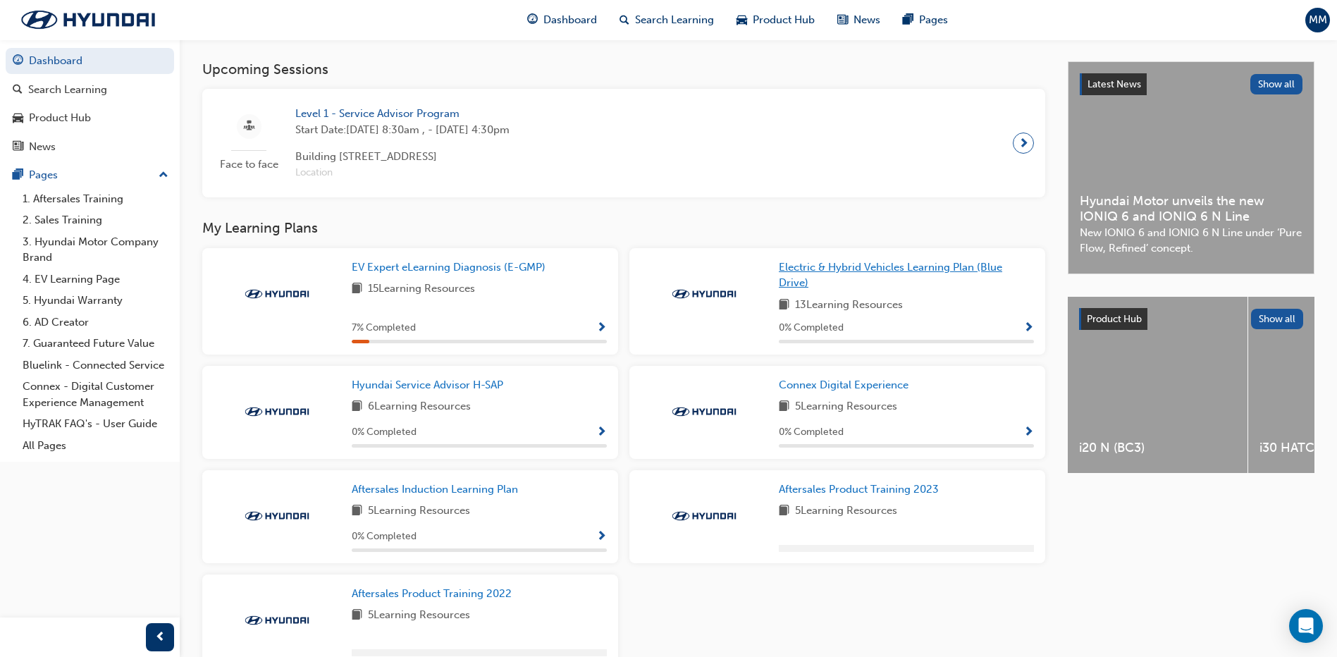
click at [886, 277] on span "Electric & Hybrid Vehicles Learning Plan (Blue Drive)" at bounding box center [890, 275] width 223 height 29
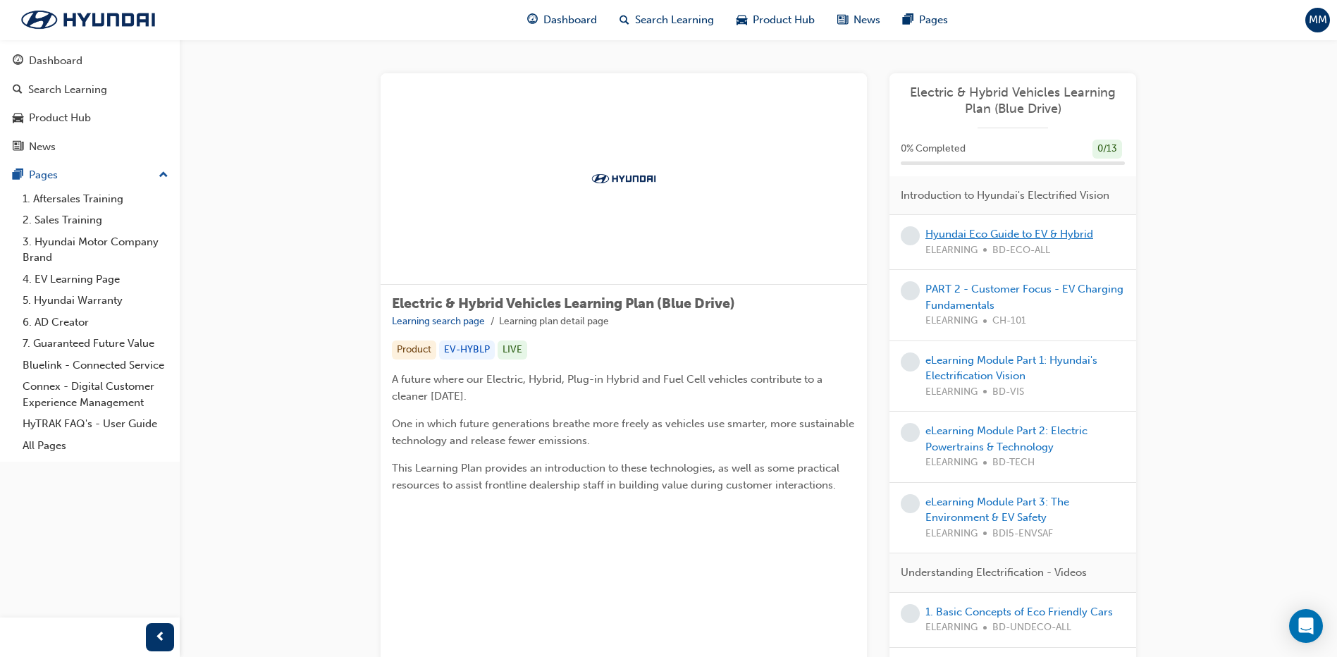
click at [1035, 235] on link "Hyundai Eco Guide to EV & Hybrid" at bounding box center [1009, 234] width 168 height 13
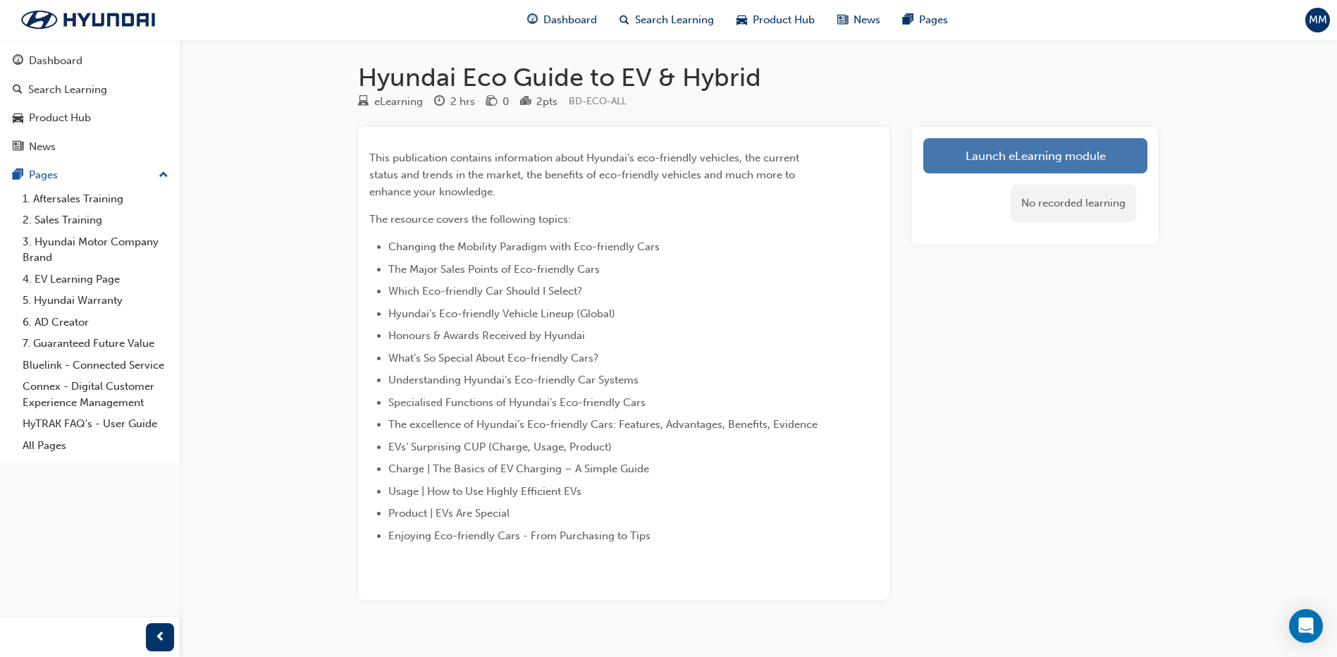
click at [1032, 166] on link "Launch eLearning module" at bounding box center [1035, 155] width 224 height 35
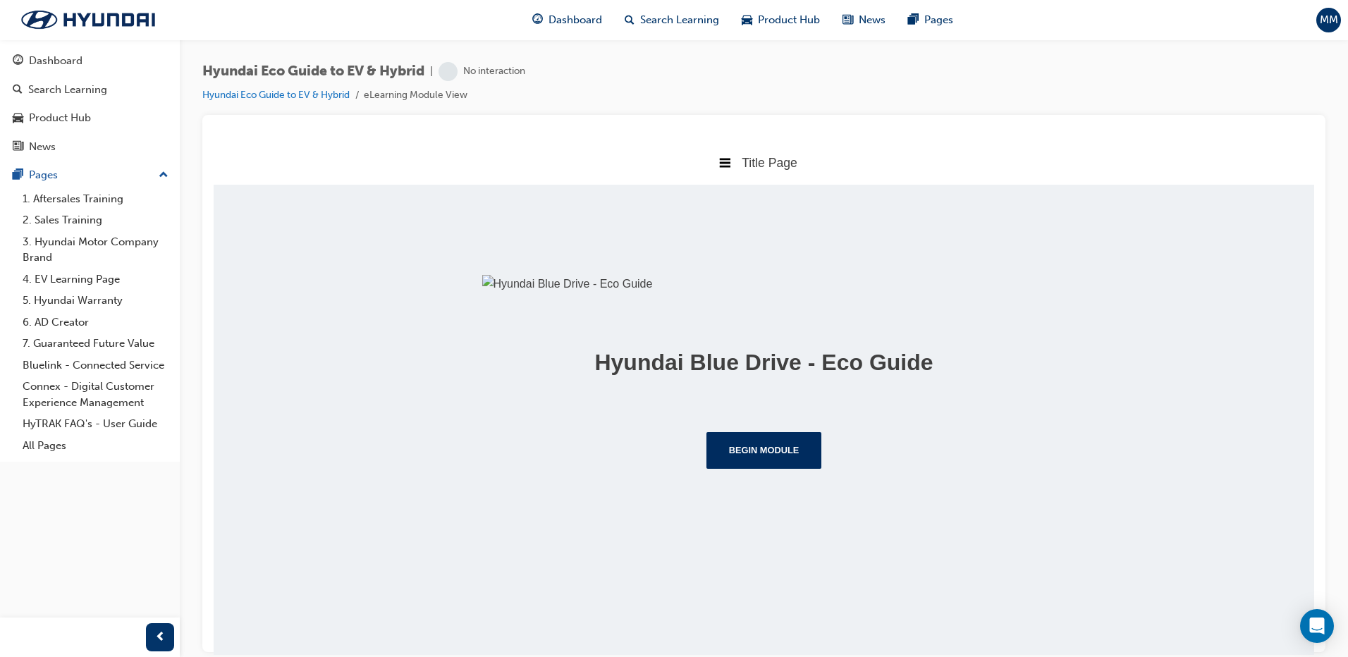
scroll to position [112, 0]
click at [770, 468] on button "Begin Module" at bounding box center [764, 449] width 116 height 37
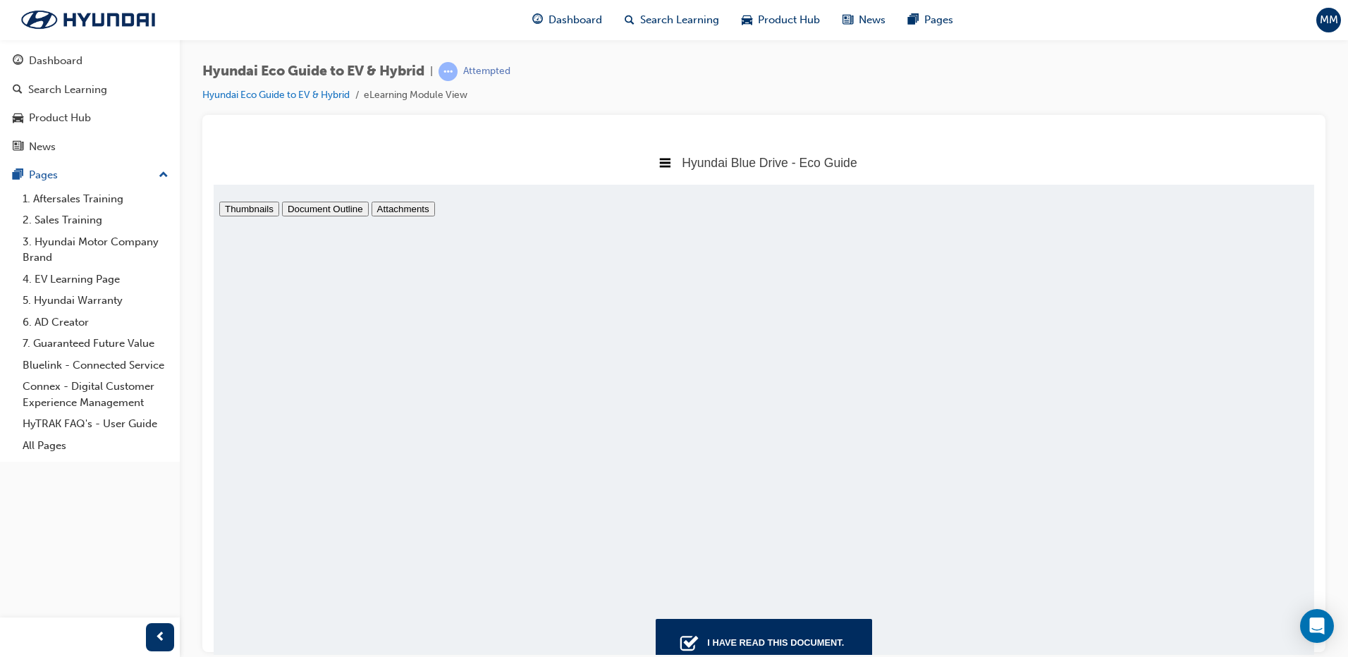
scroll to position [7, 0]
type input "5"
click at [839, 636] on div "I have read this document." at bounding box center [775, 641] width 148 height 25
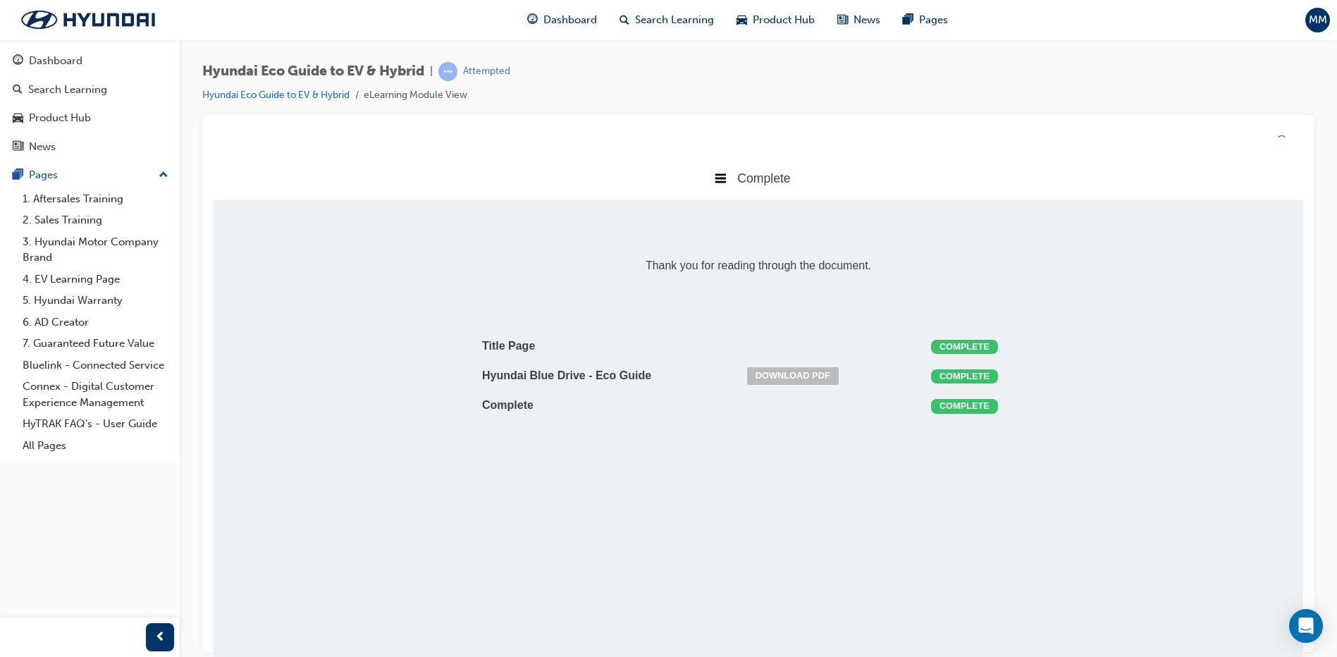
scroll to position [286, 1122]
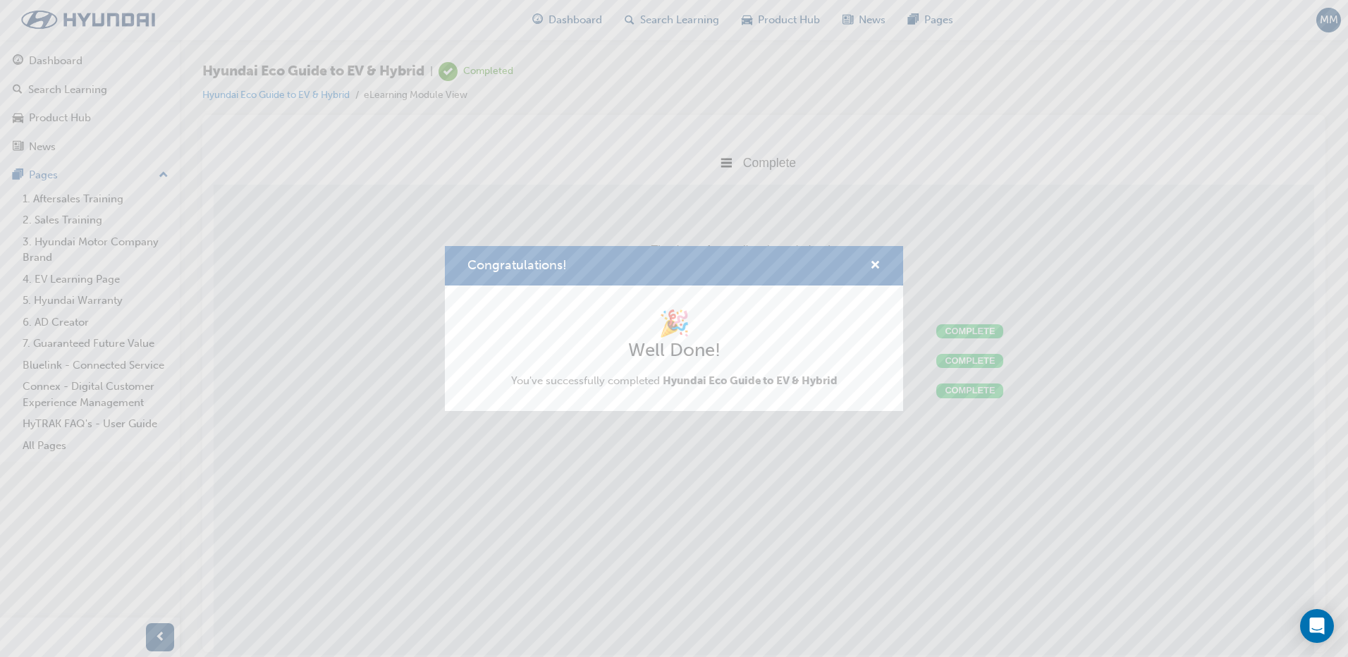
click at [868, 264] on div "Congratulations!" at bounding box center [869, 266] width 22 height 18
click at [880, 263] on span "cross-icon" at bounding box center [875, 266] width 11 height 13
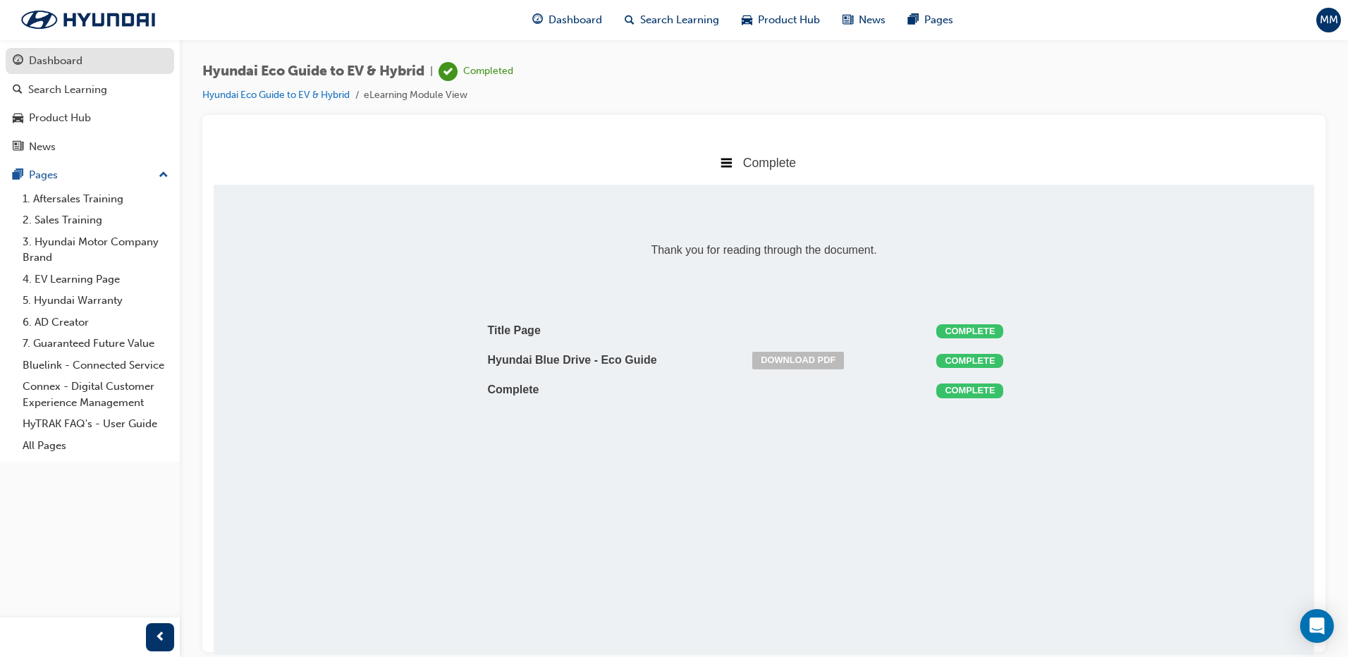
click at [105, 66] on div "Dashboard" at bounding box center [90, 61] width 154 height 18
